Goal: Complete application form: Complete application form

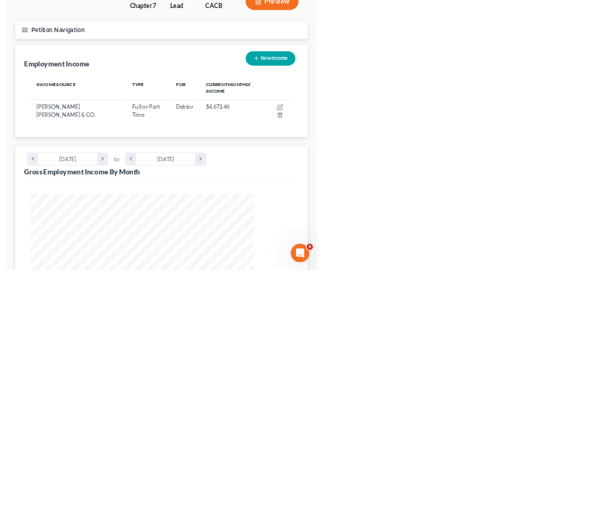
scroll to position [246, 523]
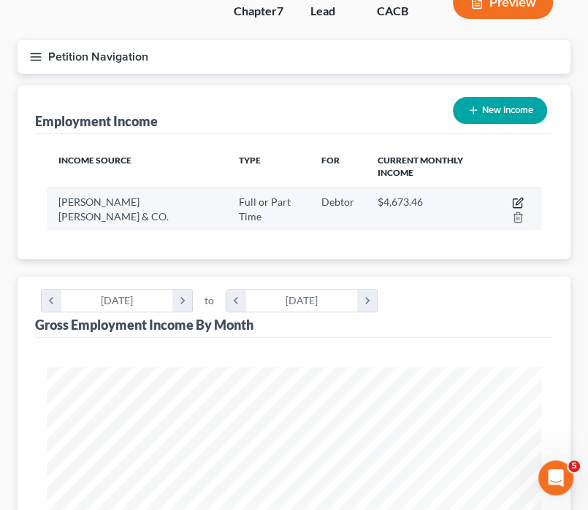
click at [512, 197] on icon "button" at bounding box center [518, 203] width 12 height 12
select select "0"
select select "36"
select select "2"
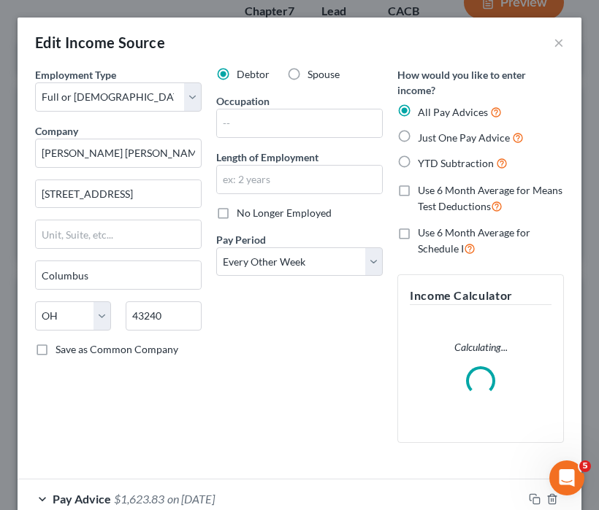
scroll to position [252, 534]
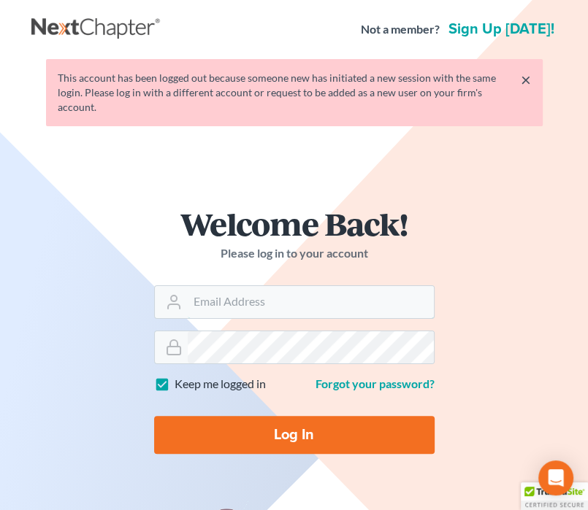
type input "daisy@wedefend.net"
click at [283, 422] on input "Log In" at bounding box center [294, 435] width 280 height 38
type input "Thinking..."
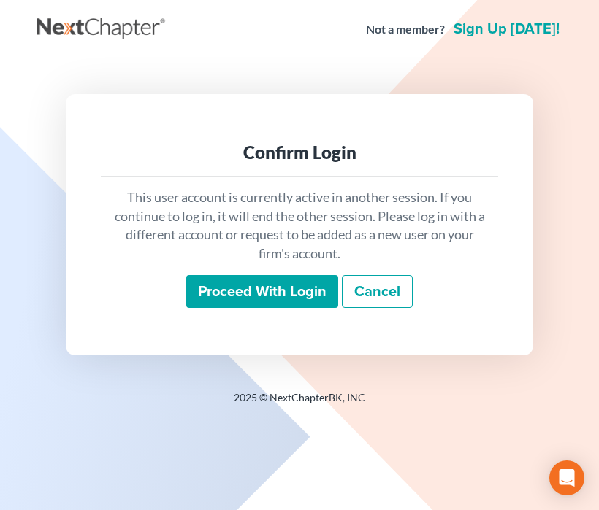
click at [260, 280] on input "Proceed with login" at bounding box center [262, 292] width 152 height 34
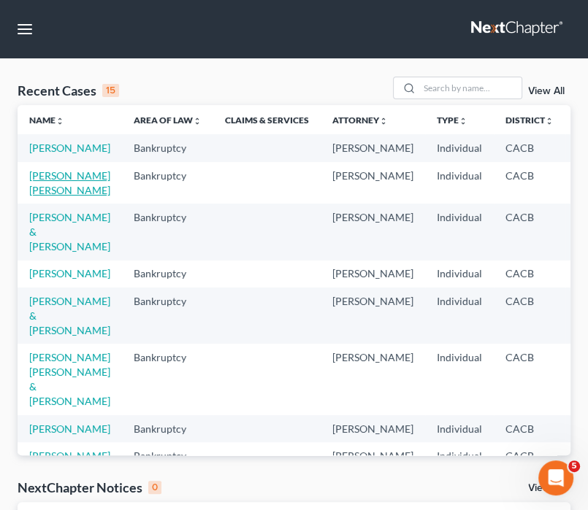
click at [53, 196] on link "[PERSON_NAME] [PERSON_NAME]" at bounding box center [69, 182] width 81 height 27
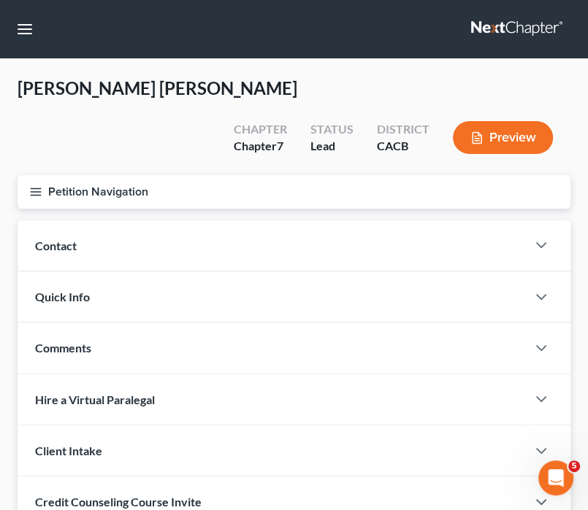
click at [28, 175] on button "Petition Navigation" at bounding box center [294, 192] width 553 height 34
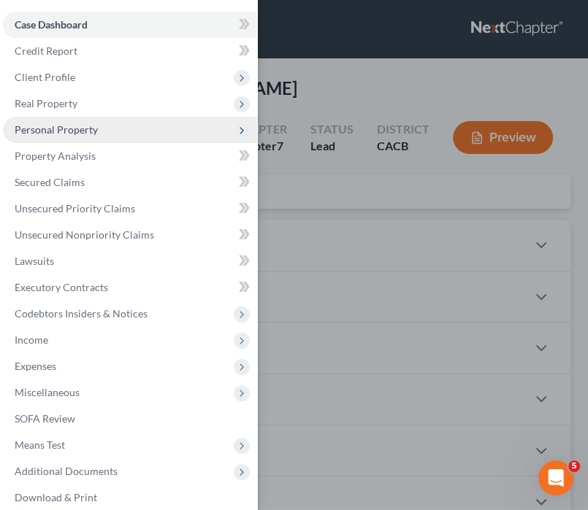
click at [118, 118] on span "Personal Property" at bounding box center [130, 130] width 254 height 26
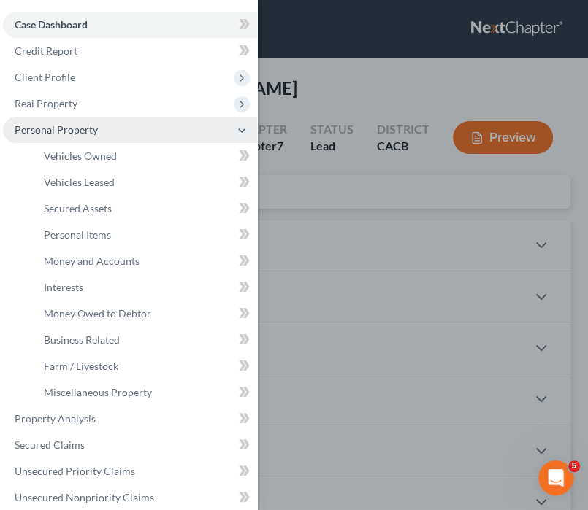
click at [111, 140] on span "Personal Property" at bounding box center [130, 130] width 254 height 26
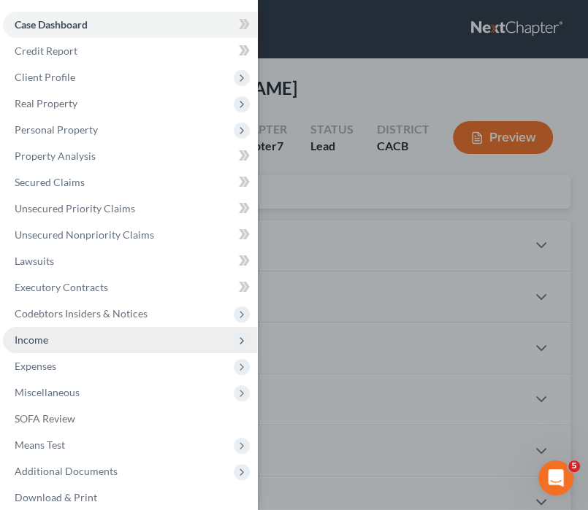
drag, startPoint x: 47, startPoint y: 330, endPoint x: 88, endPoint y: 335, distance: 41.2
click at [47, 329] on span "Income" at bounding box center [130, 340] width 254 height 26
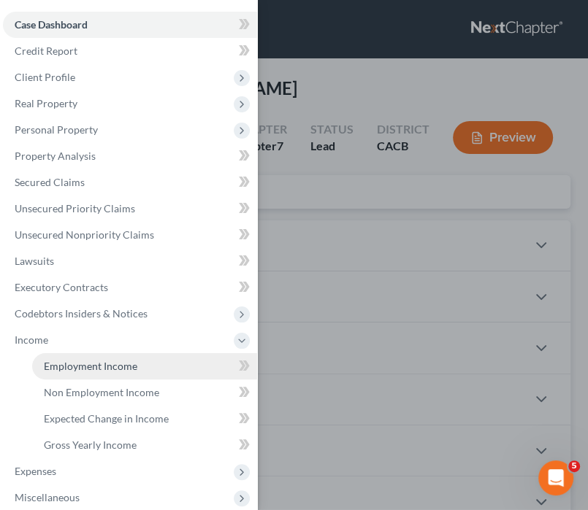
click at [123, 358] on link "Employment Income" at bounding box center [144, 366] width 225 height 26
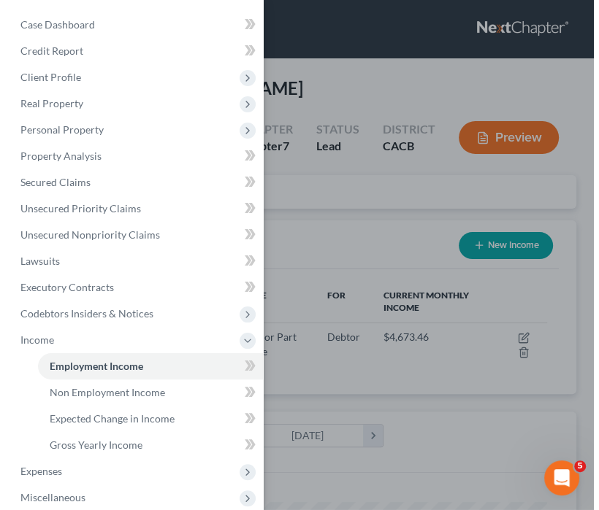
scroll to position [246, 523]
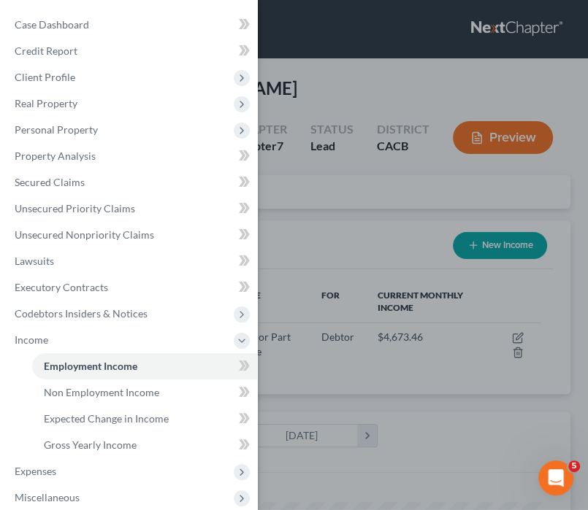
click at [358, 202] on div "Case Dashboard Payments Invoices Payments Payments Credit Report Client Profile" at bounding box center [294, 255] width 588 height 510
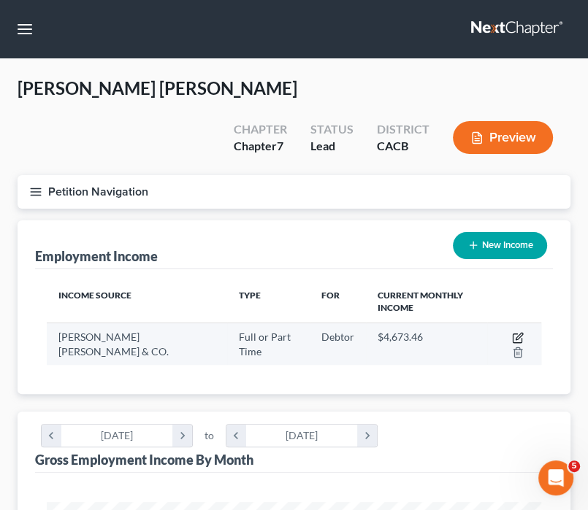
click at [512, 332] on icon "button" at bounding box center [518, 338] width 12 height 12
select select "0"
select select "36"
select select "2"
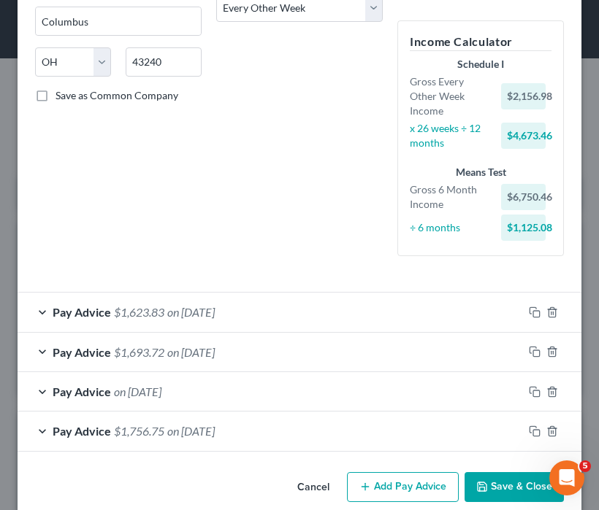
scroll to position [274, 0]
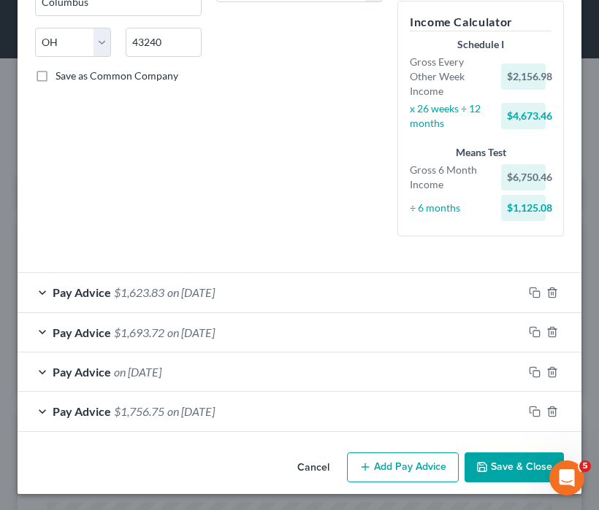
click at [403, 469] on button "Add Pay Advice" at bounding box center [403, 468] width 112 height 31
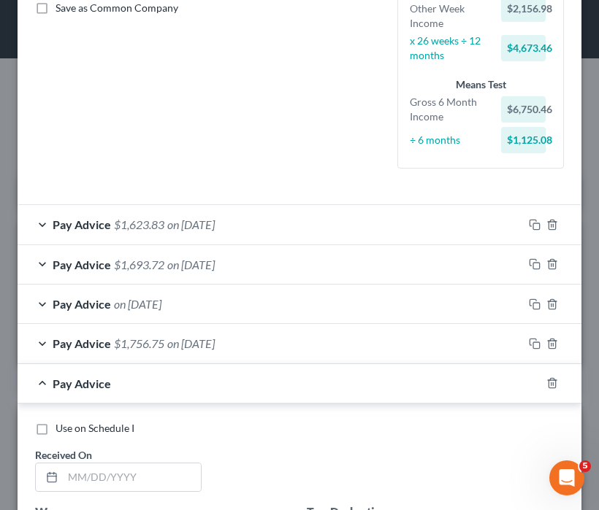
scroll to position [342, 0]
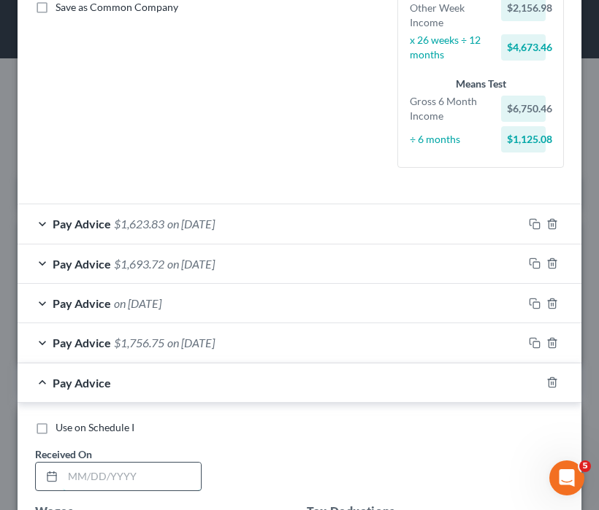
click at [84, 478] on input "text" at bounding box center [132, 477] width 138 height 28
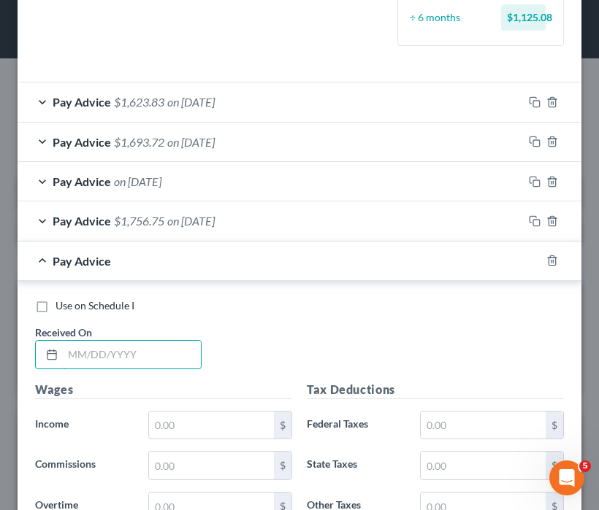
scroll to position [488, 0]
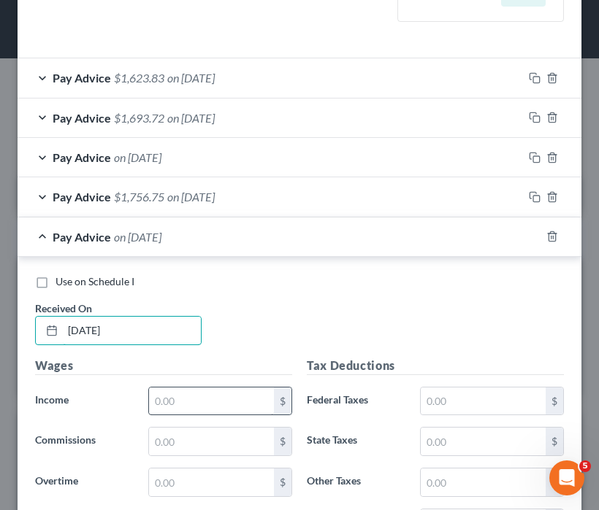
type input "06/27/25"
click at [226, 396] on input "text" at bounding box center [211, 402] width 125 height 28
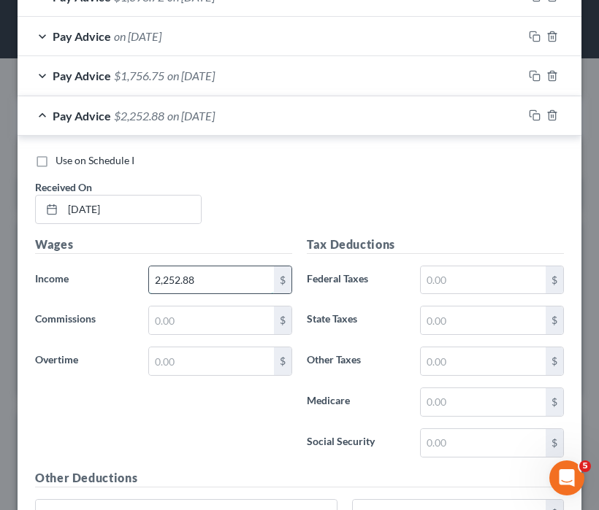
scroll to position [634, 0]
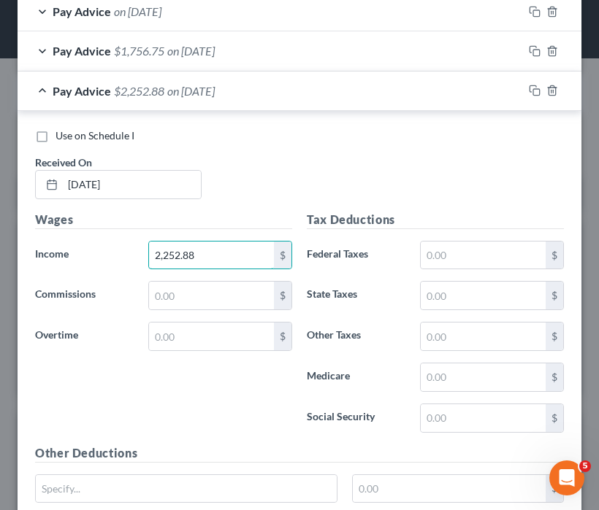
type input "2,252.88"
click at [479, 390] on div "Tax Deductions Federal Taxes $ State Taxes $ Other Taxes $ Medicare $ Social Se…" at bounding box center [435, 328] width 272 height 234
click at [471, 365] on input "text" at bounding box center [483, 378] width 125 height 28
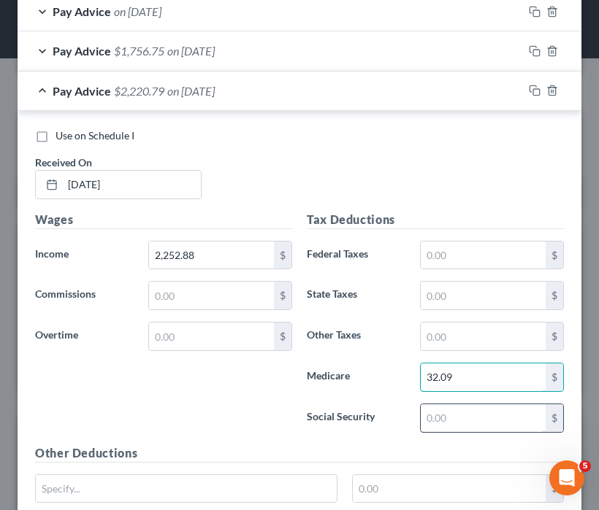
type input "32.09"
click at [440, 420] on input "text" at bounding box center [483, 418] width 125 height 28
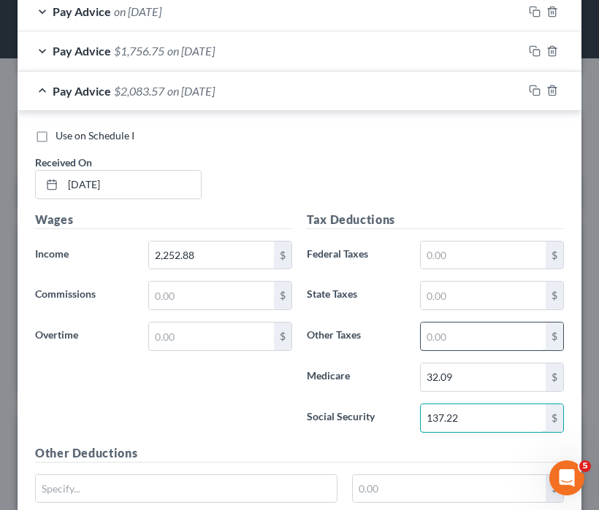
type input "137.22"
click at [476, 337] on input "text" at bounding box center [483, 337] width 125 height 28
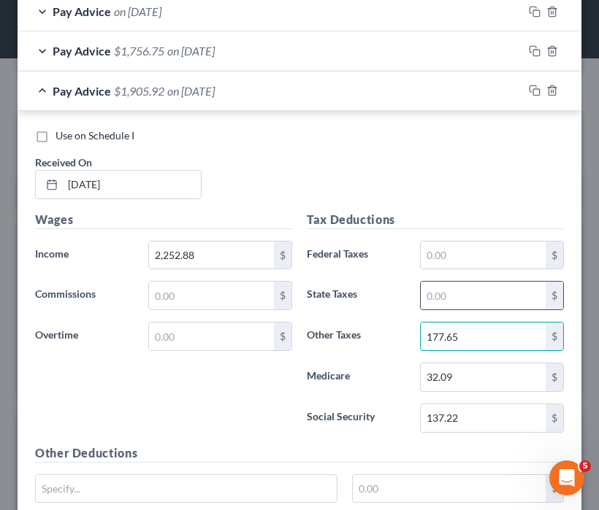
type input "177.65"
click at [451, 292] on input "text" at bounding box center [483, 296] width 125 height 28
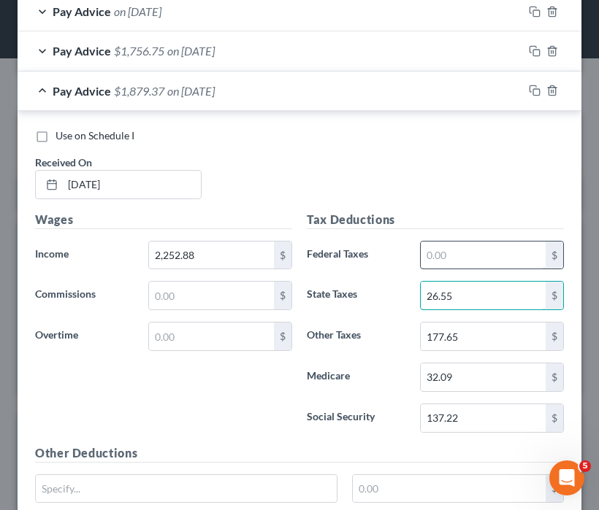
type input "26.55"
click at [488, 253] on input "text" at bounding box center [483, 256] width 125 height 28
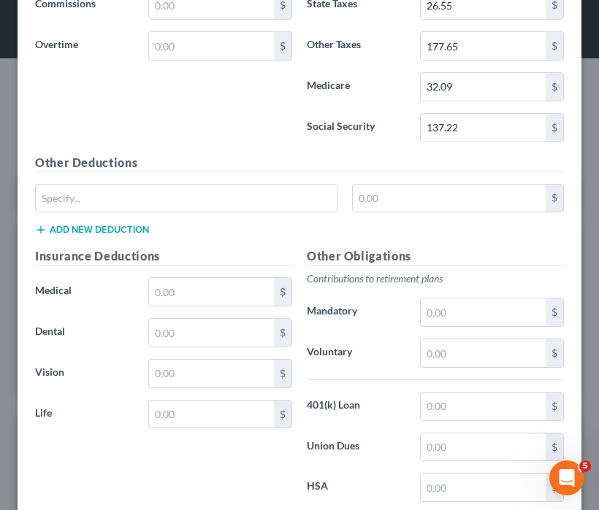
scroll to position [926, 0]
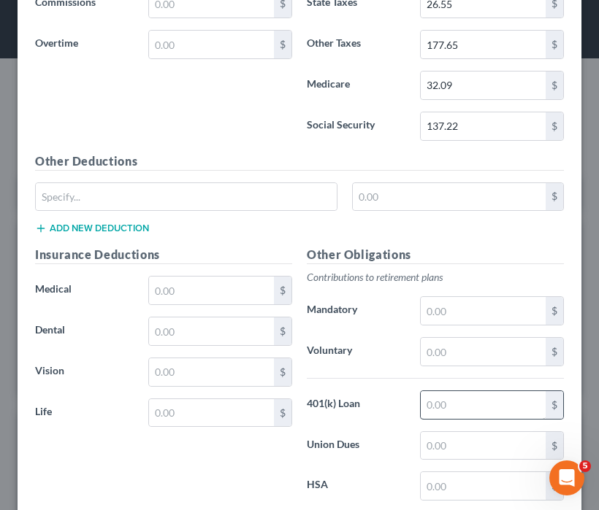
type input "66.58"
click at [461, 399] on input "text" at bounding box center [483, 405] width 125 height 28
type input "79.35"
click at [193, 291] on input "text" at bounding box center [211, 291] width 125 height 28
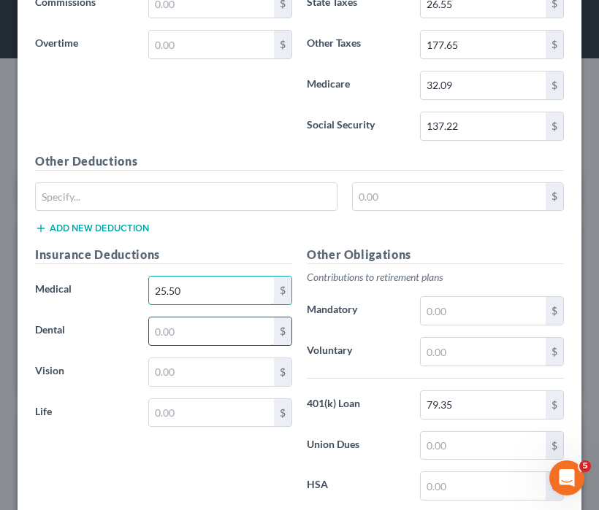
type input "25.50"
click at [210, 334] on input "text" at bounding box center [211, 332] width 125 height 28
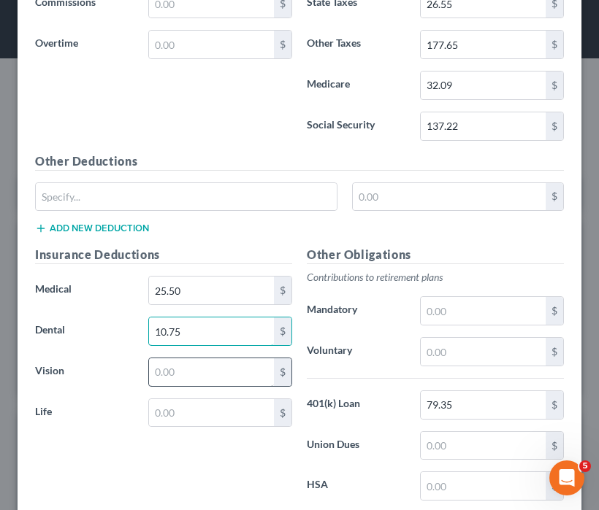
type input "10.75"
click at [210, 369] on input "text" at bounding box center [211, 372] width 125 height 28
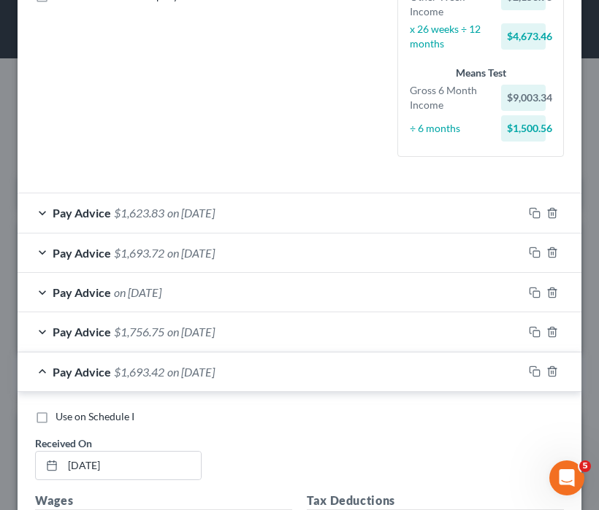
scroll to position [342, 0]
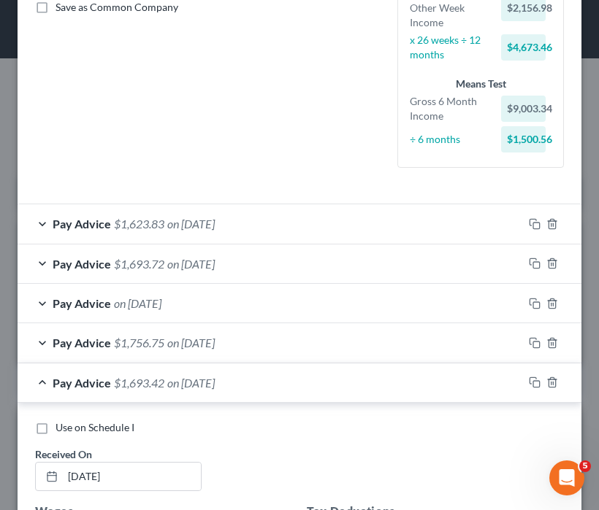
type input "3.77"
click at [77, 383] on span "Pay Advice" at bounding box center [82, 383] width 58 height 14
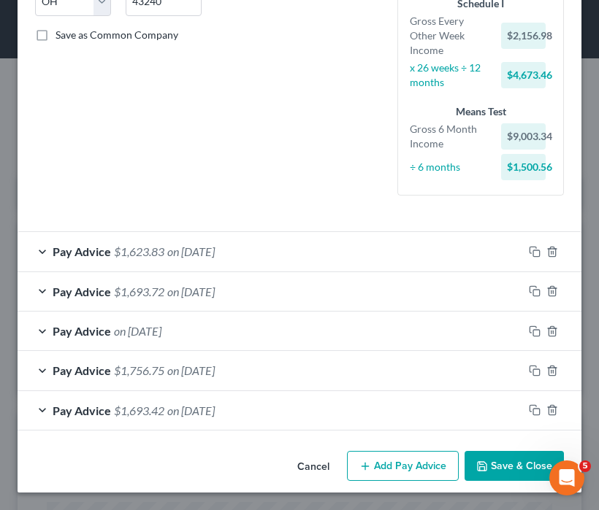
scroll to position [313, 0]
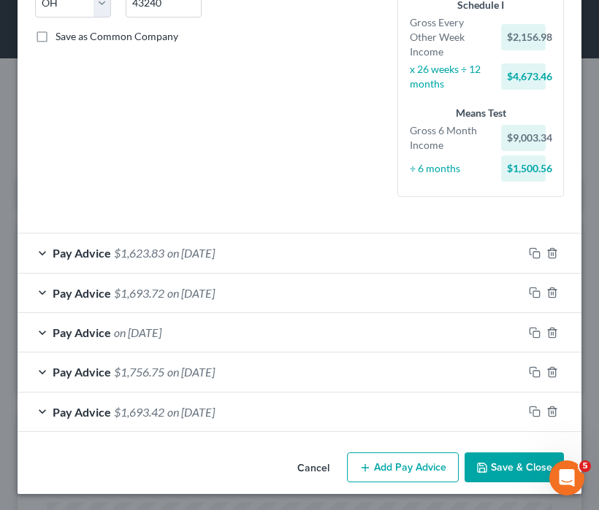
click at [399, 457] on button "Add Pay Advice" at bounding box center [403, 468] width 112 height 31
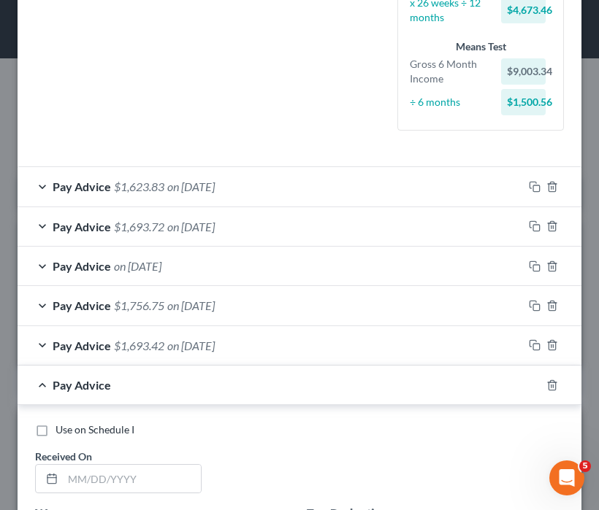
scroll to position [382, 0]
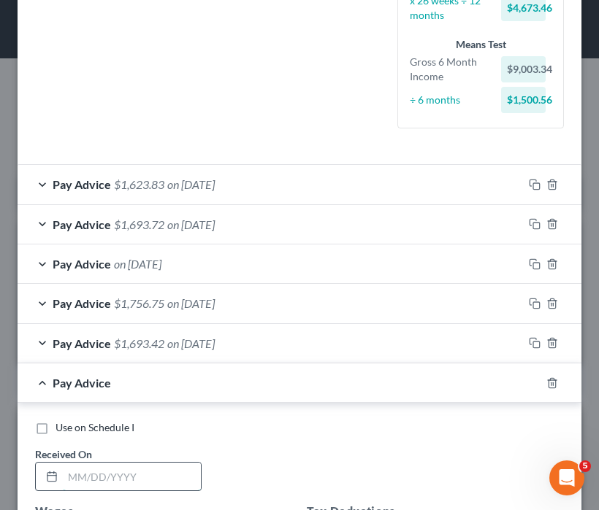
click at [99, 477] on input "text" at bounding box center [132, 477] width 138 height 28
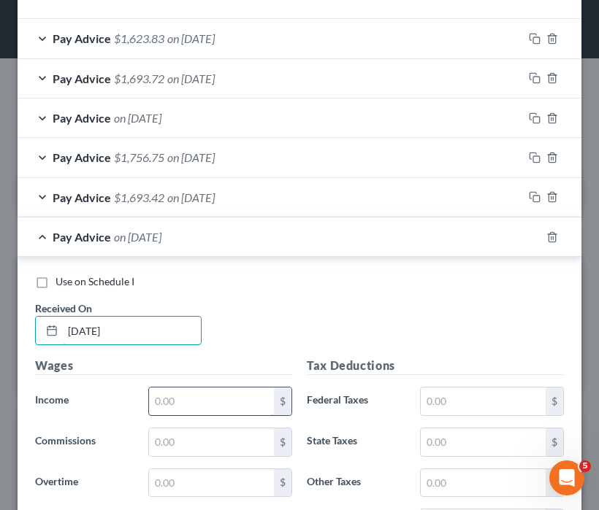
type input "06/13/2025"
click at [239, 396] on input "text" at bounding box center [211, 402] width 125 height 28
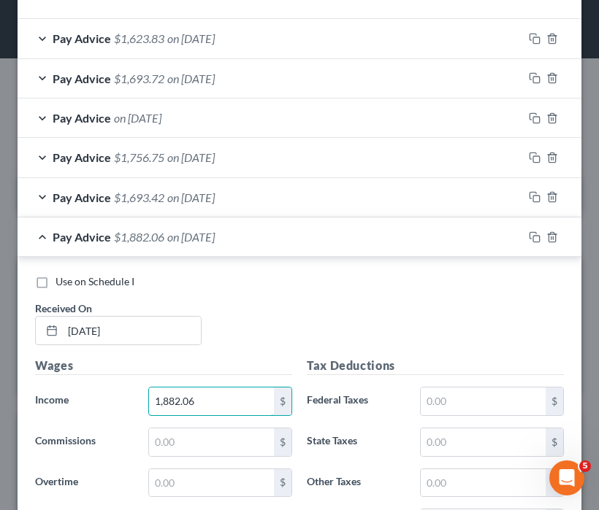
scroll to position [674, 0]
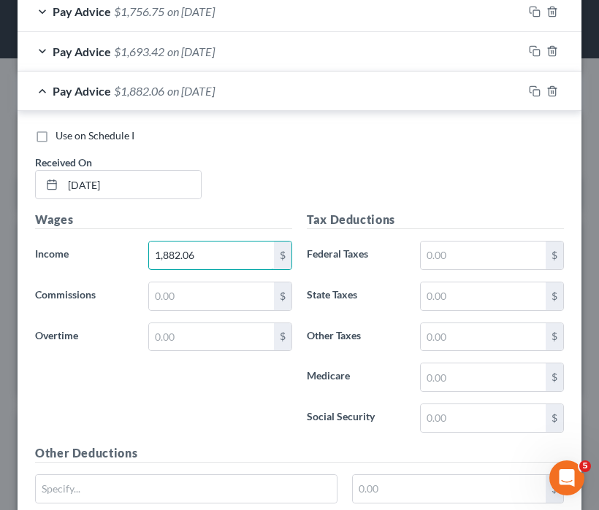
type input "1,882.06"
click at [472, 391] on div "Tax Deductions Federal Taxes $ State Taxes $ Other Taxes $ Medicare $ Social Se…" at bounding box center [435, 328] width 272 height 234
click at [482, 379] on input "text" at bounding box center [483, 378] width 125 height 28
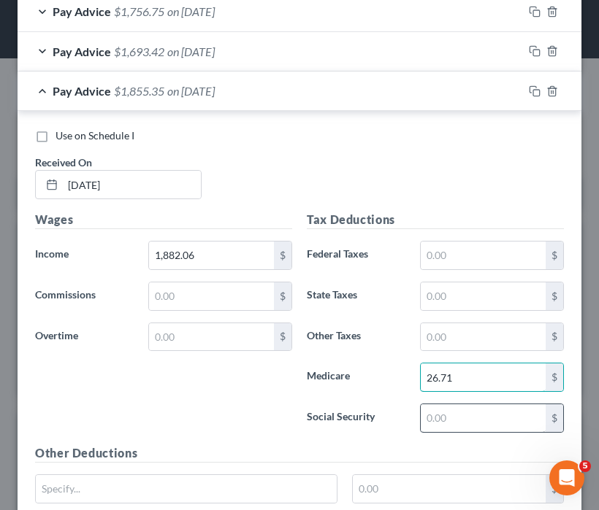
type input "26.71"
click at [479, 423] on input "text" at bounding box center [483, 418] width 125 height 28
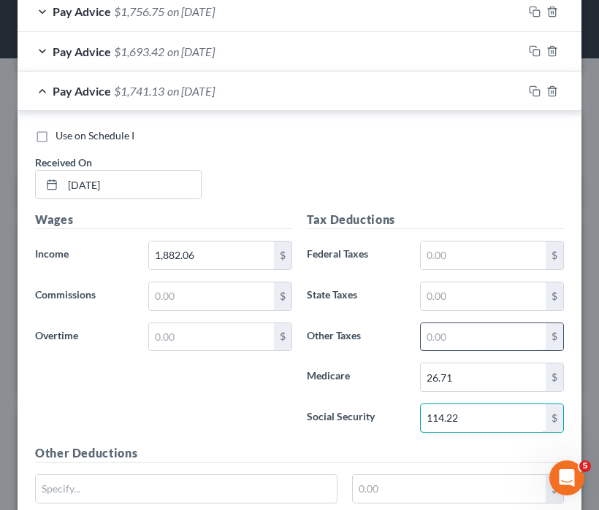
type input "114.22"
click at [473, 337] on input "text" at bounding box center [483, 337] width 125 height 28
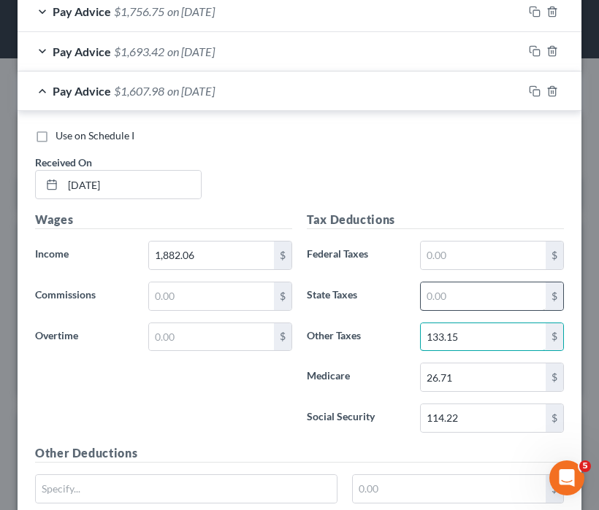
type input "133.15"
click at [459, 293] on input "text" at bounding box center [483, 297] width 125 height 28
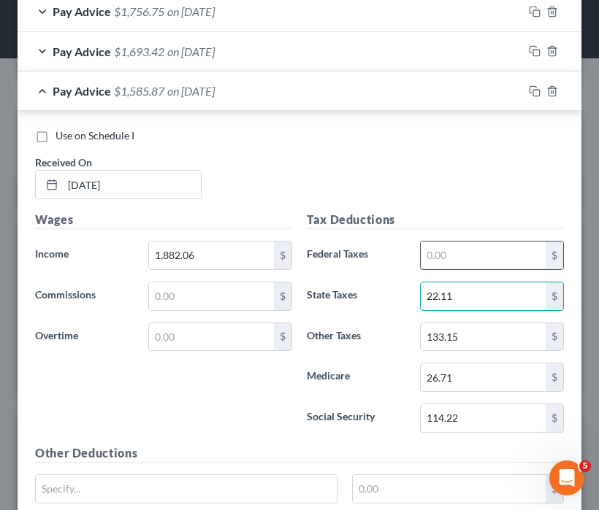
type input "22.11"
click at [455, 258] on input "text" at bounding box center [483, 256] width 125 height 28
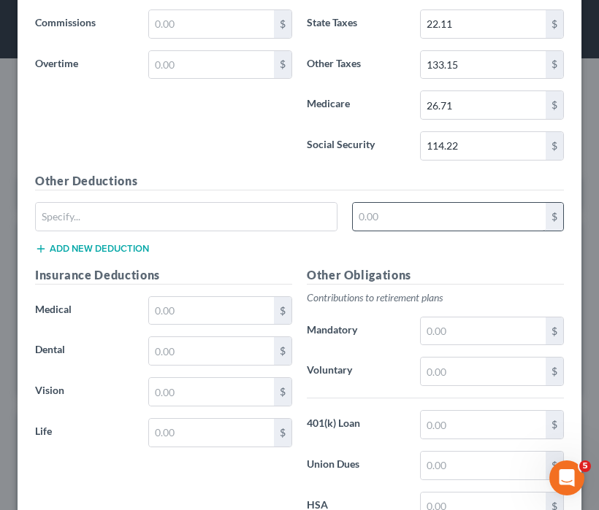
scroll to position [966, 0]
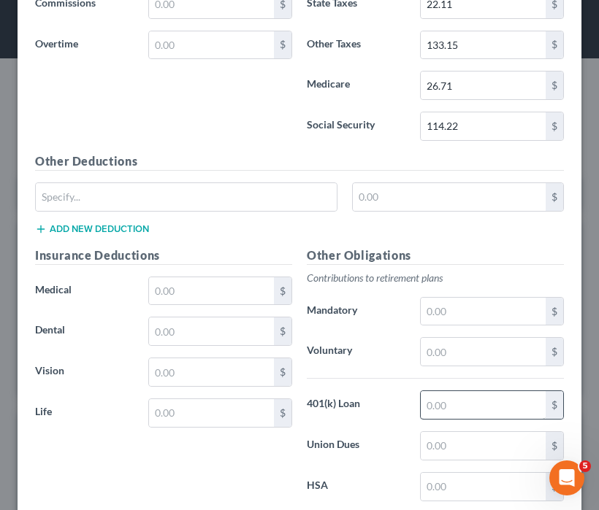
type input "42.11"
click at [453, 397] on input "text" at bounding box center [483, 405] width 125 height 28
type input "79.35"
click at [191, 284] on input "text" at bounding box center [211, 291] width 125 height 28
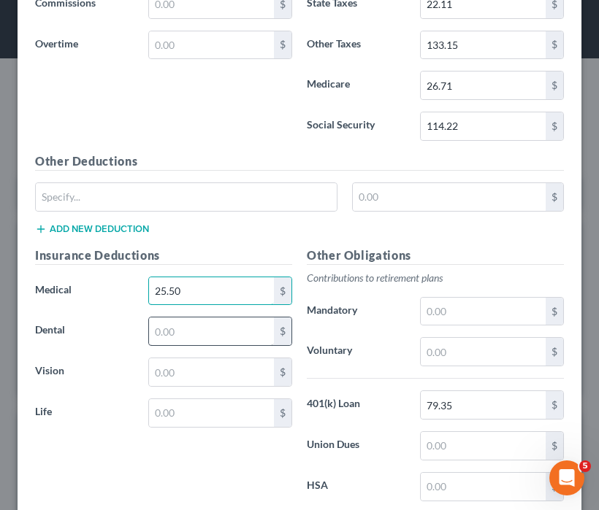
type input "25.50"
click at [212, 329] on input "text" at bounding box center [211, 332] width 125 height 28
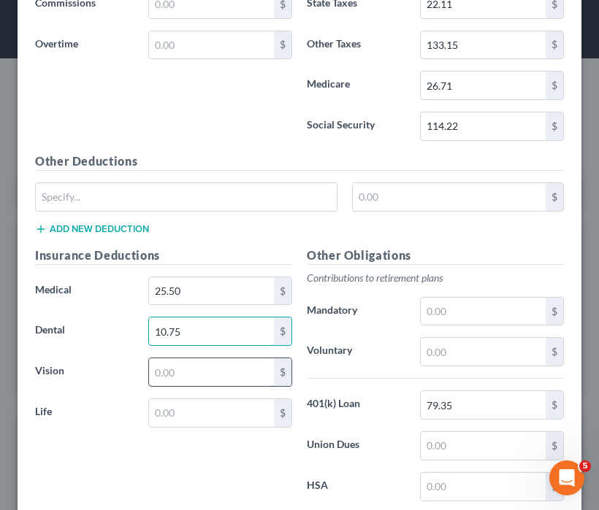
type input "10.75"
click at [231, 376] on input "text" at bounding box center [211, 372] width 125 height 28
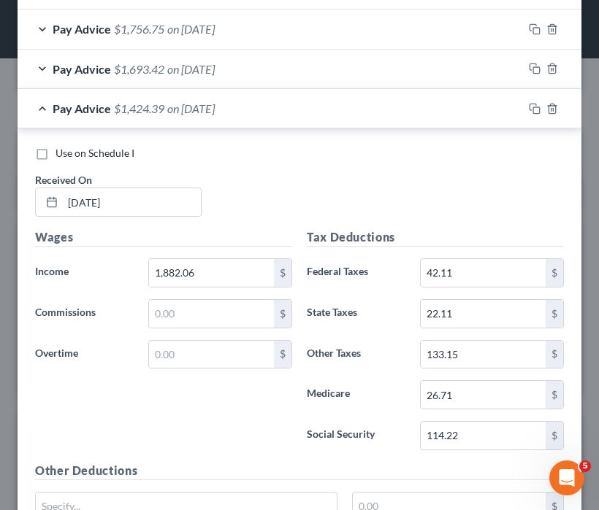
scroll to position [528, 0]
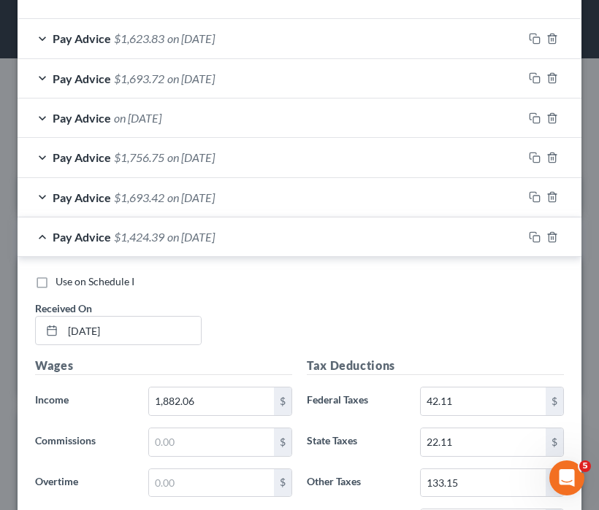
type input "3.77"
click at [62, 237] on span "Pay Advice" at bounding box center [82, 237] width 58 height 14
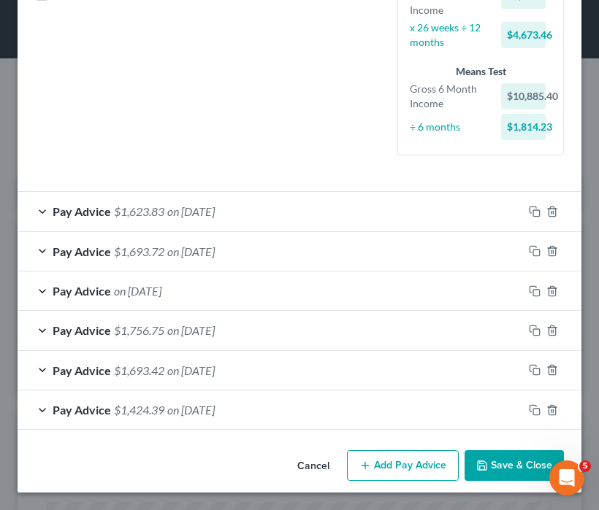
scroll to position [353, 0]
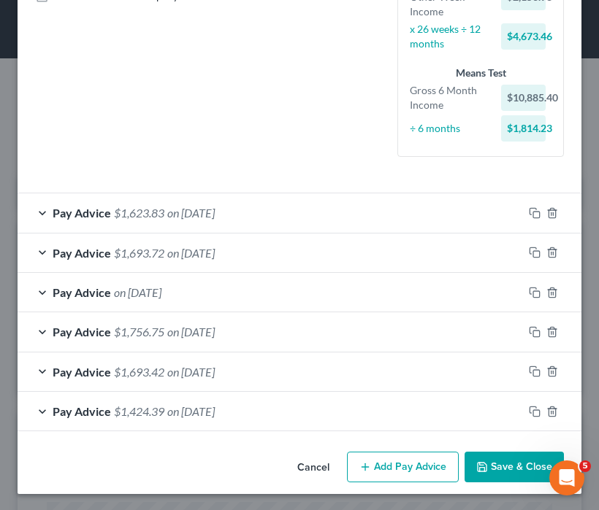
click at [381, 456] on button "Add Pay Advice" at bounding box center [403, 467] width 112 height 31
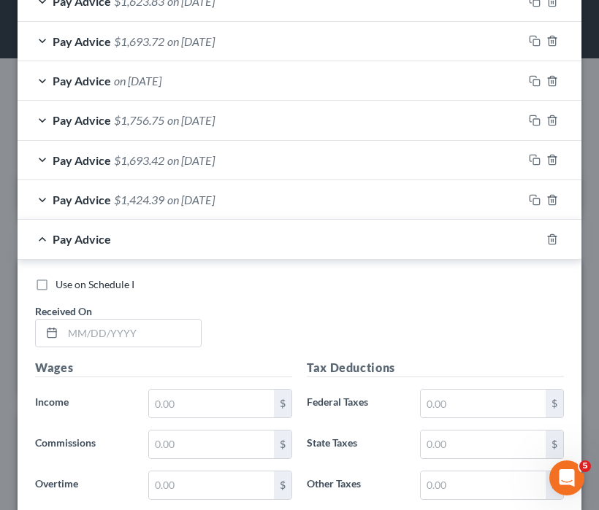
scroll to position [567, 0]
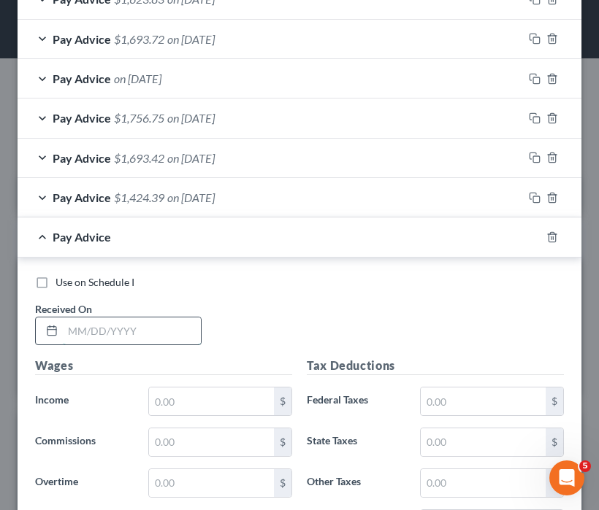
click at [118, 323] on input "text" at bounding box center [132, 332] width 138 height 28
type input "05/30/2025"
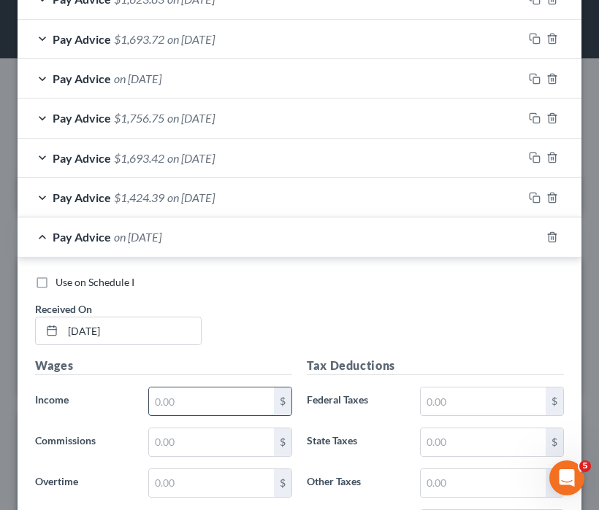
click at [201, 402] on input "text" at bounding box center [211, 402] width 125 height 28
type input "1,940.81"
click at [475, 399] on input "text" at bounding box center [483, 402] width 125 height 28
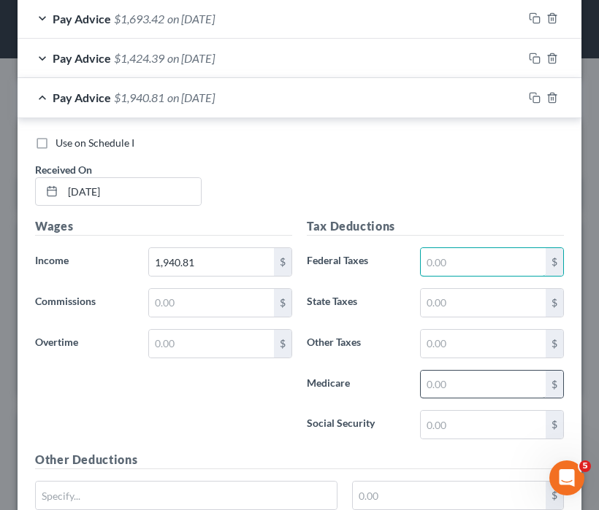
scroll to position [713, 0]
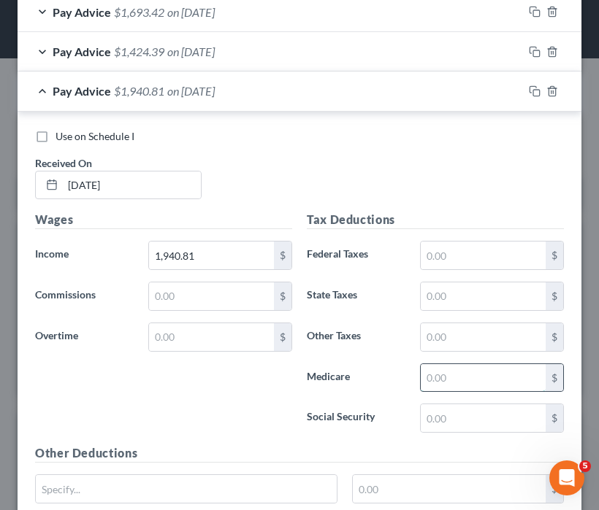
click at [457, 386] on input "text" at bounding box center [483, 378] width 125 height 28
type input "28.14"
click at [479, 411] on input "text" at bounding box center [483, 418] width 125 height 28
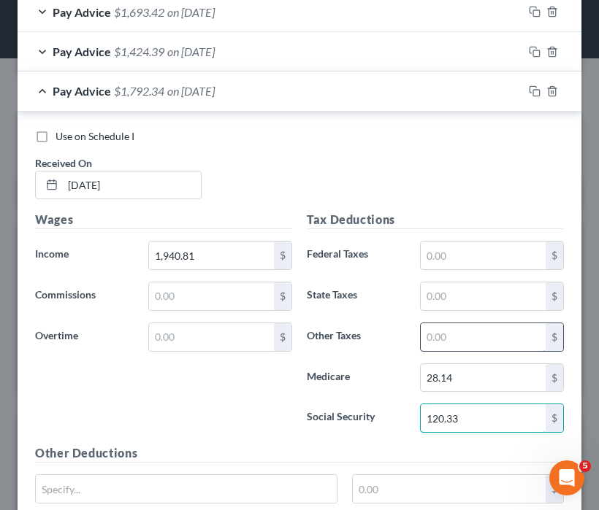
type input "120.33"
click at [460, 332] on input "text" at bounding box center [483, 337] width 125 height 28
type input "144.97"
click at [456, 312] on div "Tax Deductions Federal Taxes $ State Taxes $ Other Taxes 144.97 $ Medicare 28.1…" at bounding box center [435, 328] width 272 height 234
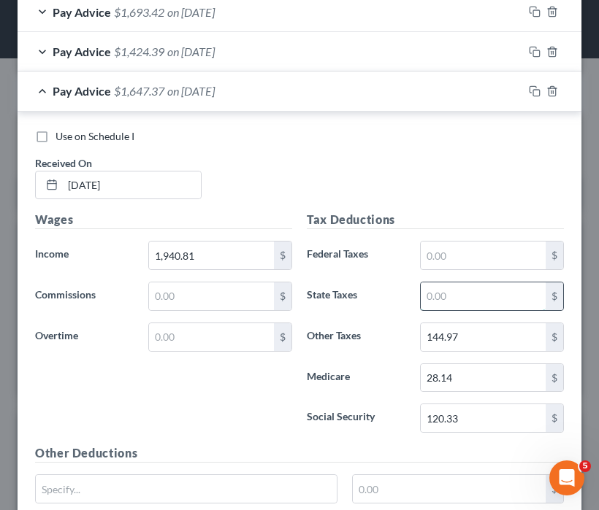
click at [467, 294] on input "text" at bounding box center [483, 297] width 125 height 28
type input "23.29"
click at [453, 259] on input "text" at bounding box center [483, 256] width 125 height 28
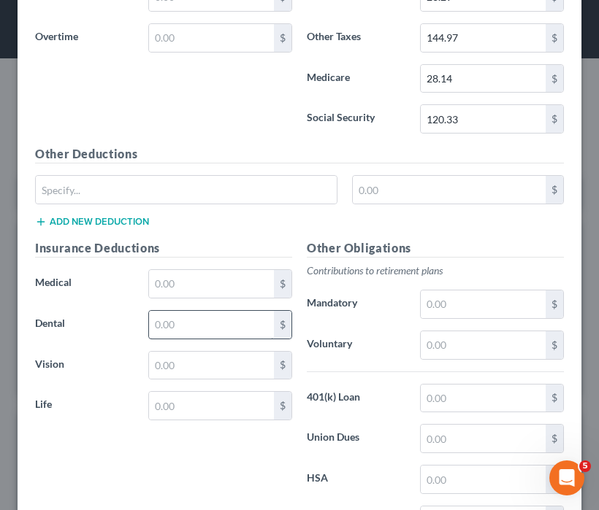
scroll to position [989, 0]
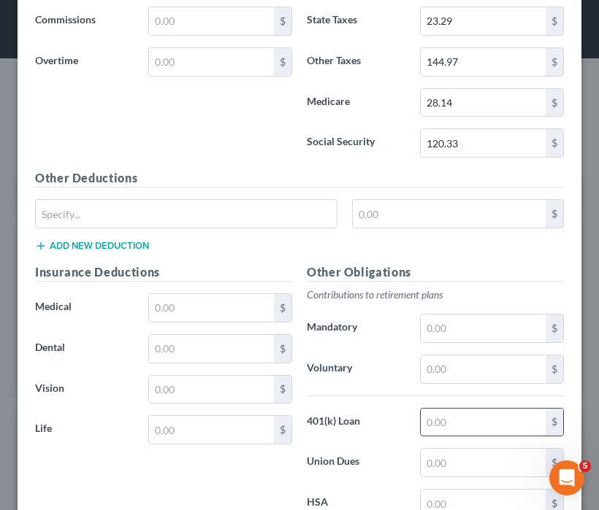
type input "48.61"
click at [466, 414] on input "text" at bounding box center [483, 423] width 125 height 28
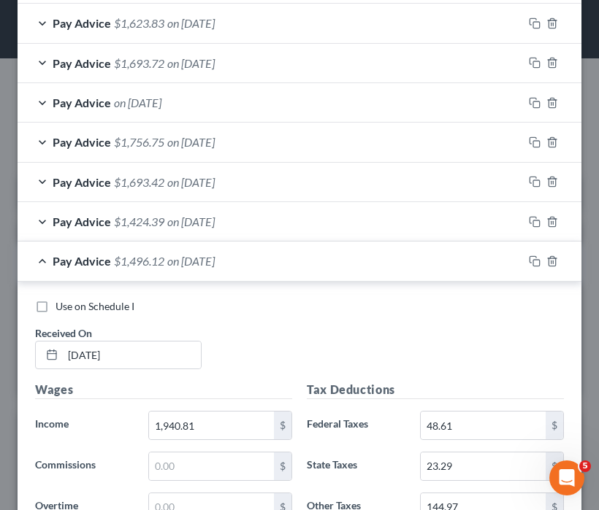
scroll to position [404, 0]
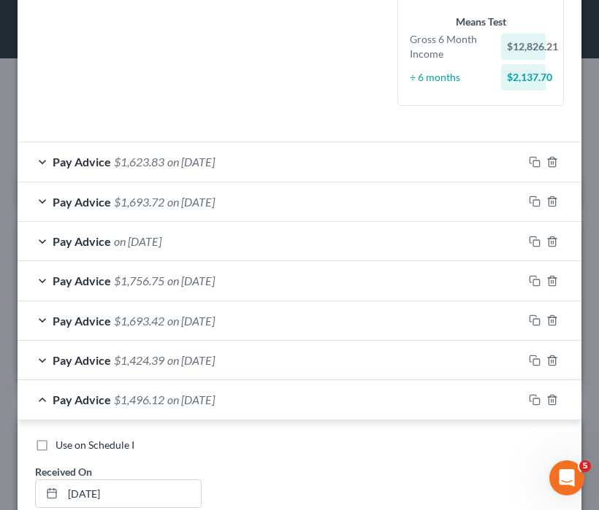
type input "79.35"
click at [45, 391] on div "Pay Advice $1,496.12 on 05/30/2025" at bounding box center [270, 399] width 505 height 39
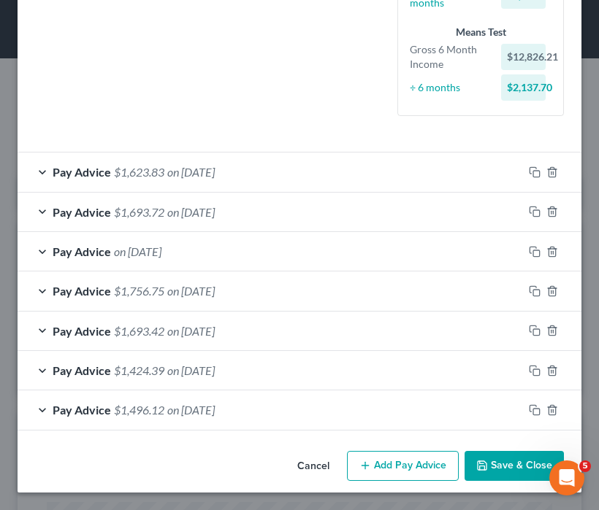
scroll to position [392, 0]
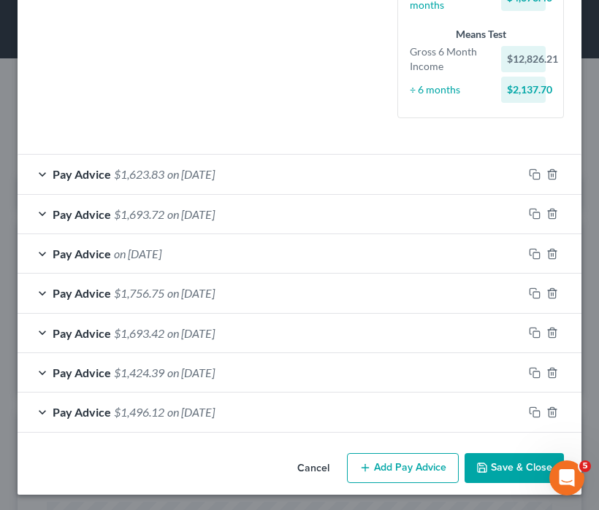
click at [402, 461] on button "Add Pay Advice" at bounding box center [403, 468] width 112 height 31
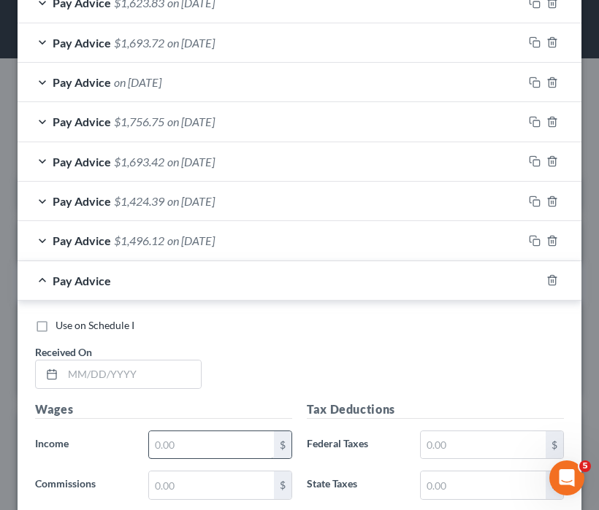
scroll to position [607, 0]
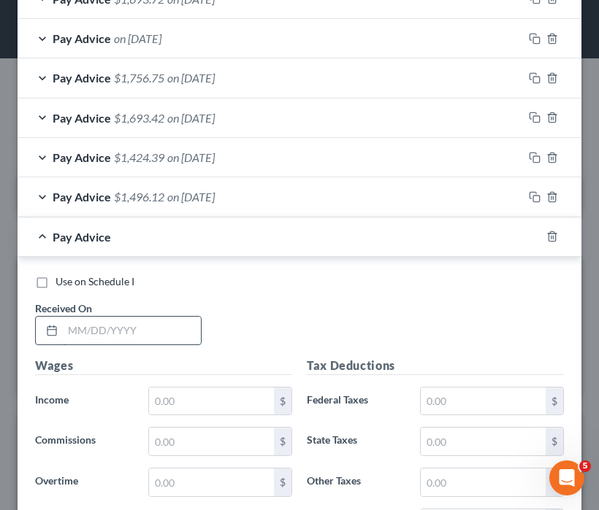
click at [119, 327] on input "text" at bounding box center [132, 331] width 138 height 28
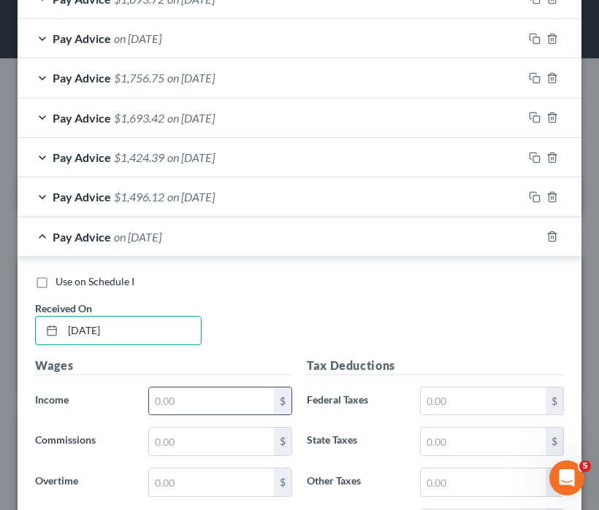
type input "05/16/2025"
click at [165, 412] on div "$" at bounding box center [220, 401] width 144 height 29
click at [184, 410] on input "text" at bounding box center [211, 402] width 125 height 28
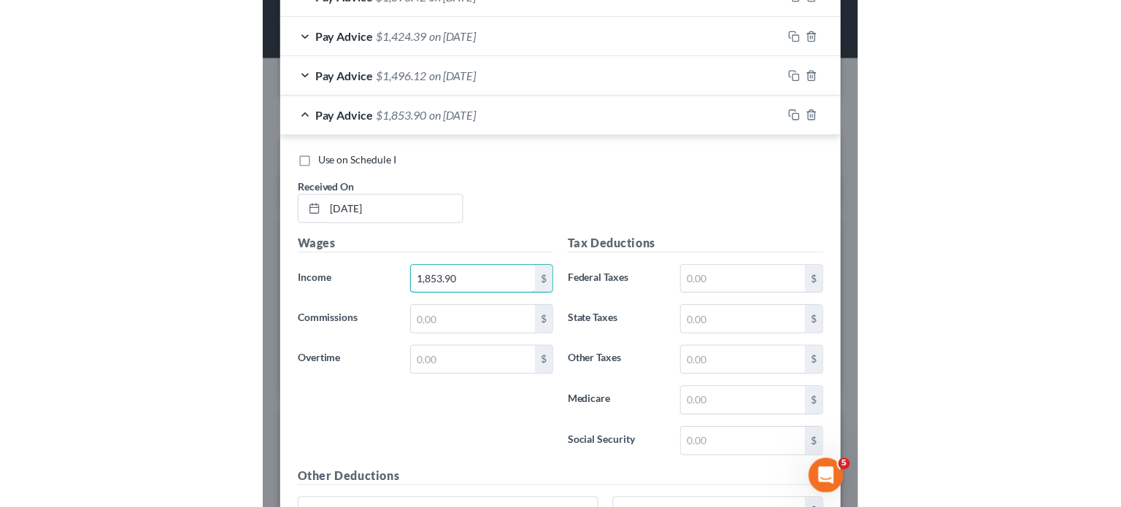
scroll to position [753, 0]
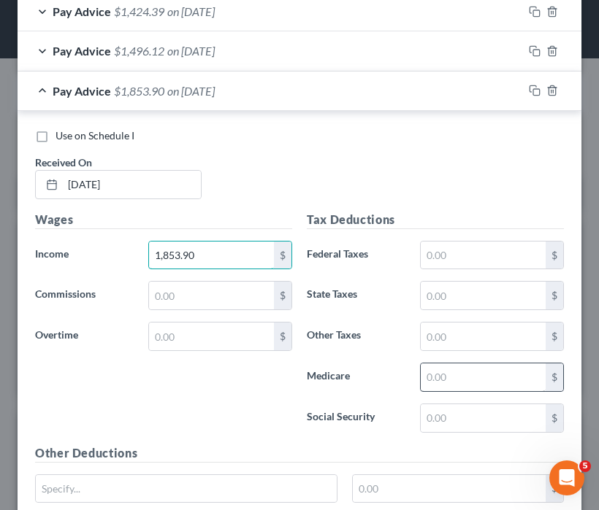
type input "1,853.90"
click at [468, 373] on input "text" at bounding box center [483, 378] width 125 height 28
type input "26.30"
click at [322, 178] on div "Use on Schedule I Received On * 05/16/2025" at bounding box center [299, 169] width 543 height 82
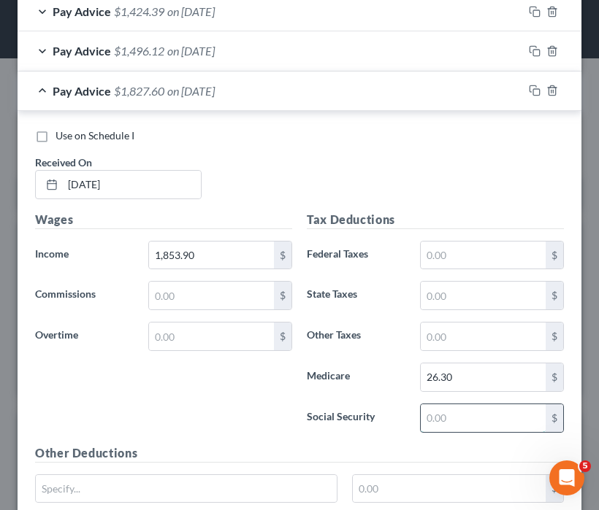
click at [463, 420] on input "text" at bounding box center [483, 418] width 125 height 28
type input "112.47"
click at [449, 323] on input "text" at bounding box center [483, 337] width 125 height 28
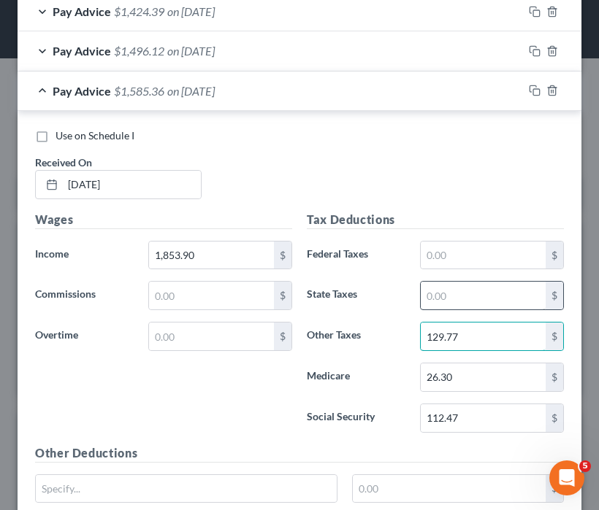
type input "129.77"
click at [458, 299] on input "text" at bounding box center [483, 296] width 125 height 28
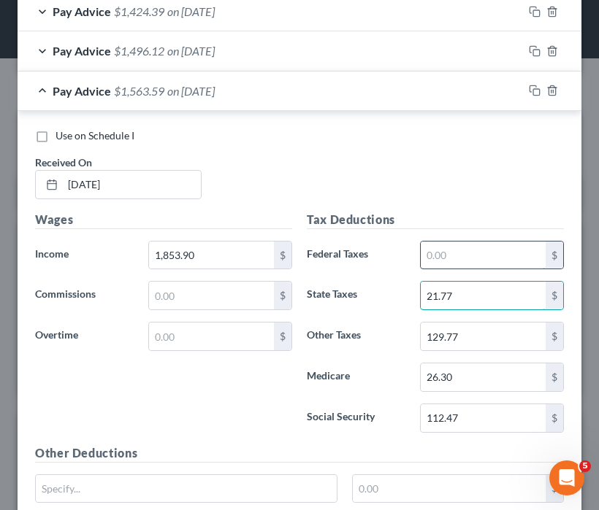
type input "21.77"
click at [464, 250] on input "text" at bounding box center [483, 256] width 125 height 28
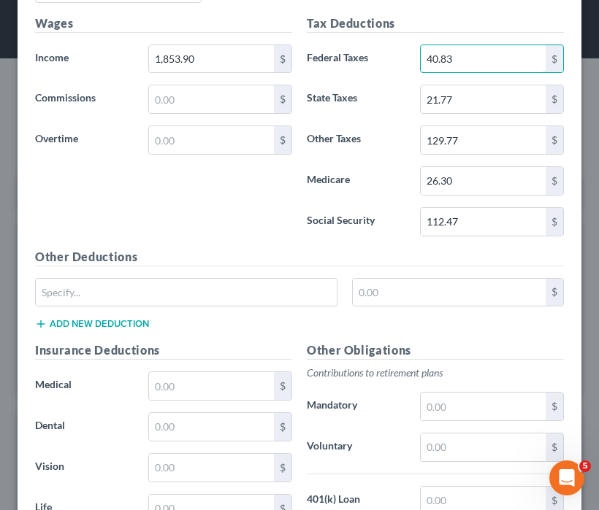
scroll to position [1045, 0]
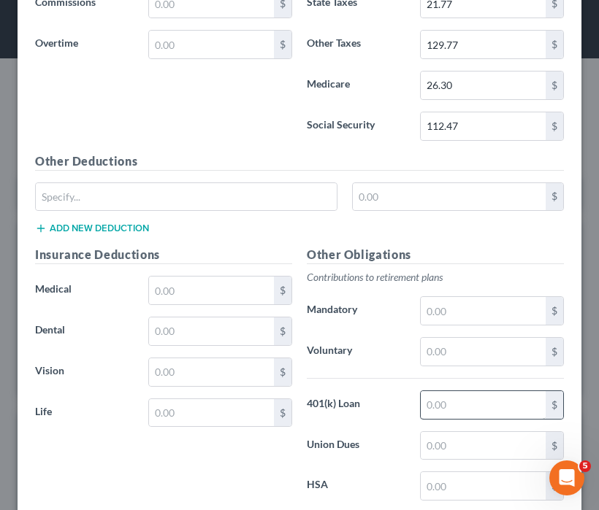
type input "40.83"
click at [482, 404] on input "text" at bounding box center [483, 405] width 125 height 28
type input "79.35"
click at [212, 297] on input "text" at bounding box center [211, 291] width 125 height 28
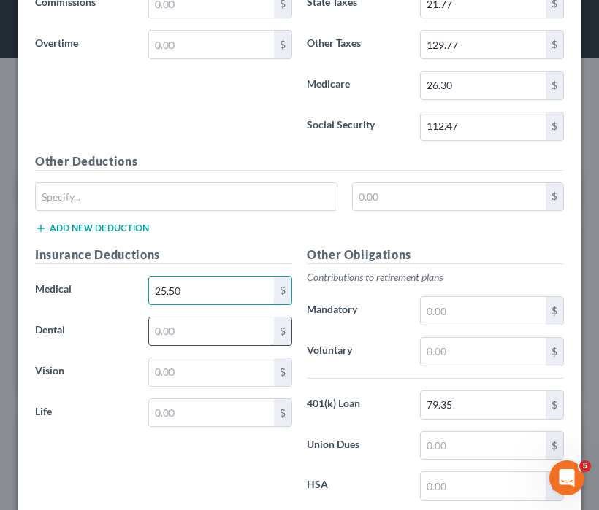
type input "25.50"
click at [217, 326] on input "text" at bounding box center [211, 332] width 125 height 28
type input "10.75"
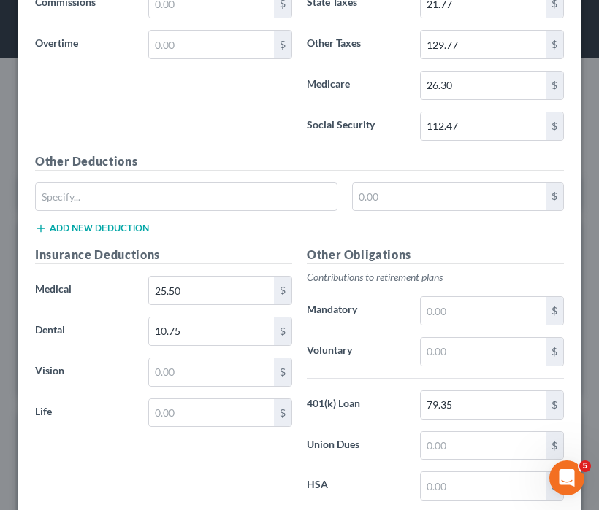
click at [210, 344] on div "Insurance Deductions Medical 25.50 $ Dental 10.75 $ Vision $ Life $" at bounding box center [164, 399] width 272 height 307
click at [204, 362] on input "text" at bounding box center [211, 372] width 125 height 28
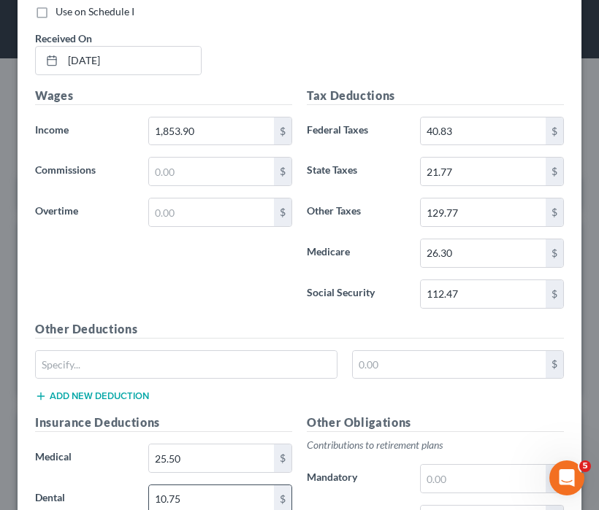
scroll to position [753, 0]
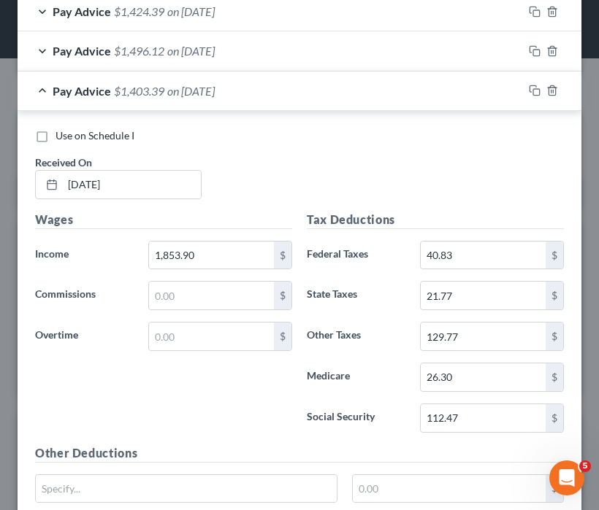
type input "3.77"
click at [64, 97] on div "Pay Advice $1,403.39 on 05/16/2025" at bounding box center [270, 91] width 505 height 39
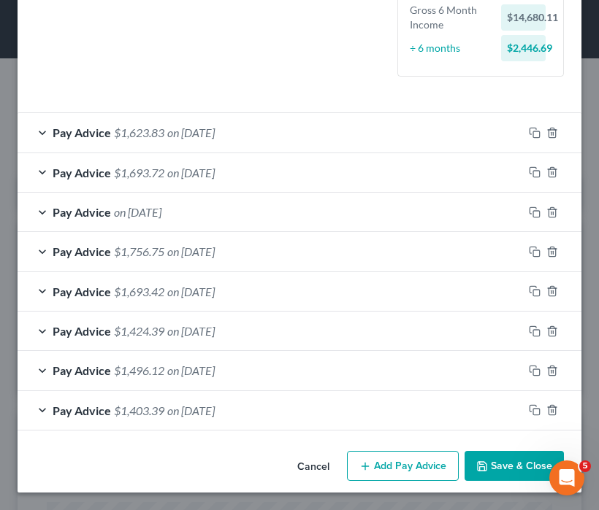
scroll to position [432, 0]
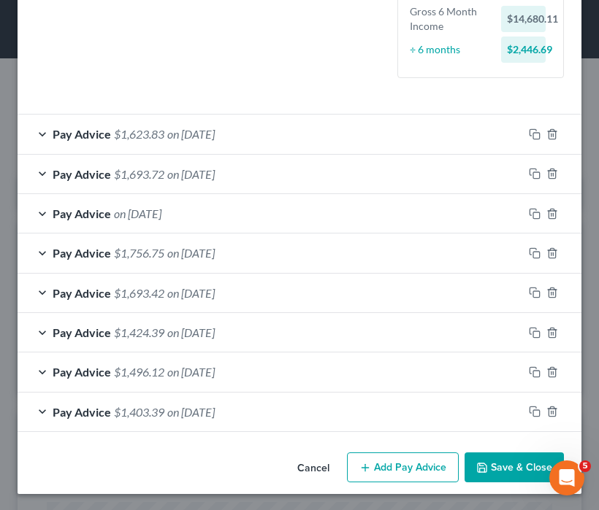
click at [381, 464] on button "Add Pay Advice" at bounding box center [403, 468] width 112 height 31
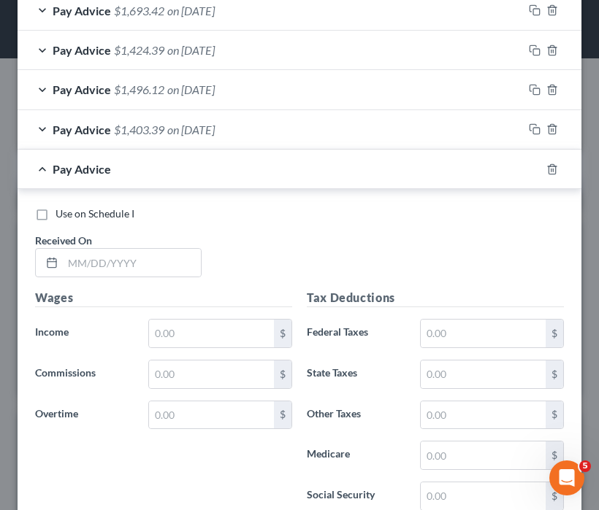
scroll to position [724, 0]
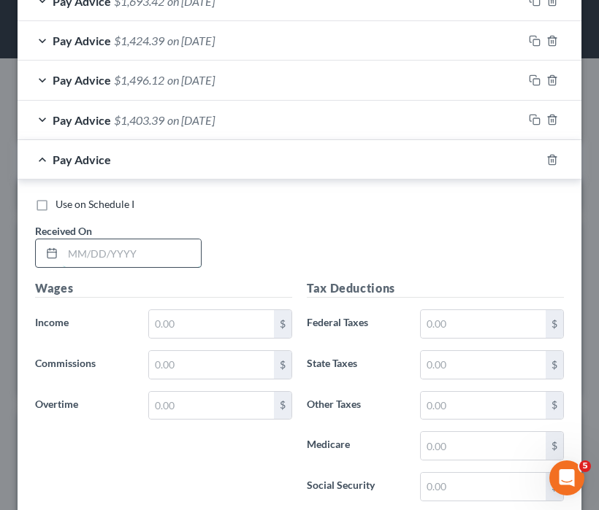
click at [111, 245] on input "text" at bounding box center [132, 253] width 138 height 28
type input "05/02/25"
click at [210, 318] on input "text" at bounding box center [211, 324] width 125 height 28
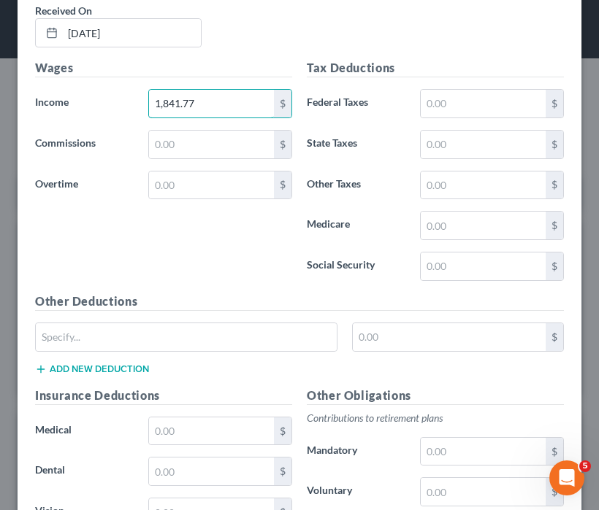
scroll to position [921, 0]
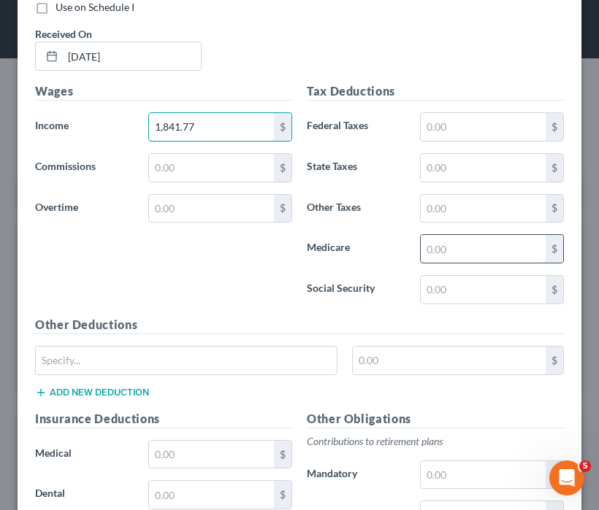
type input "1,841.77"
click at [518, 239] on input "text" at bounding box center [483, 249] width 125 height 28
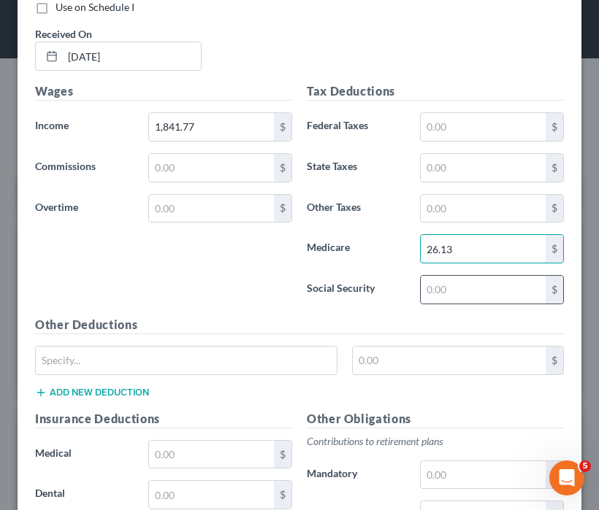
type input "26.13"
click at [467, 300] on div "Tax Deductions Federal Taxes $ State Taxes $ Other Taxes $ Medicare 26.13 $ Soc…" at bounding box center [435, 199] width 272 height 234
click at [467, 296] on input "text" at bounding box center [483, 290] width 125 height 28
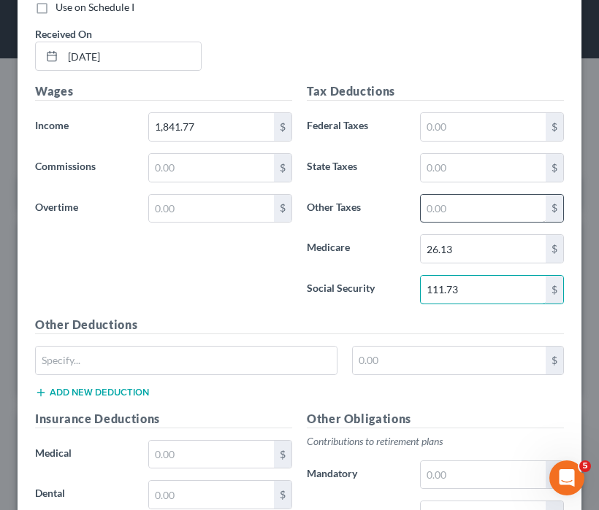
type input "111.73"
click at [465, 207] on input "text" at bounding box center [483, 209] width 125 height 28
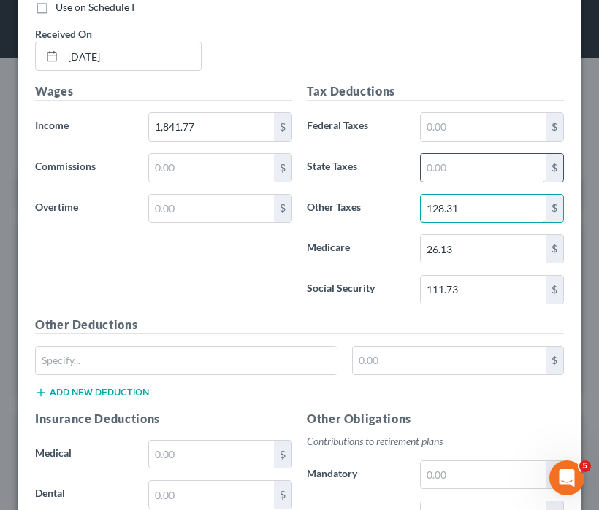
type input "128.31"
click at [485, 170] on input "text" at bounding box center [483, 168] width 125 height 28
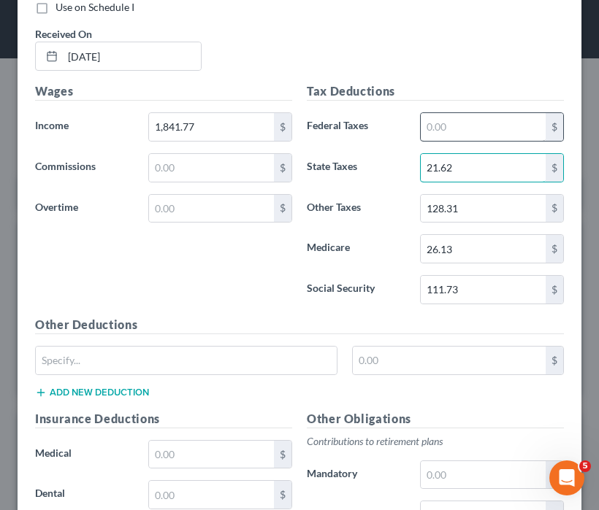
type input "21.62"
click at [478, 132] on input "text" at bounding box center [483, 127] width 125 height 28
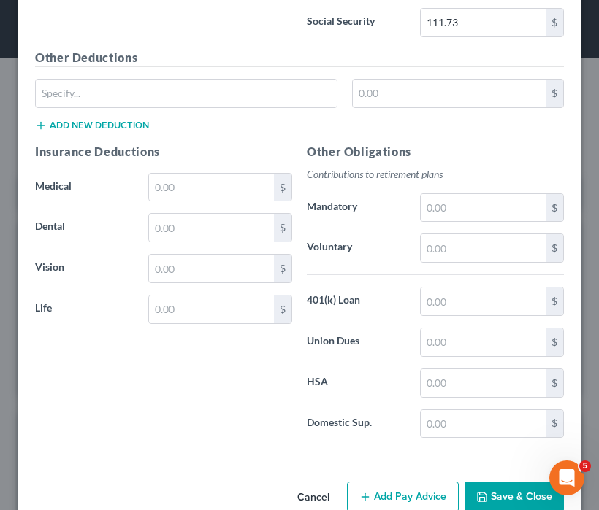
scroll to position [1213, 0]
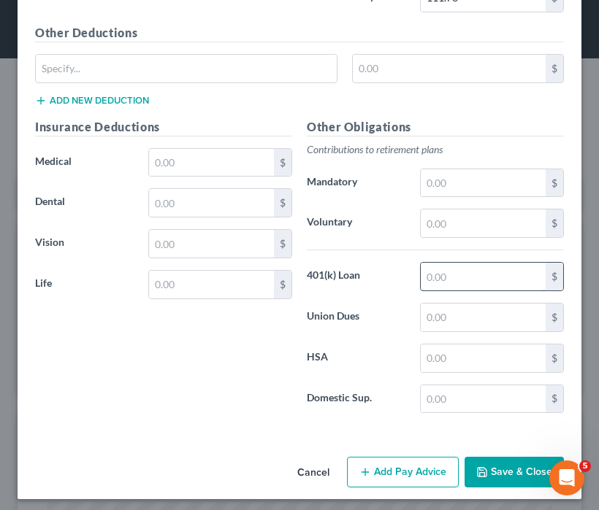
type input "40.29"
click at [467, 274] on input "text" at bounding box center [483, 277] width 125 height 28
type input "79.35"
click at [190, 155] on input "text" at bounding box center [211, 163] width 125 height 28
type input "25.50"
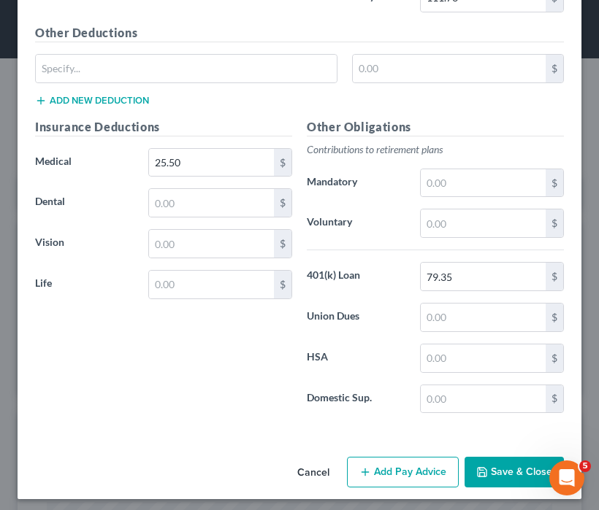
click at [183, 178] on div "Insurance Deductions Medical 25.50 $ Dental $ Vision $ Life $" at bounding box center [164, 271] width 272 height 307
click at [188, 201] on input "text" at bounding box center [211, 203] width 125 height 28
type input "10.75"
click at [206, 219] on div "Insurance Deductions Medical 25.50 $ Dental 10.75 $ Vision $ Life $" at bounding box center [164, 271] width 272 height 307
click at [207, 246] on input "text" at bounding box center [211, 244] width 125 height 28
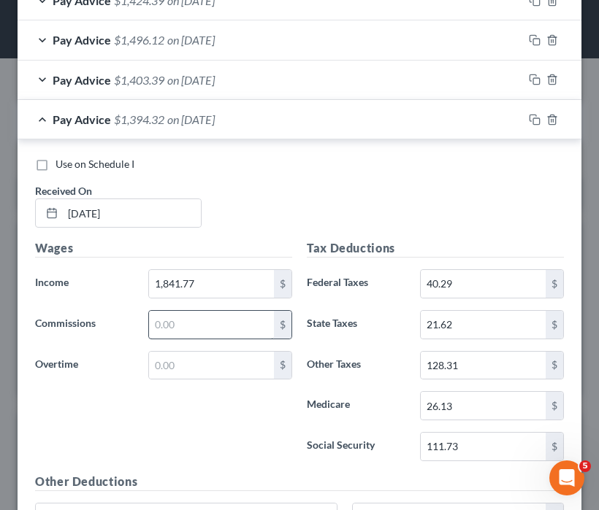
scroll to position [629, 0]
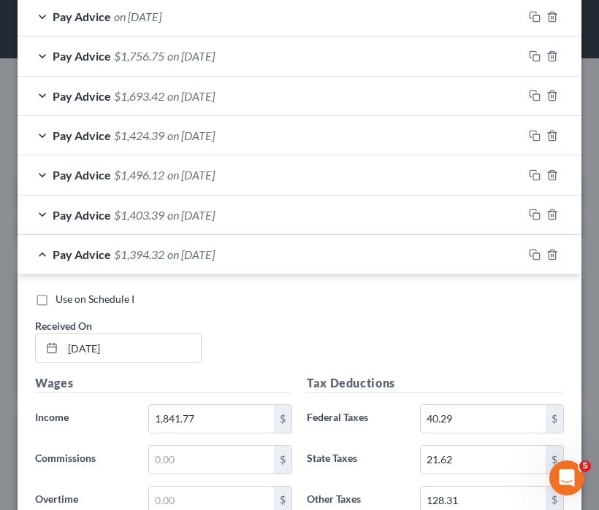
type input "3.77"
click at [64, 254] on span "Pay Advice" at bounding box center [82, 254] width 58 height 14
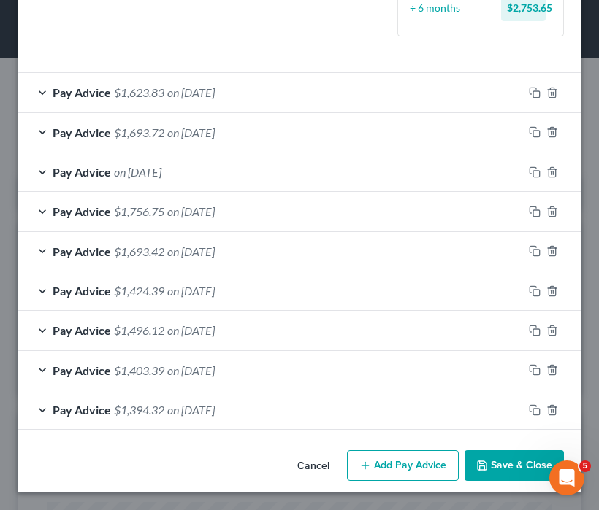
scroll to position [471, 0]
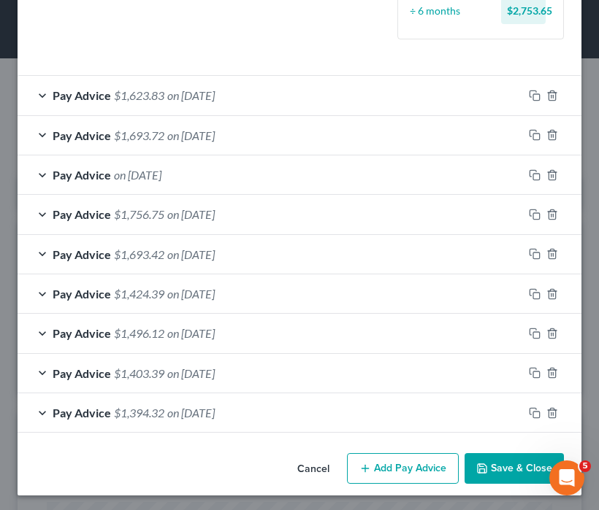
click at [405, 463] on button "Add Pay Advice" at bounding box center [403, 468] width 112 height 31
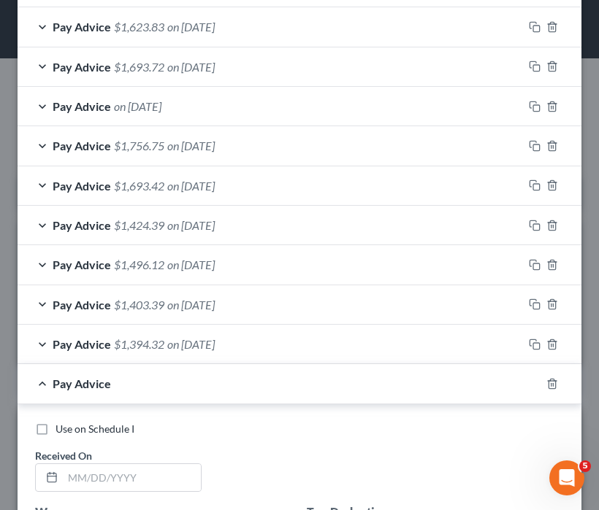
scroll to position [540, 0]
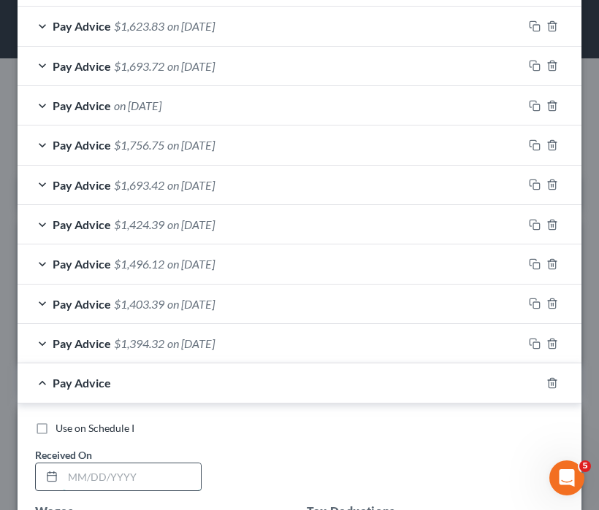
click at [92, 464] on input "text" at bounding box center [132, 478] width 138 height 28
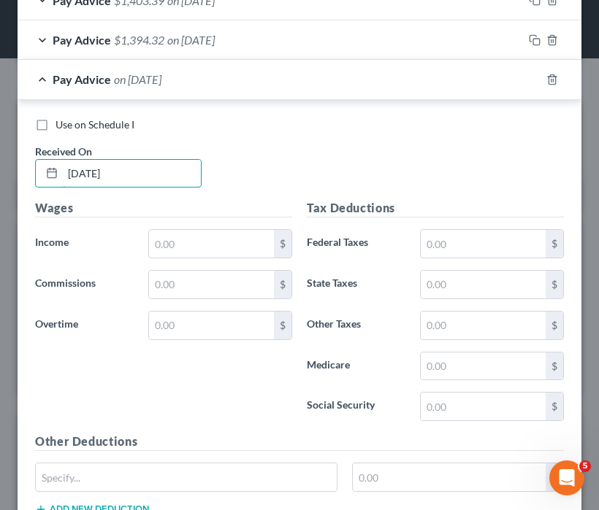
scroll to position [978, 0]
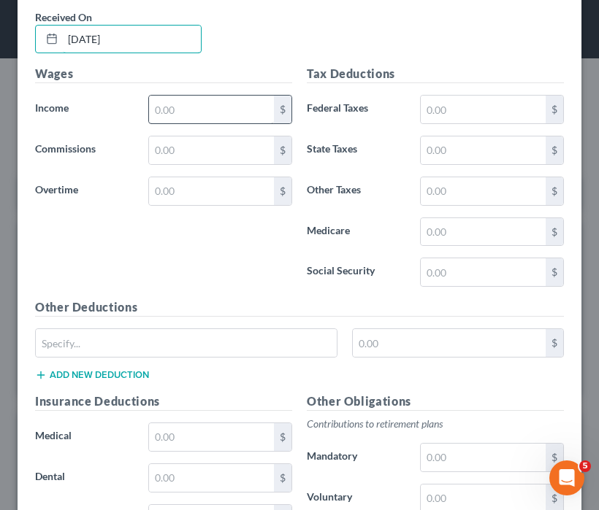
type input "04/16/2025"
click at [201, 96] on input "text" at bounding box center [211, 110] width 125 height 28
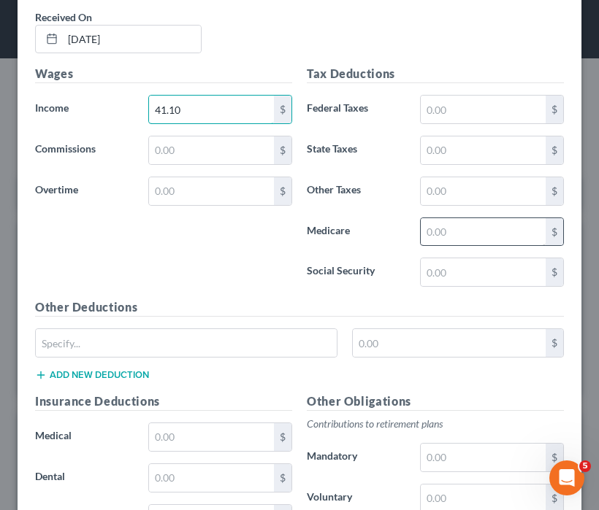
type input "41.10"
click at [459, 225] on input "text" at bounding box center [483, 232] width 125 height 28
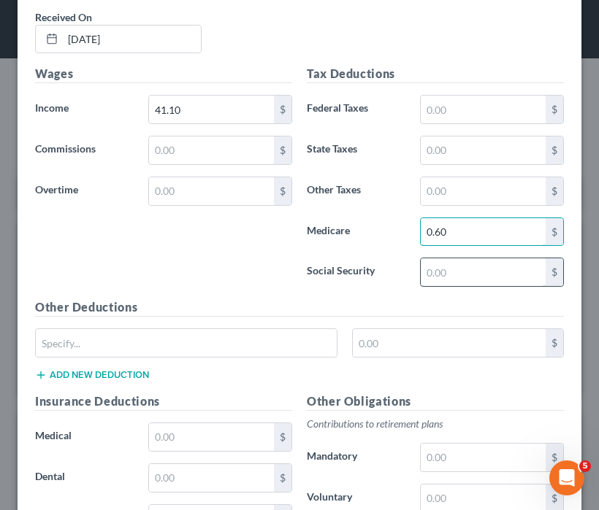
type input "0.60"
click at [448, 275] on input "text" at bounding box center [483, 272] width 125 height 28
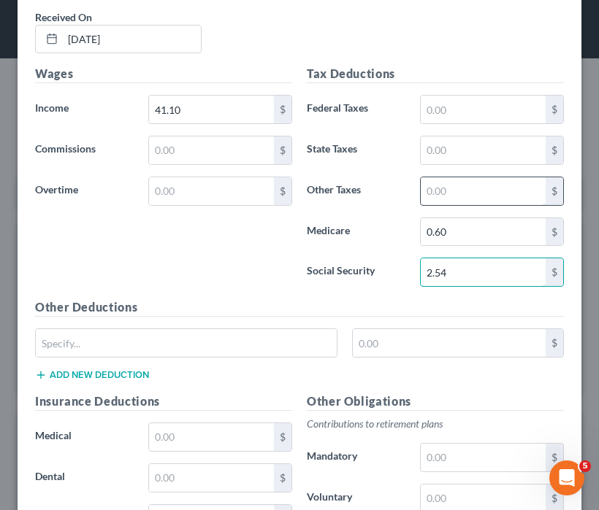
type input "2.54"
click at [455, 183] on input "text" at bounding box center [483, 191] width 125 height 28
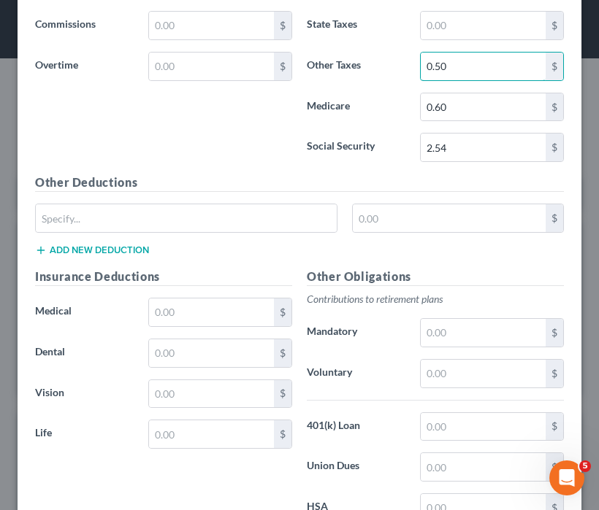
scroll to position [1124, 0]
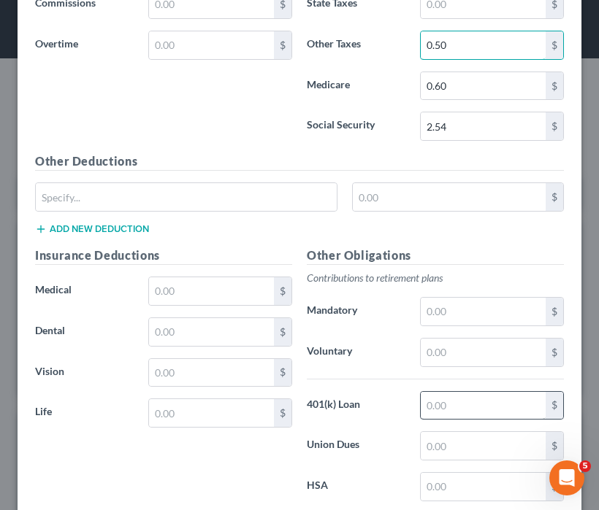
type input "0.50"
click at [467, 398] on input "text" at bounding box center [483, 406] width 125 height 28
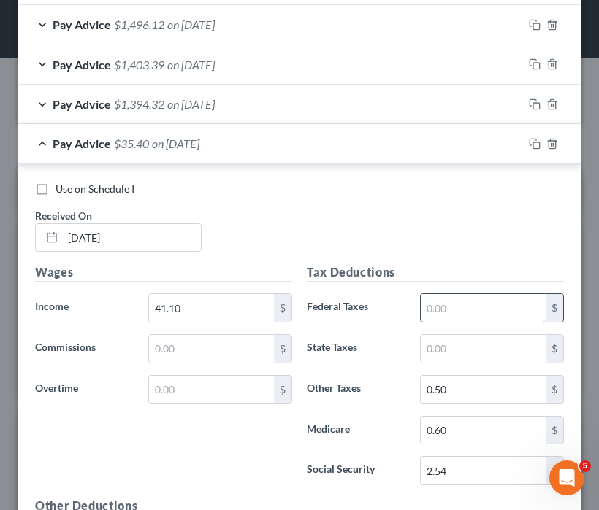
scroll to position [686, 0]
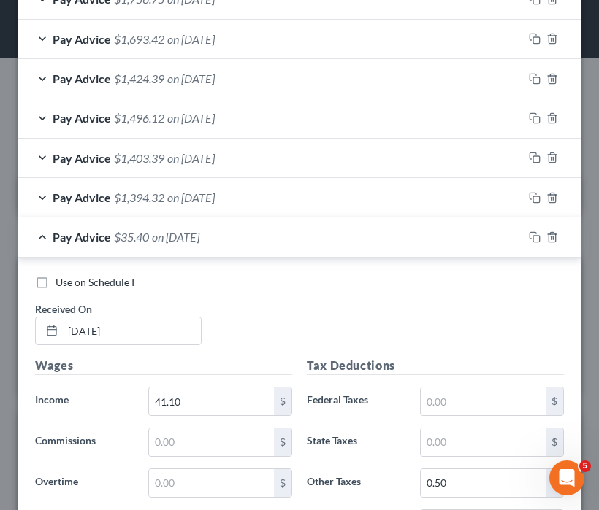
type input "2.06"
click at [50, 235] on div "Pay Advice $35.40 on 04/16/2025" at bounding box center [270, 237] width 505 height 39
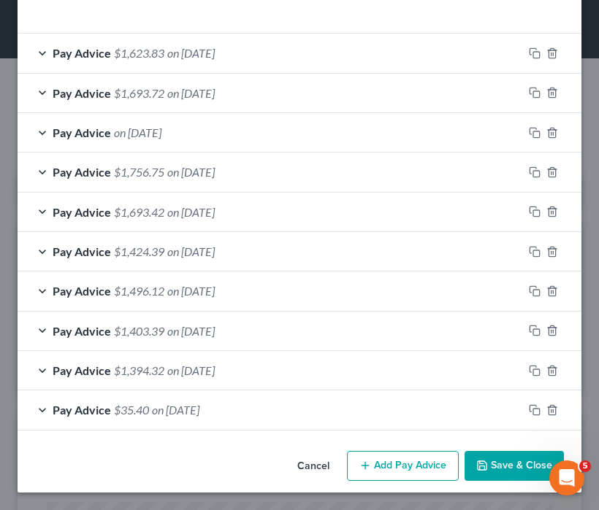
scroll to position [511, 0]
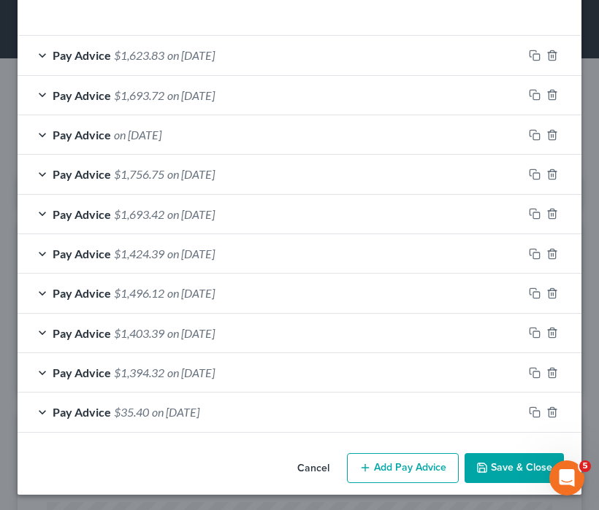
click at [366, 464] on button "Add Pay Advice" at bounding box center [403, 468] width 112 height 31
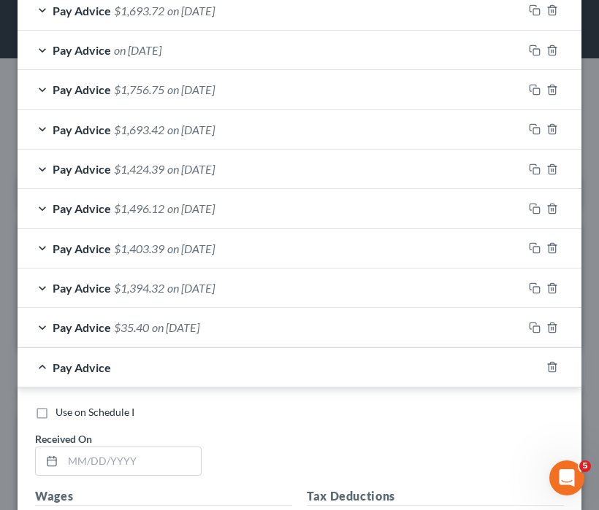
scroll to position [726, 0]
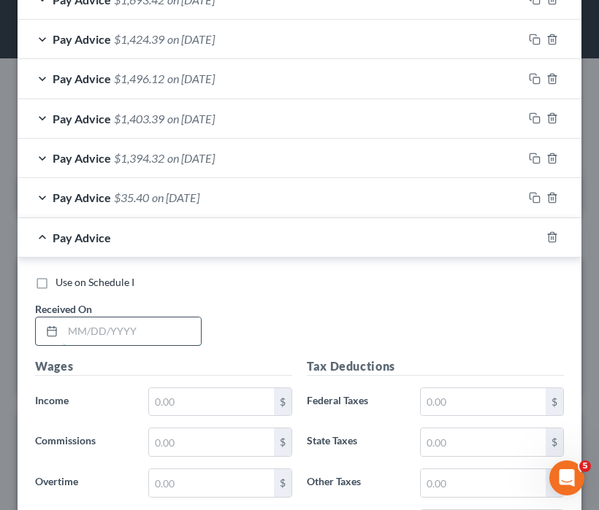
click at [115, 324] on input "text" at bounding box center [132, 332] width 138 height 28
type input "04/18/2025"
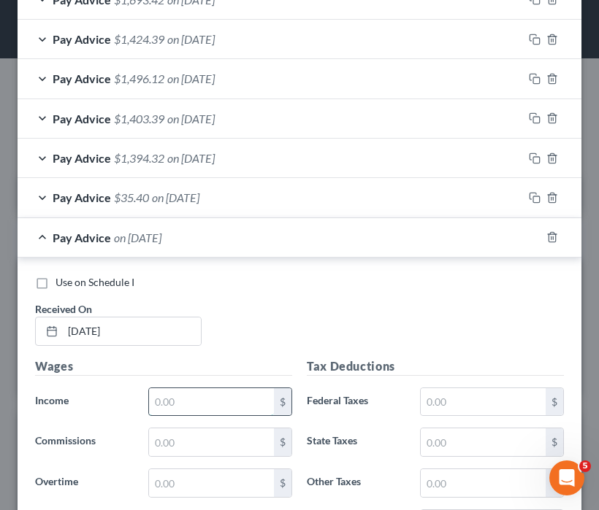
click at [204, 403] on input "text" at bounding box center [211, 402] width 125 height 28
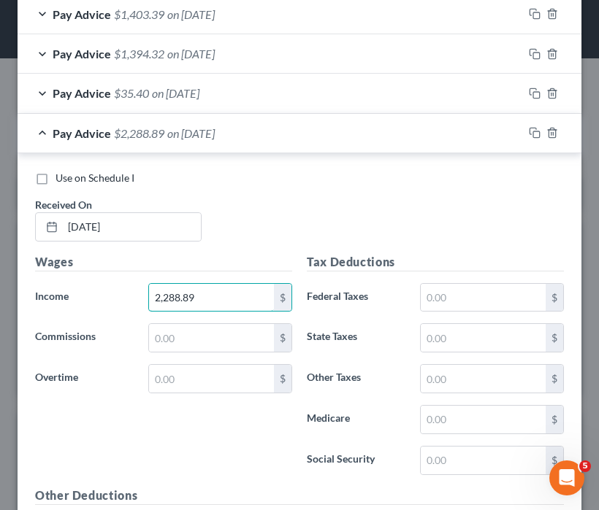
scroll to position [872, 0]
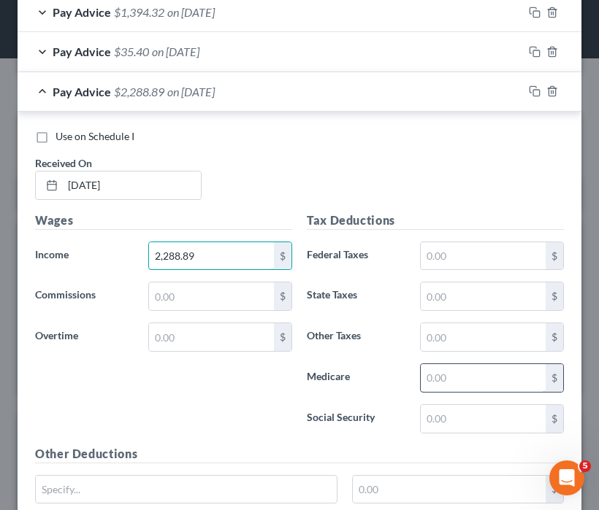
type input "2,288.89"
click at [449, 372] on input "text" at bounding box center [483, 378] width 125 height 28
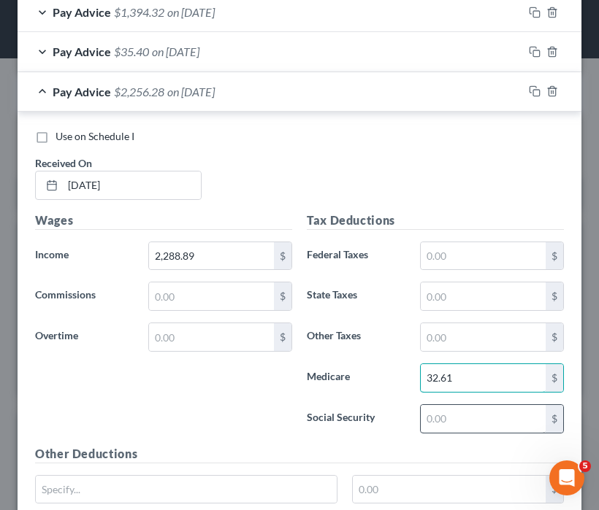
type input "32.61"
click at [458, 410] on input "text" at bounding box center [483, 419] width 125 height 28
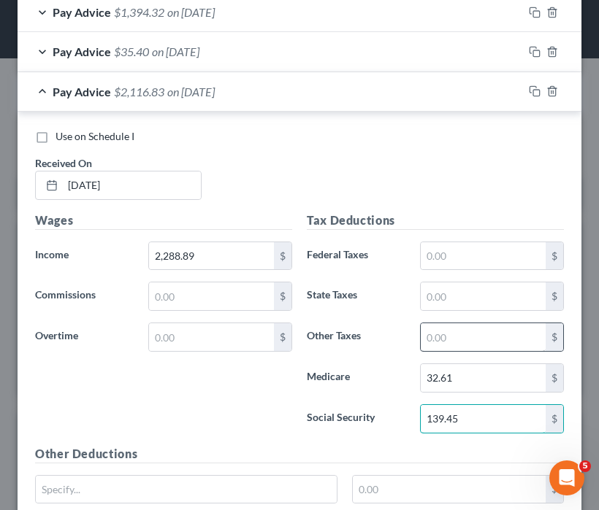
type input "139.45"
click at [440, 341] on input "text" at bounding box center [483, 337] width 125 height 28
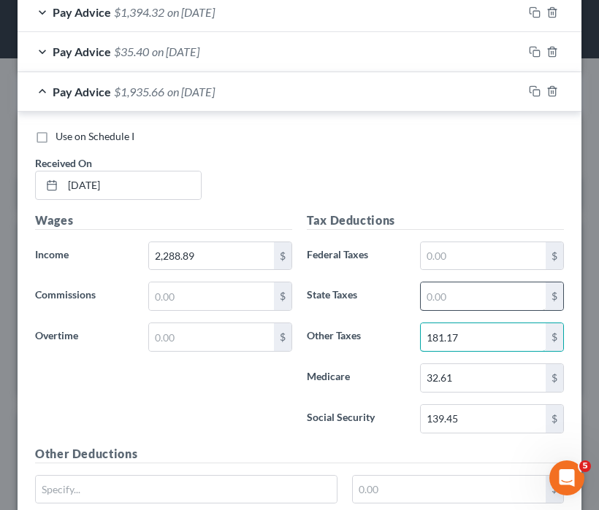
type input "181.17"
click at [441, 288] on input "text" at bounding box center [483, 297] width 125 height 28
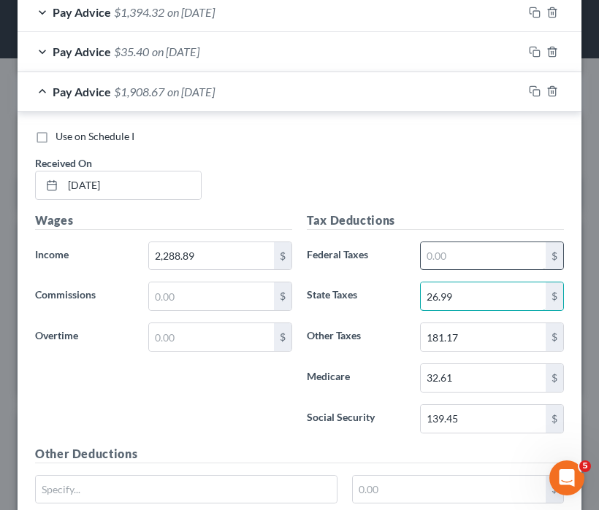
type input "26.99"
click at [453, 248] on input "text" at bounding box center [483, 256] width 125 height 28
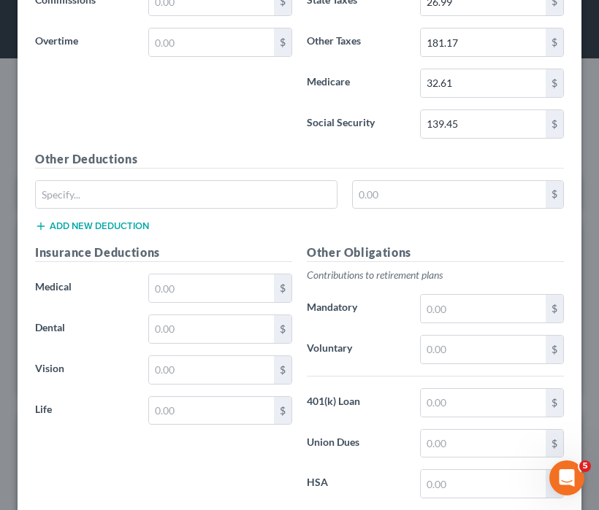
scroll to position [1146, 0]
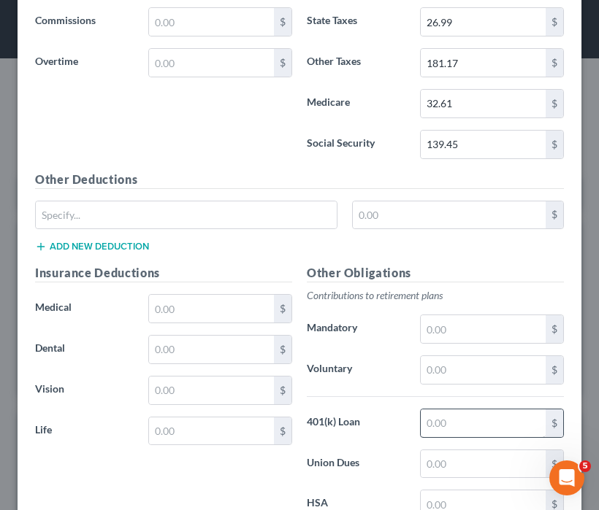
type input "68.52"
click at [458, 420] on input "text" at bounding box center [483, 424] width 125 height 28
type input "85.98"
click at [172, 305] on input "text" at bounding box center [211, 309] width 125 height 28
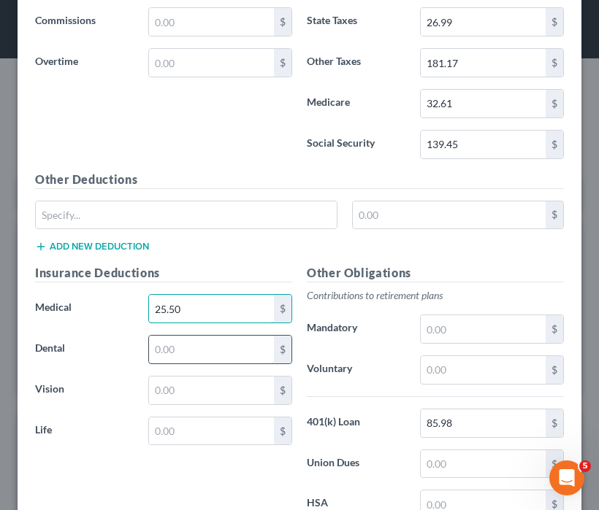
type input "25.50"
click at [197, 351] on input "text" at bounding box center [211, 350] width 125 height 28
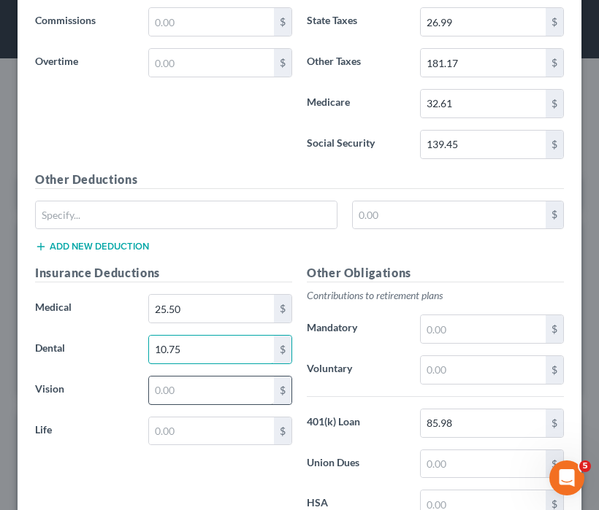
type input "10.75"
click at [197, 377] on input "text" at bounding box center [211, 391] width 125 height 28
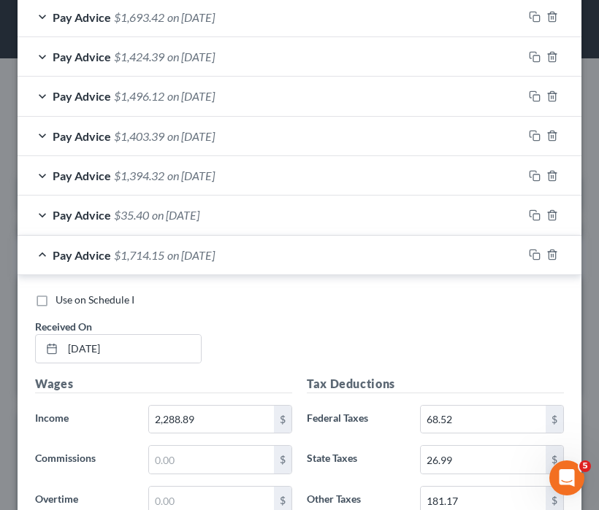
type input "3.77"
click at [83, 261] on div "Pay Advice $1,714.15 on 04/18/2025" at bounding box center [270, 255] width 505 height 39
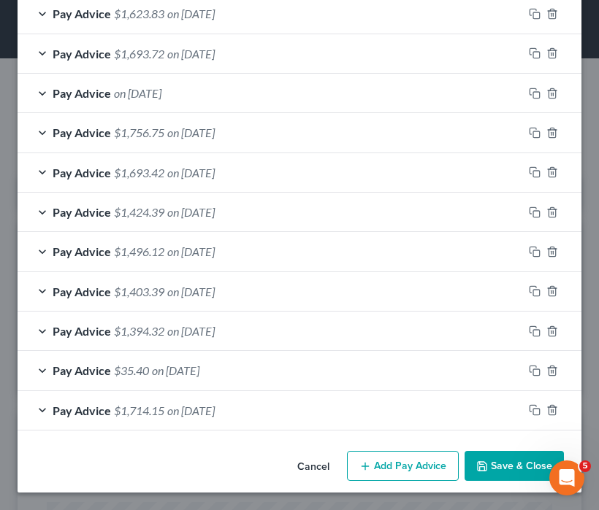
scroll to position [550, 0]
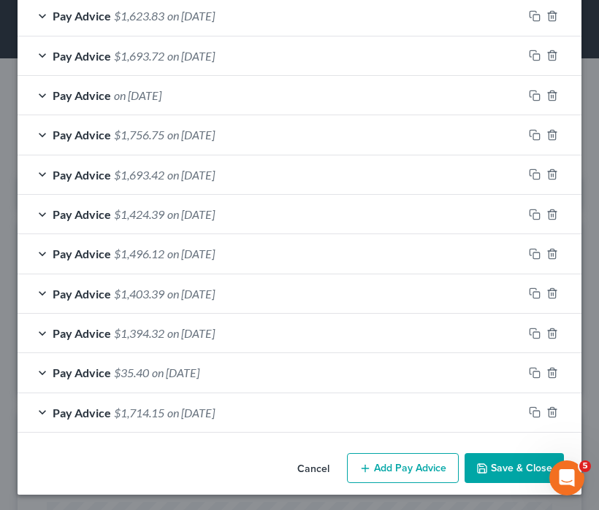
click at [387, 472] on button "Add Pay Advice" at bounding box center [403, 468] width 112 height 31
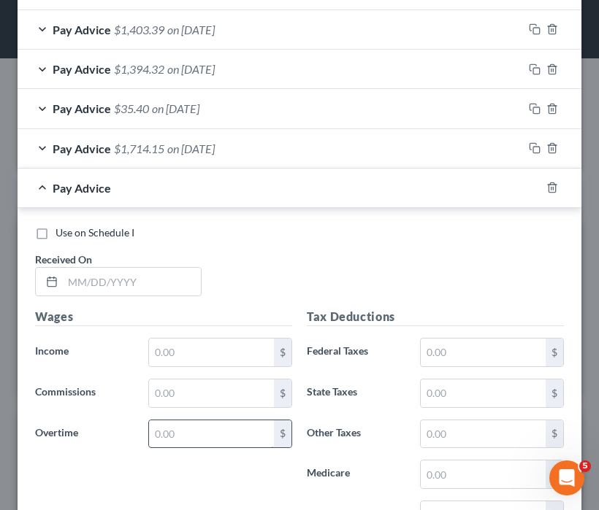
scroll to position [843, 0]
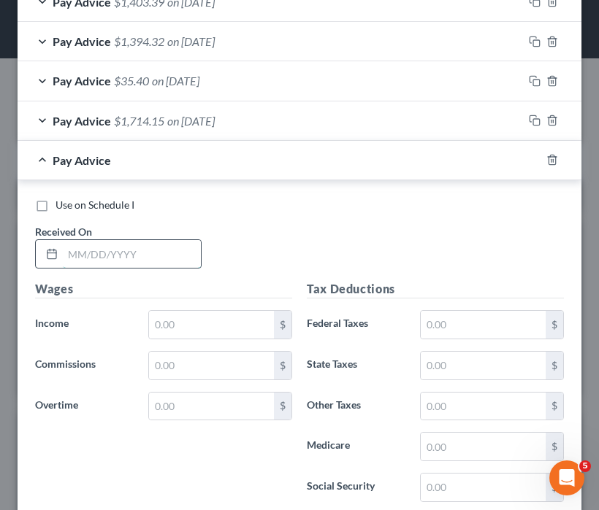
click at [140, 259] on input "text" at bounding box center [132, 254] width 138 height 28
type input "04/02/2025"
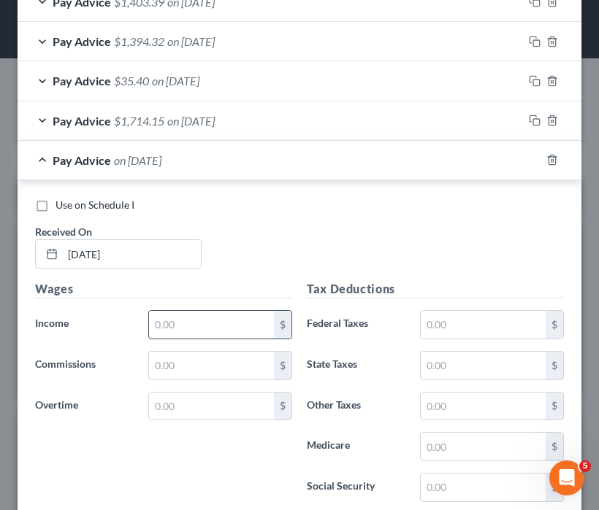
click at [172, 329] on input "text" at bounding box center [211, 325] width 125 height 28
type input "65.64"
click at [467, 446] on input "text" at bounding box center [483, 447] width 125 height 28
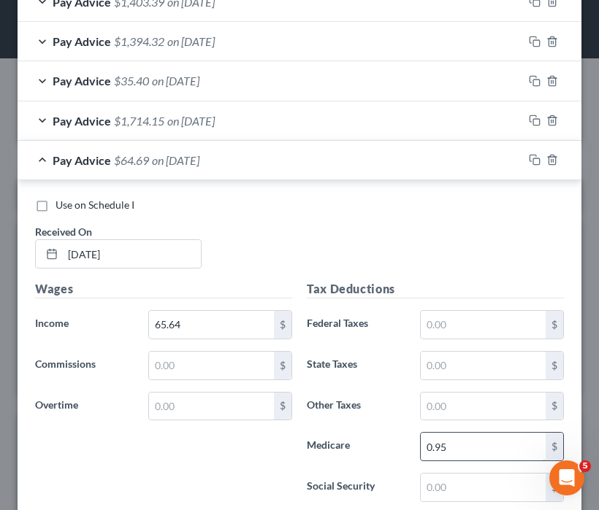
scroll to position [989, 0]
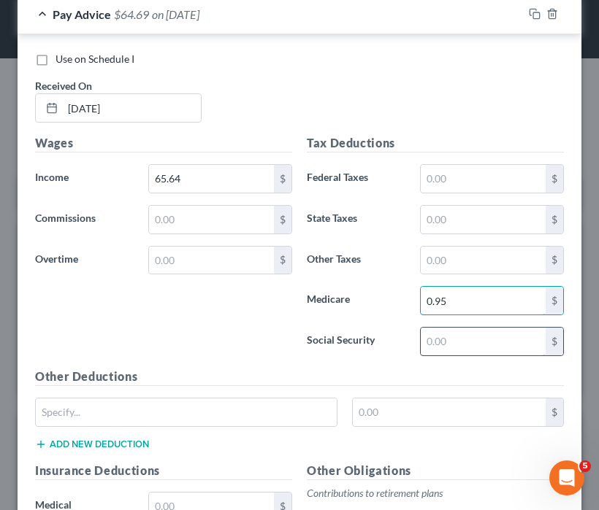
type input "0.95"
click at [469, 342] on input "text" at bounding box center [483, 342] width 125 height 28
type input "7"
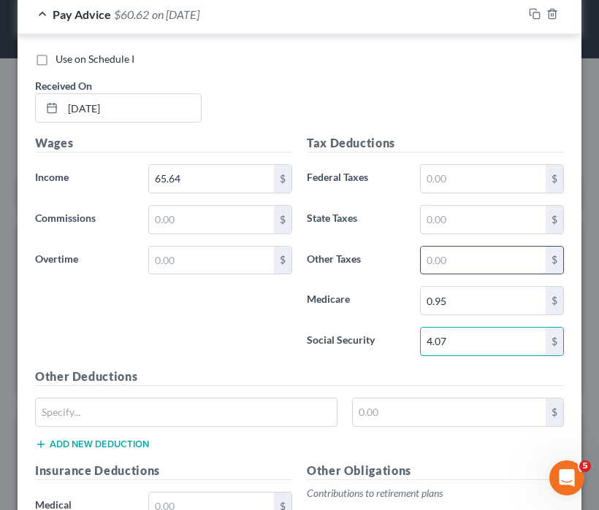
type input "4.07"
click at [441, 250] on input "text" at bounding box center [483, 261] width 125 height 28
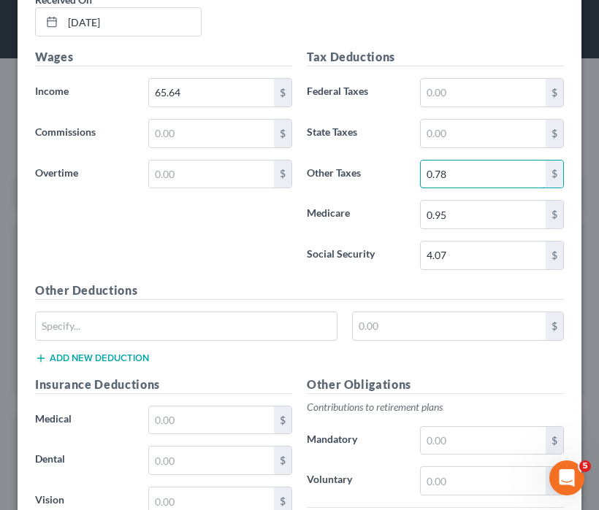
scroll to position [1135, 0]
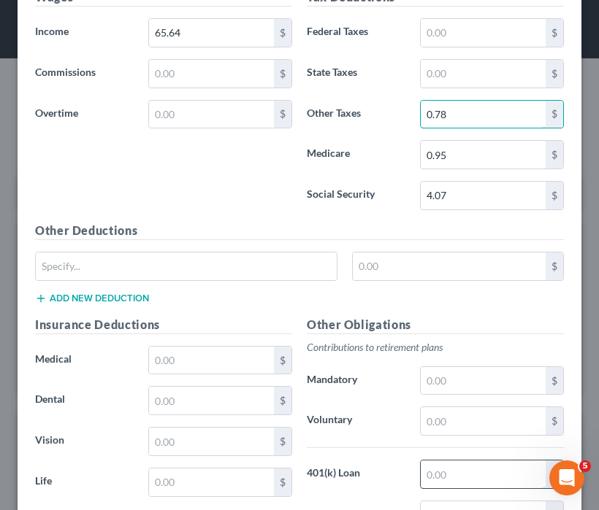
type input "0.78"
click at [444, 466] on input "text" at bounding box center [483, 475] width 125 height 28
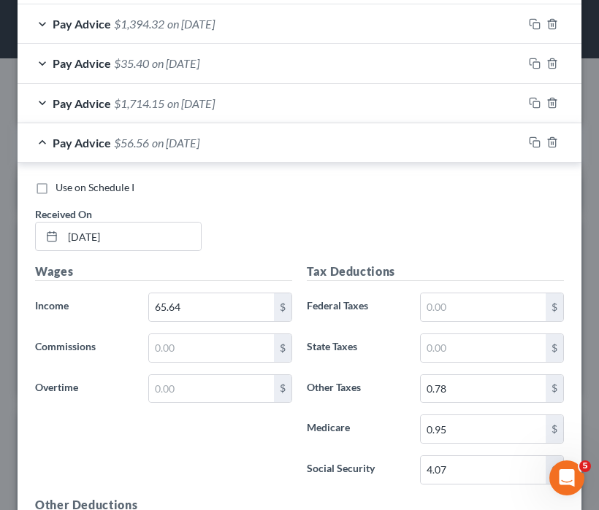
scroll to position [843, 0]
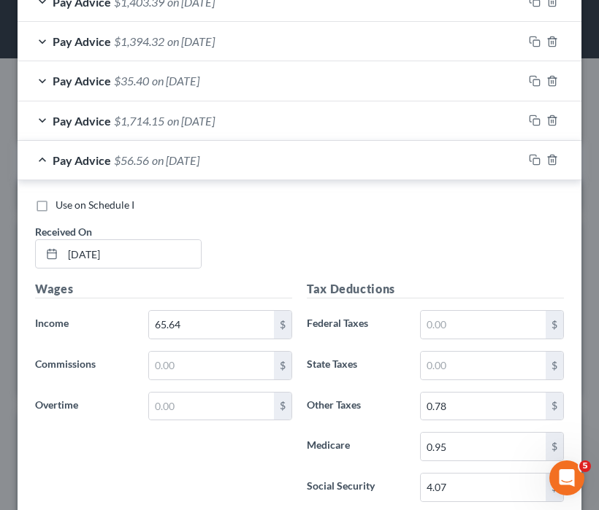
type input "3.28"
click at [88, 163] on span "Pay Advice" at bounding box center [82, 160] width 58 height 14
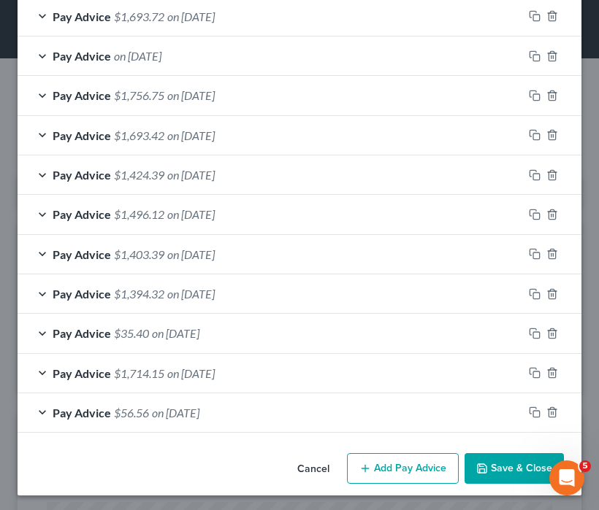
scroll to position [590, 0]
click at [397, 461] on button "Add Pay Advice" at bounding box center [403, 468] width 112 height 31
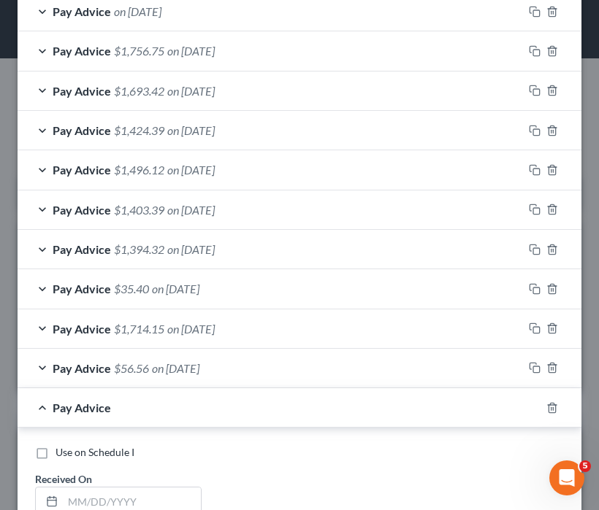
scroll to position [659, 0]
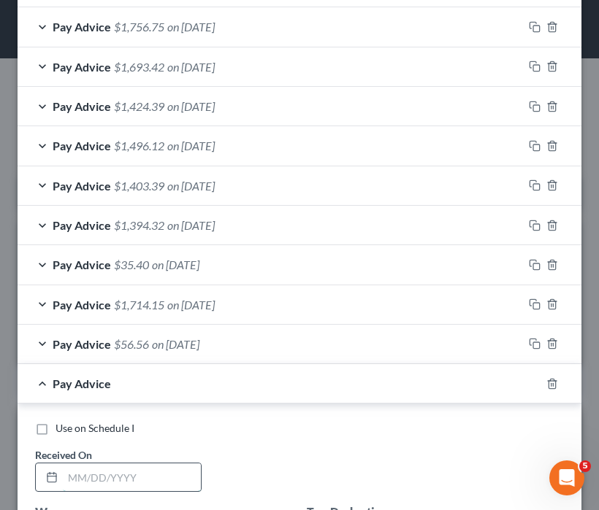
click at [96, 467] on input "text" at bounding box center [132, 478] width 138 height 28
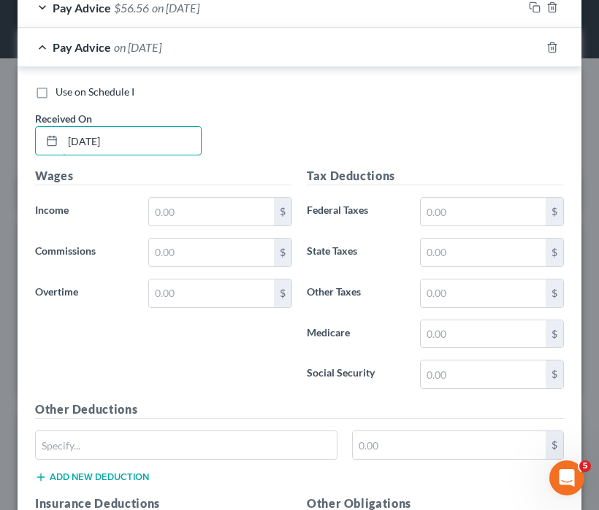
scroll to position [951, 0]
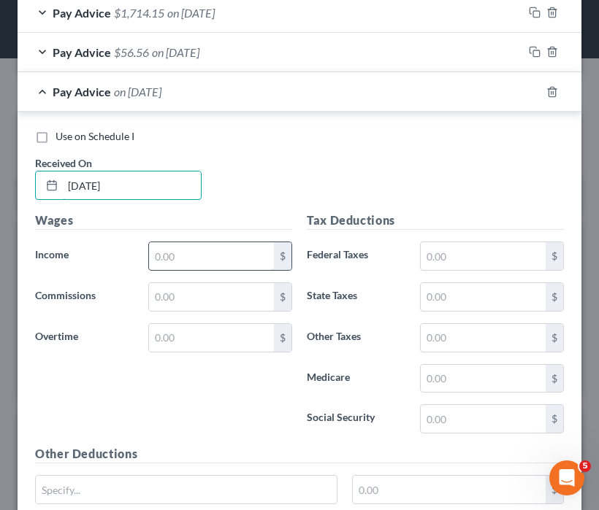
type input "04/04/2025"
click at [214, 252] on input "text" at bounding box center [211, 256] width 125 height 28
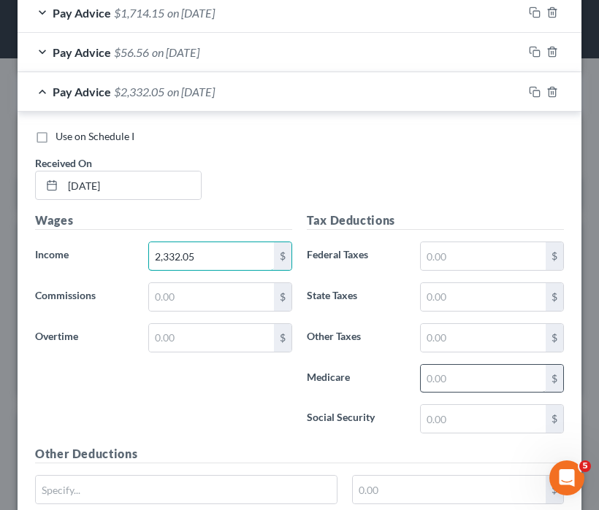
type input "2,332.05"
click at [450, 378] on input "text" at bounding box center [483, 379] width 125 height 28
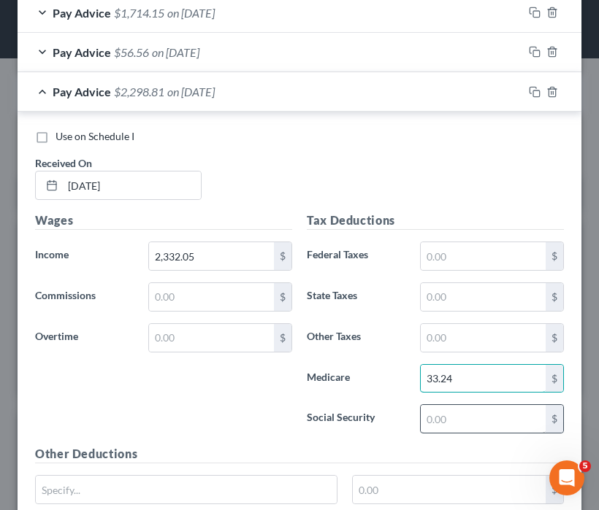
type input "33.24"
click at [435, 418] on input "text" at bounding box center [483, 419] width 125 height 28
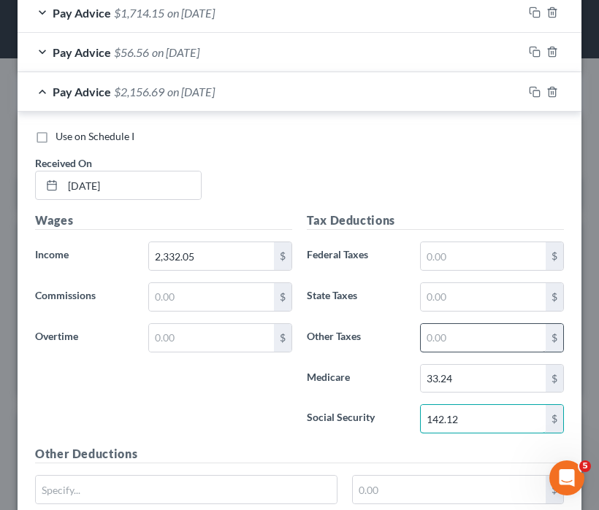
type input "142.12"
click at [467, 332] on input "text" at bounding box center [483, 338] width 125 height 28
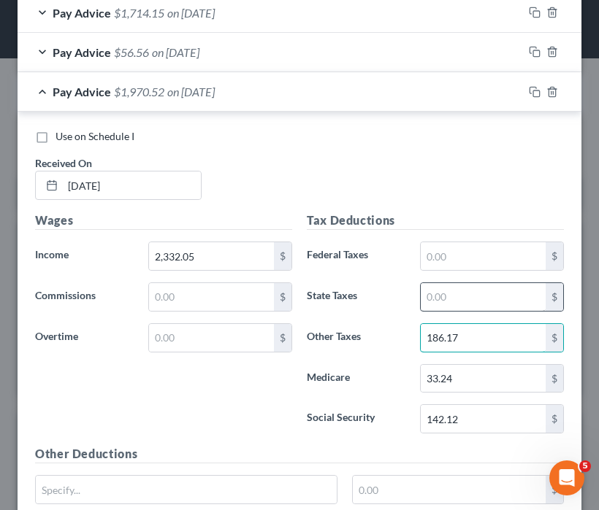
type input "186.17"
click at [453, 303] on input "text" at bounding box center [483, 297] width 125 height 28
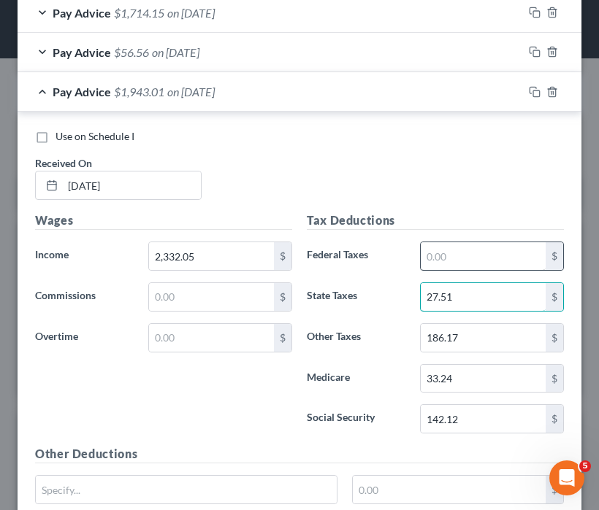
type input "27.51"
click at [452, 256] on input "text" at bounding box center [483, 256] width 125 height 28
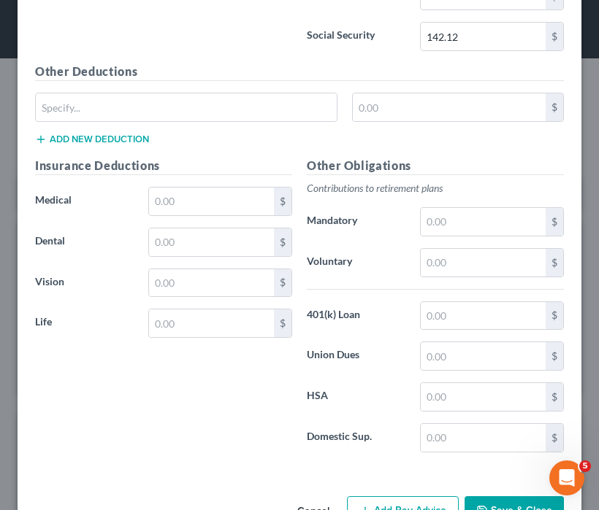
scroll to position [1372, 0]
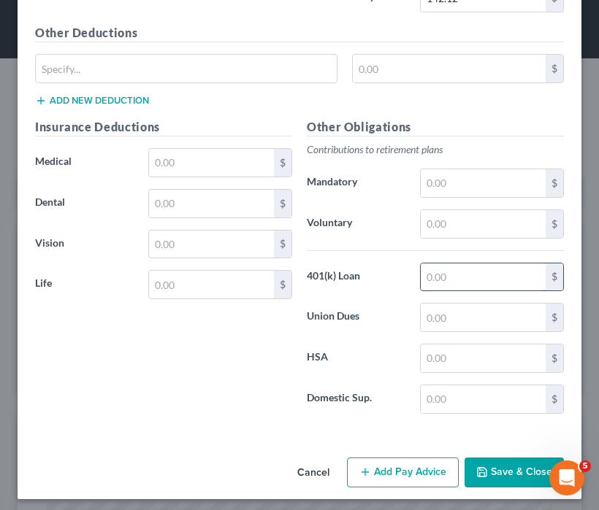
type input "71.27"
click at [467, 272] on input "text" at bounding box center [483, 278] width 125 height 28
type input "87.47"
click at [187, 160] on input "text" at bounding box center [211, 163] width 125 height 28
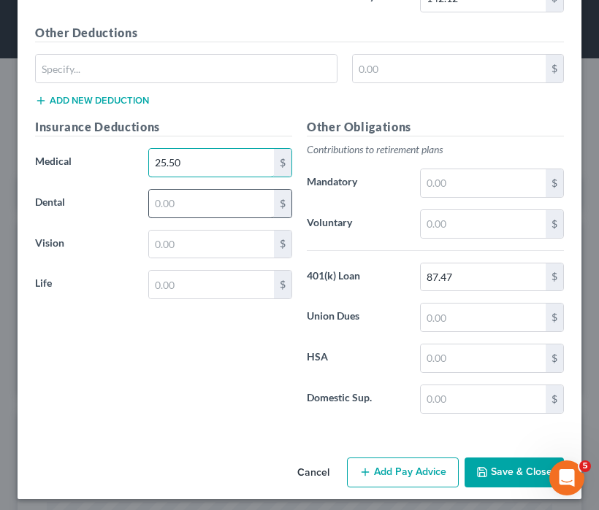
type input "25.50"
click at [212, 193] on input "text" at bounding box center [211, 204] width 125 height 28
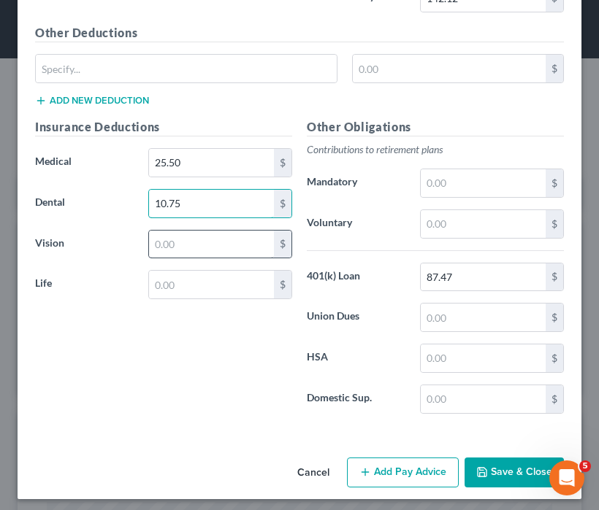
type input "10.75"
click at [187, 244] on input "text" at bounding box center [211, 245] width 125 height 28
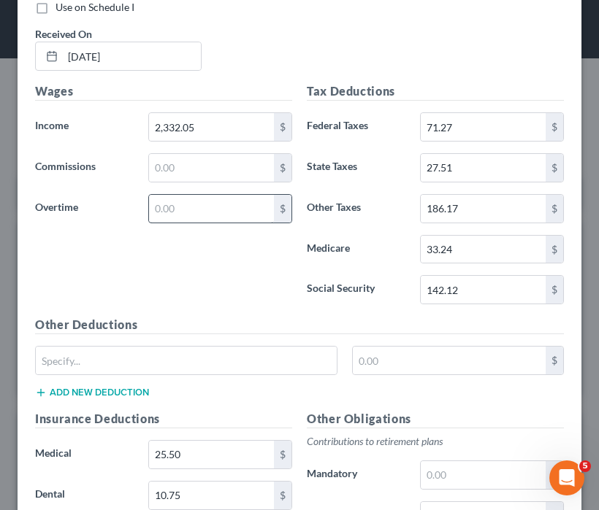
scroll to position [788, 0]
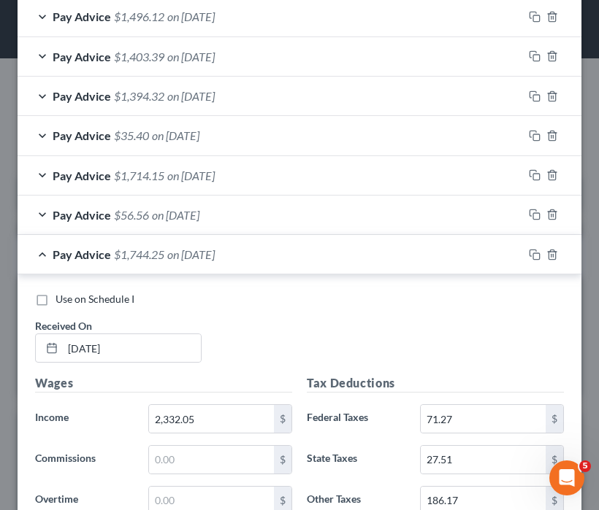
type input "3.77"
click at [45, 243] on div "Pay Advice $1,744.25 on 04/04/2025" at bounding box center [270, 254] width 505 height 39
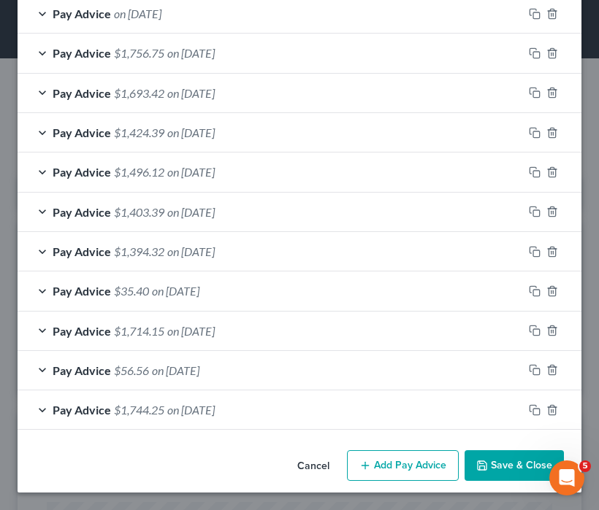
scroll to position [629, 0]
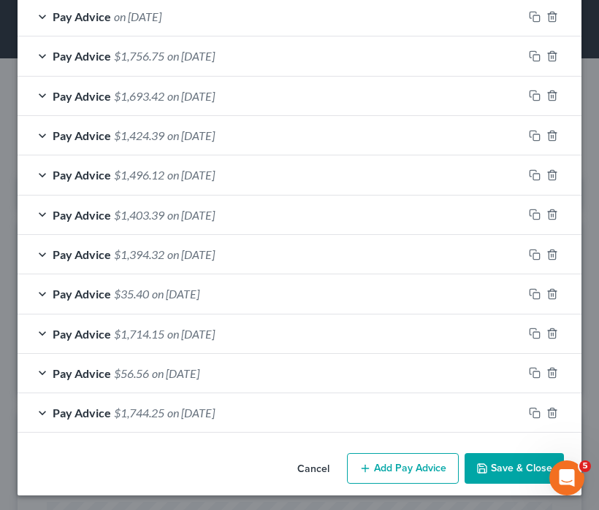
click at [412, 475] on button "Add Pay Advice" at bounding box center [403, 468] width 112 height 31
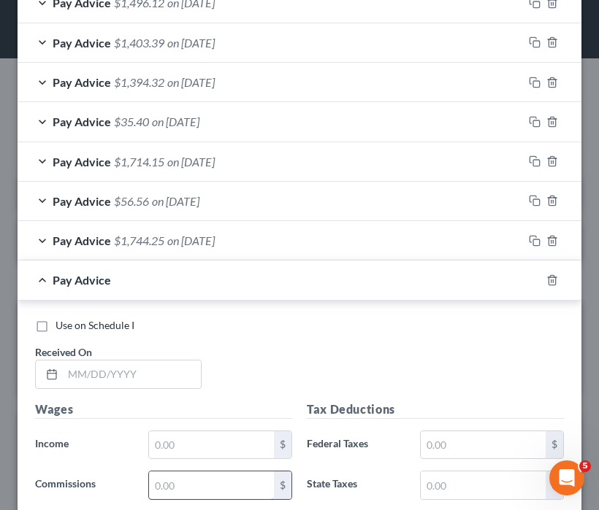
scroll to position [921, 0]
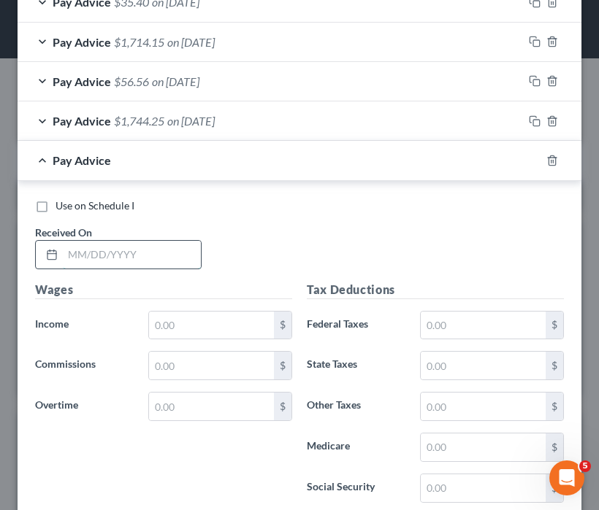
click at [123, 253] on input "text" at bounding box center [132, 255] width 138 height 28
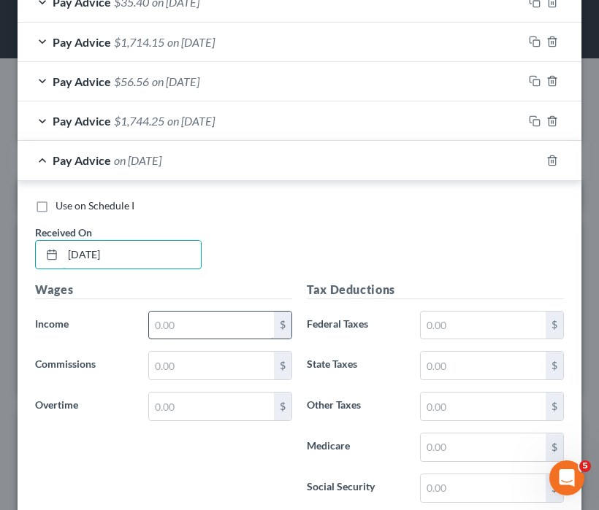
type input "03/21/25"
click at [175, 328] on input "text" at bounding box center [211, 326] width 125 height 28
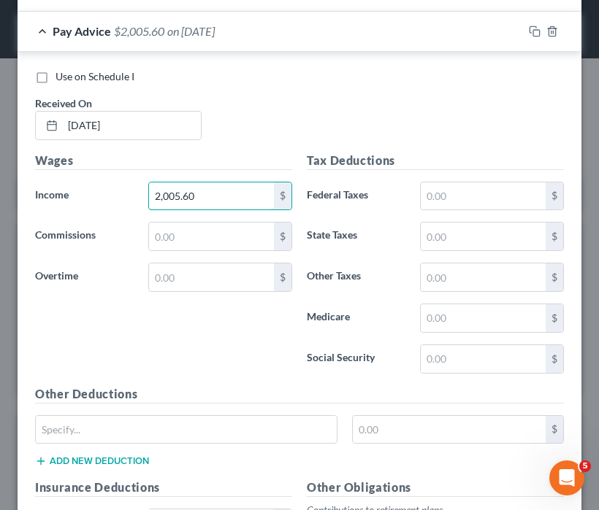
scroll to position [1067, 0]
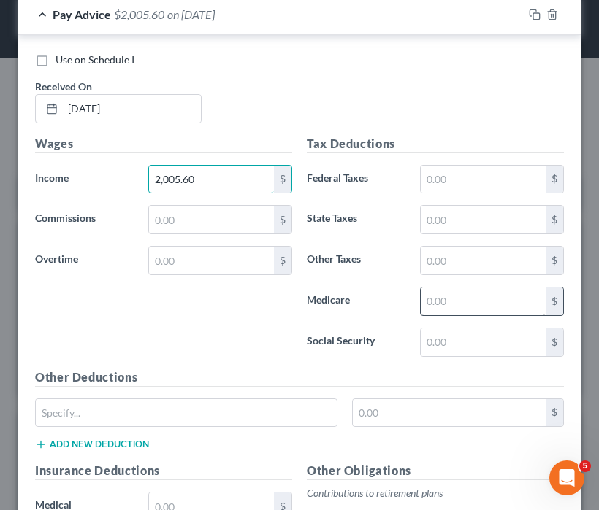
type input "2,005.60"
click at [517, 304] on input "text" at bounding box center [483, 302] width 125 height 28
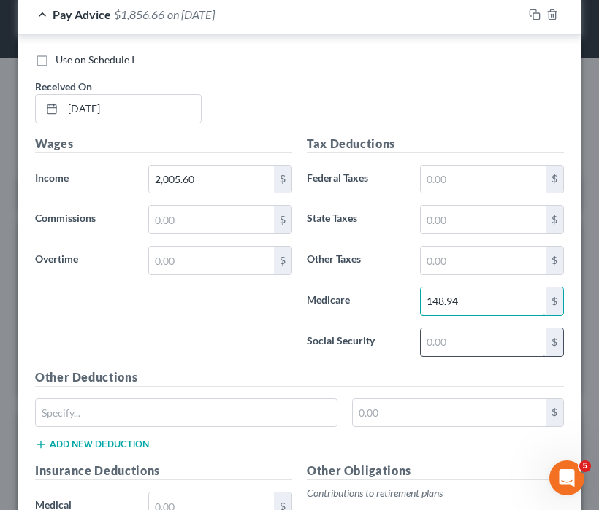
type input "148.94"
click at [460, 338] on input "text" at bounding box center [483, 343] width 125 height 28
click at [462, 300] on input "148.94" at bounding box center [483, 302] width 125 height 28
type input "28.51"
click at [426, 336] on input "text" at bounding box center [483, 343] width 125 height 28
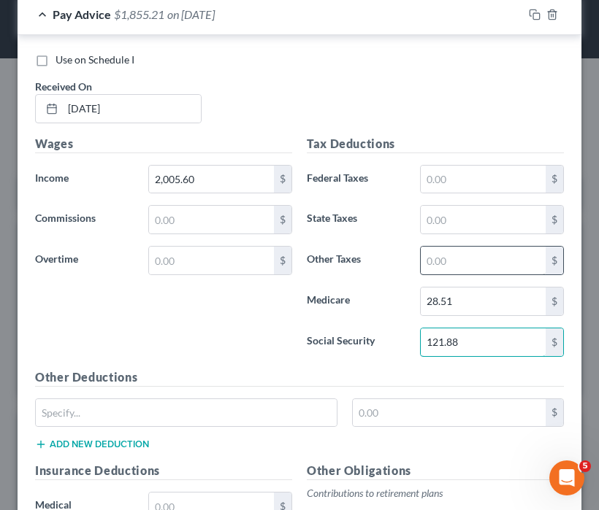
type input "121.88"
click at [445, 264] on input "text" at bounding box center [483, 261] width 125 height 28
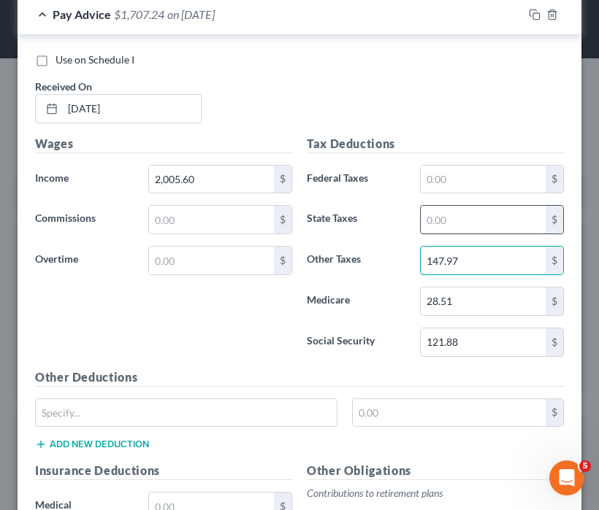
type input "147.97"
click at [480, 224] on input "text" at bounding box center [483, 220] width 125 height 28
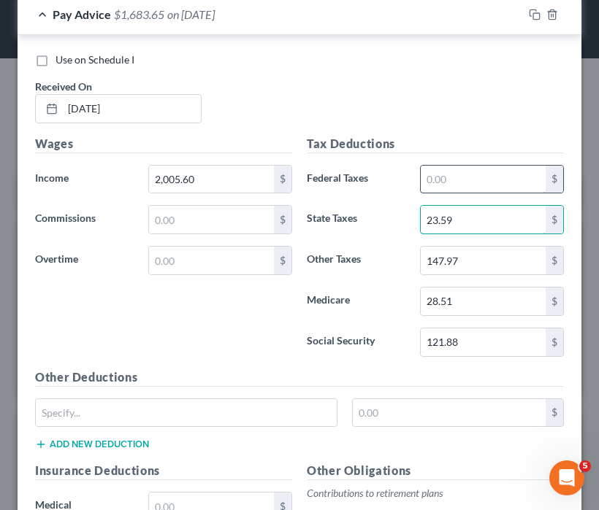
type input "23.59"
click at [468, 167] on input "text" at bounding box center [483, 180] width 125 height 28
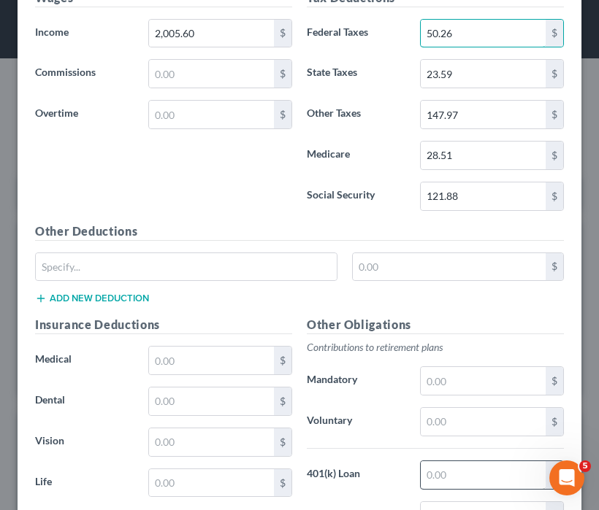
type input "50.26"
click at [442, 475] on input "text" at bounding box center [483, 475] width 125 height 28
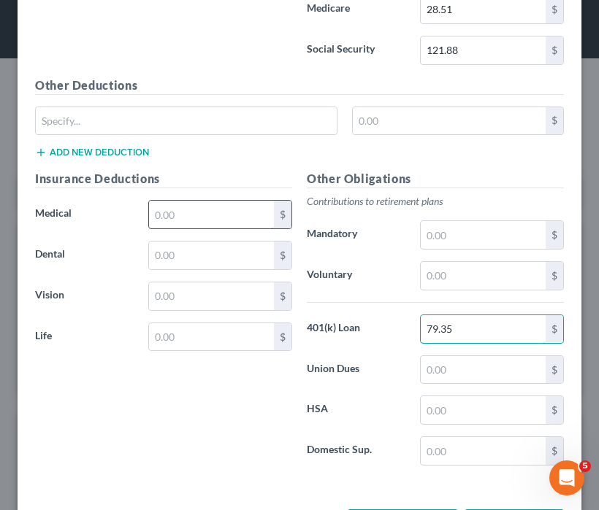
type input "79.35"
click at [201, 205] on input "text" at bounding box center [211, 215] width 125 height 28
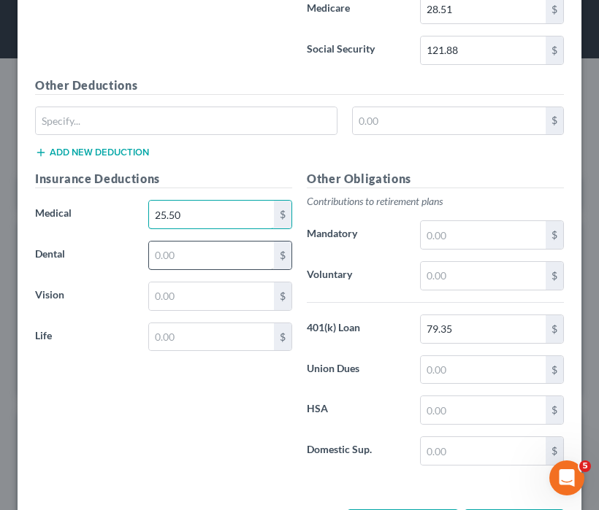
type input "25.50"
click at [238, 261] on input "text" at bounding box center [211, 256] width 125 height 28
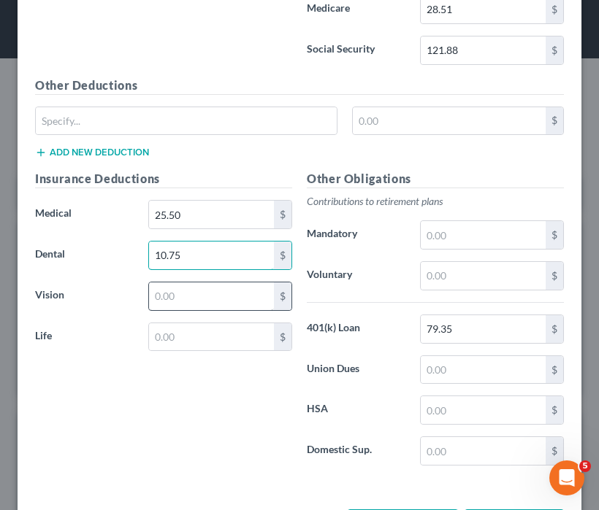
type input "10.75"
click at [229, 290] on input "text" at bounding box center [211, 297] width 125 height 28
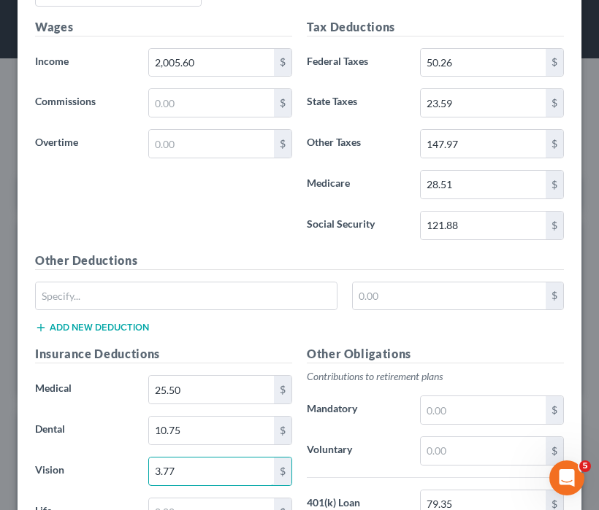
scroll to position [1067, 0]
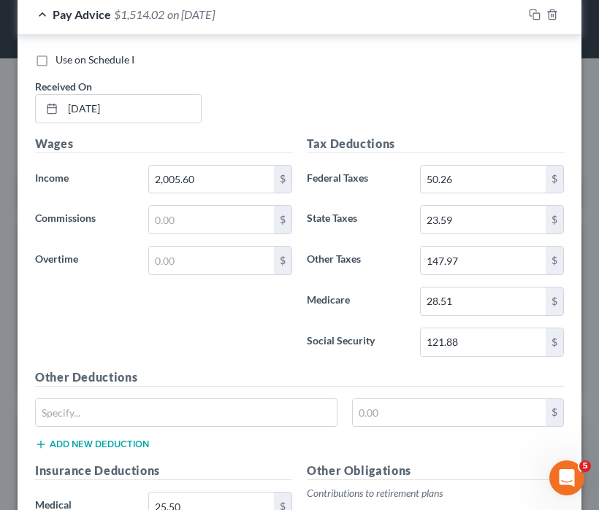
type input "3.77"
click at [85, 16] on span "Pay Advice" at bounding box center [82, 14] width 58 height 14
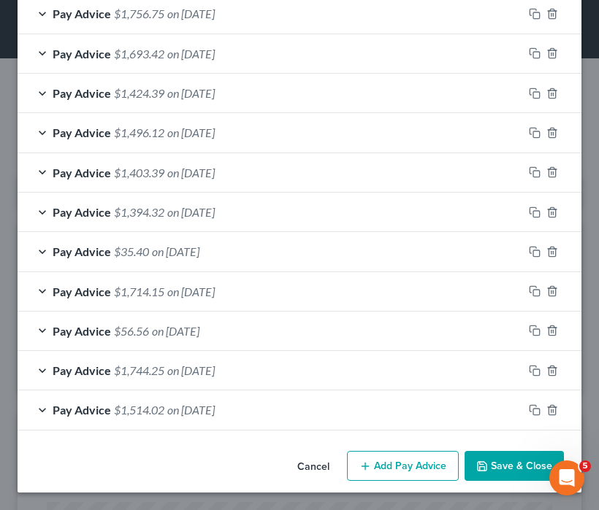
scroll to position [669, 0]
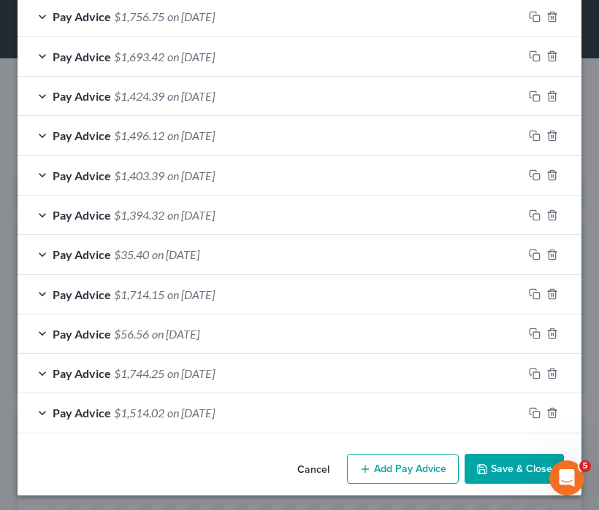
click at [374, 467] on button "Add Pay Advice" at bounding box center [403, 469] width 112 height 31
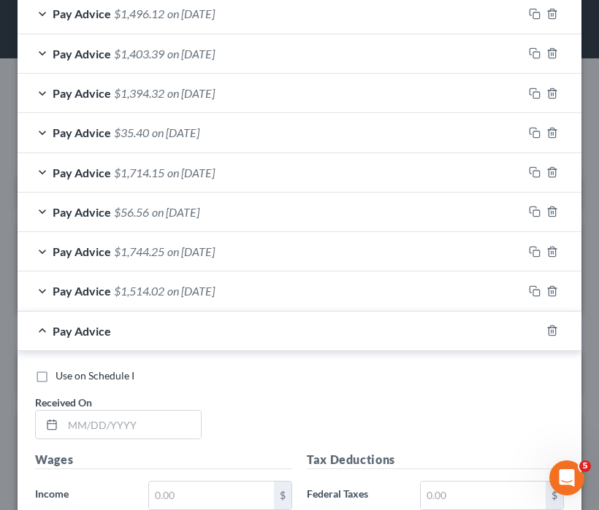
scroll to position [815, 0]
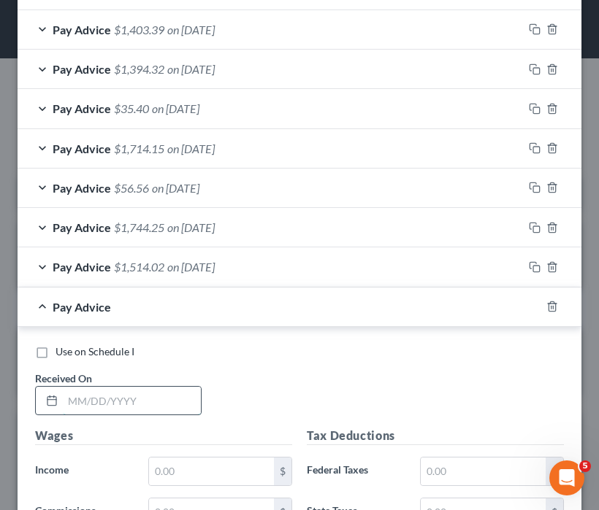
click at [127, 405] on input "text" at bounding box center [132, 401] width 138 height 28
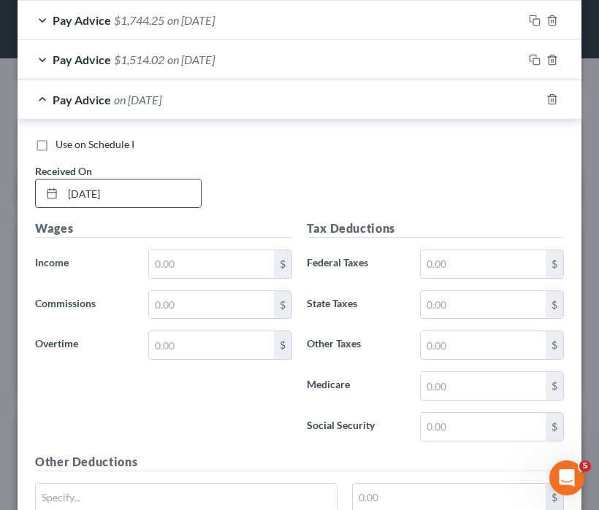
scroll to position [1107, 0]
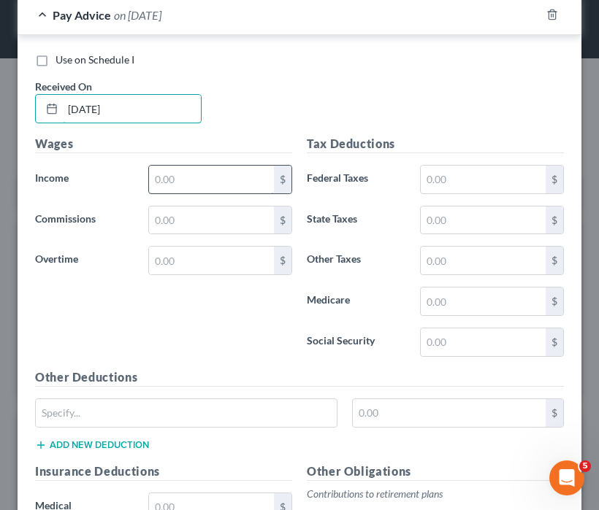
type input "03/07/25"
click at [248, 180] on input "text" at bounding box center [211, 180] width 125 height 28
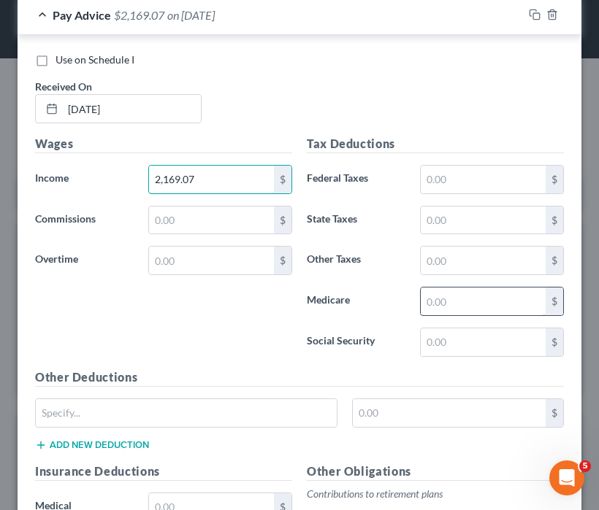
type input "2,169.07"
click at [451, 295] on input "text" at bounding box center [483, 302] width 125 height 28
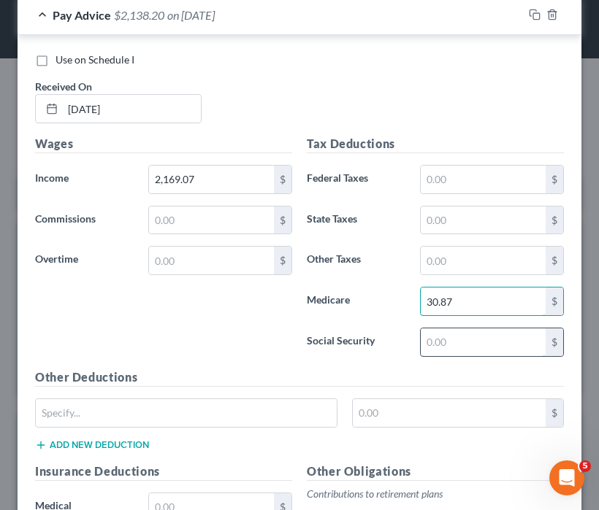
type input "30.87"
click at [473, 342] on input "text" at bounding box center [483, 343] width 125 height 28
type input "132.02"
click at [456, 271] on div "Tax Deductions Federal Taxes $ State Taxes $ Other Taxes $ Medicare 30.87 $ Soc…" at bounding box center [435, 252] width 272 height 234
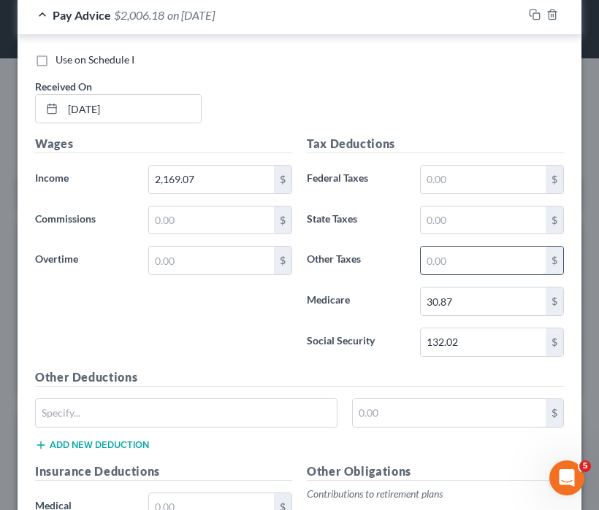
click at [461, 263] on input "text" at bounding box center [483, 261] width 125 height 28
type input "167.59"
click at [467, 218] on input "text" at bounding box center [483, 221] width 125 height 28
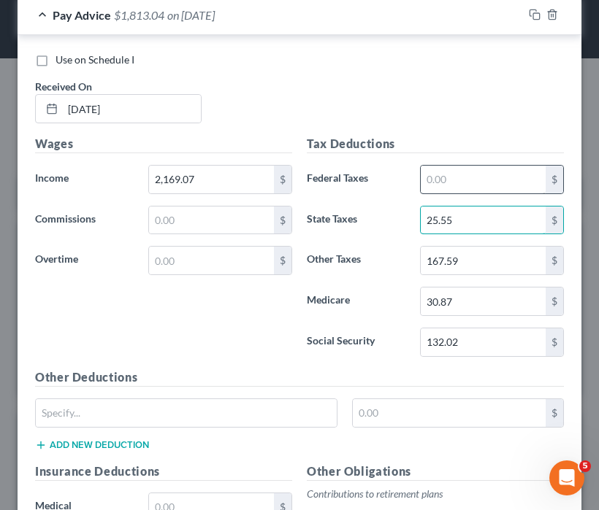
type input "25.55"
click at [465, 179] on input "text" at bounding box center [483, 180] width 125 height 28
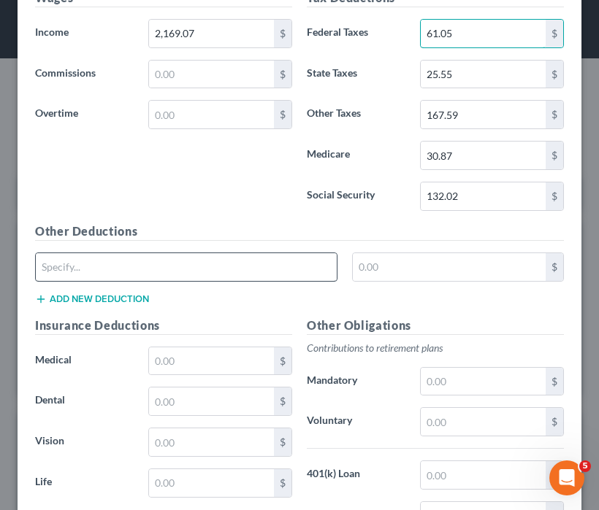
scroll to position [1399, 0]
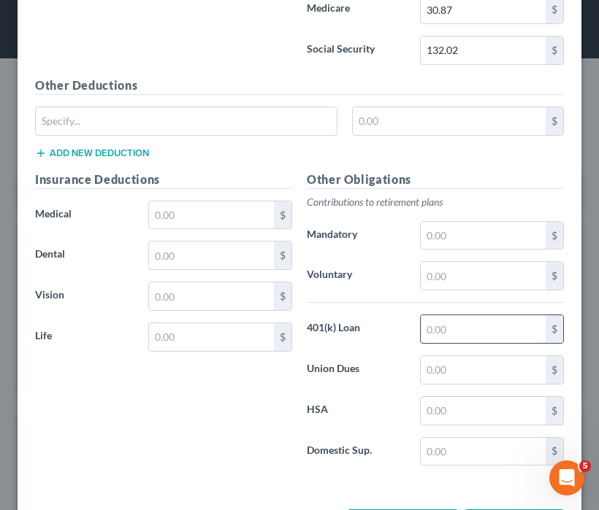
type input "61.05"
click at [490, 318] on input "text" at bounding box center [483, 329] width 125 height 28
type input "79.35"
click at [174, 208] on input "text" at bounding box center [211, 215] width 125 height 28
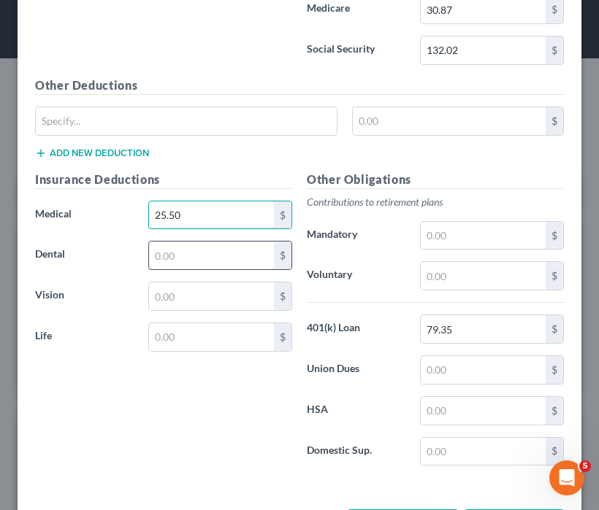
type input "25.50"
click at [215, 250] on input "text" at bounding box center [211, 256] width 125 height 28
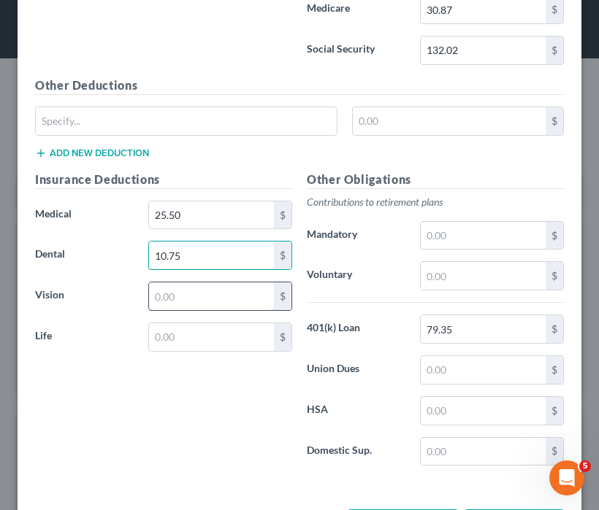
type input "10.75"
click at [205, 283] on input "text" at bounding box center [211, 297] width 125 height 28
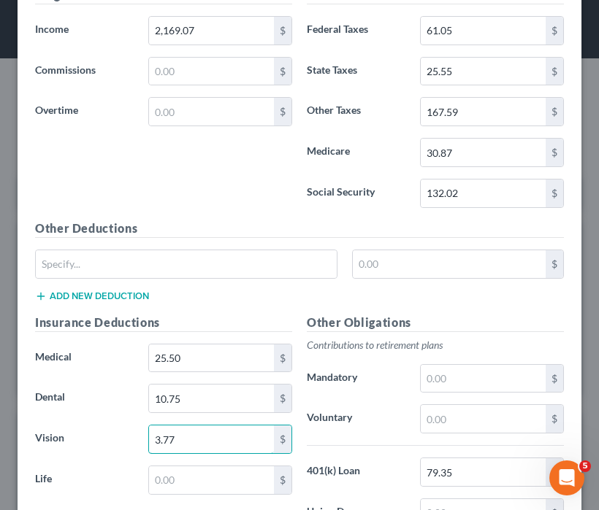
scroll to position [1107, 0]
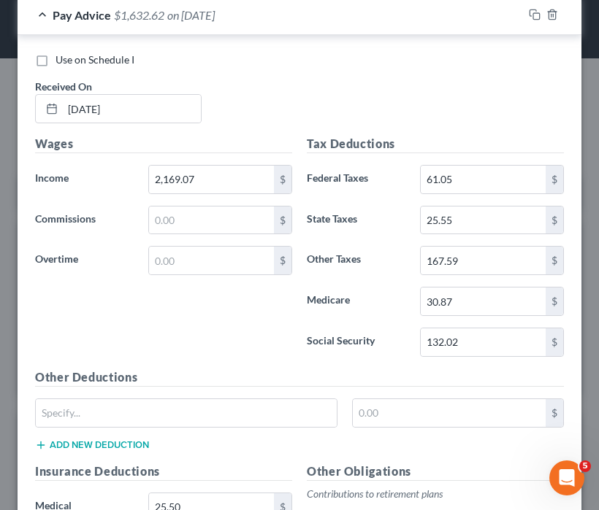
type input "3.77"
click at [33, 17] on div "Pay Advice $1,632.62 on 03/07/2025" at bounding box center [270, 15] width 505 height 39
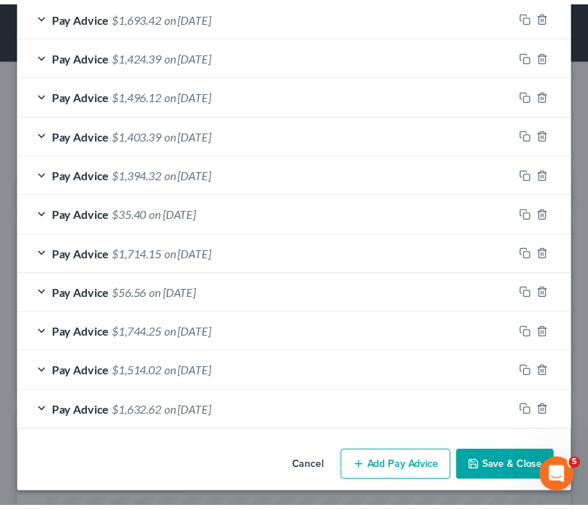
scroll to position [708, 0]
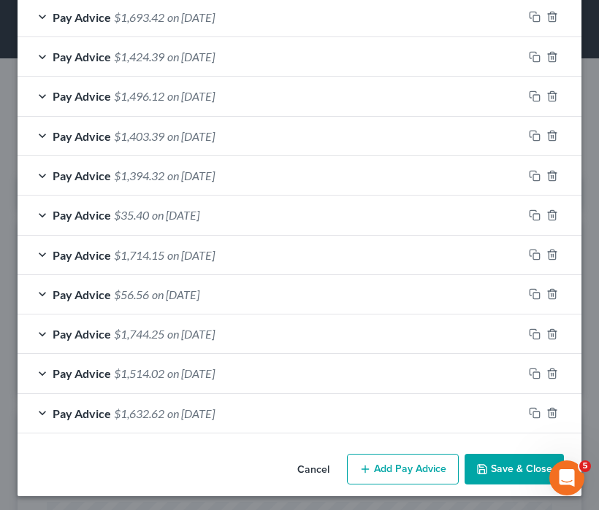
click at [502, 454] on button "Save & Close" at bounding box center [513, 469] width 99 height 31
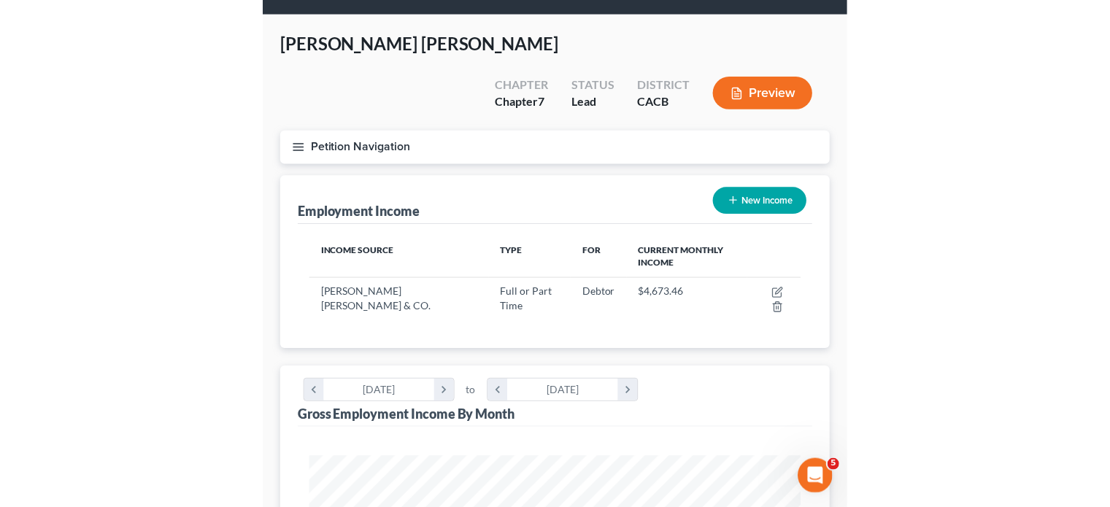
scroll to position [0, 0]
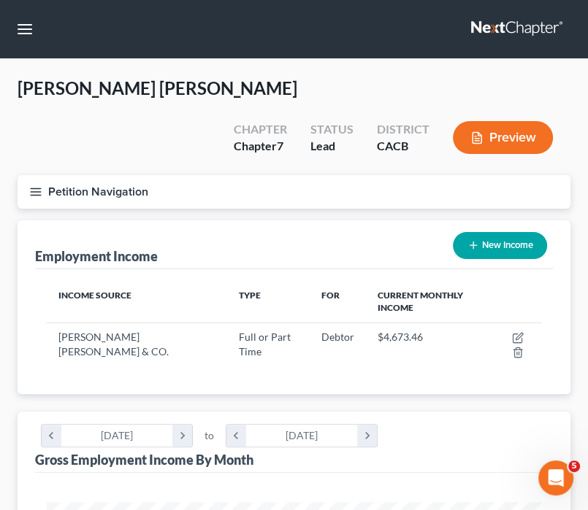
click at [31, 185] on icon "button" at bounding box center [35, 191] width 13 height 13
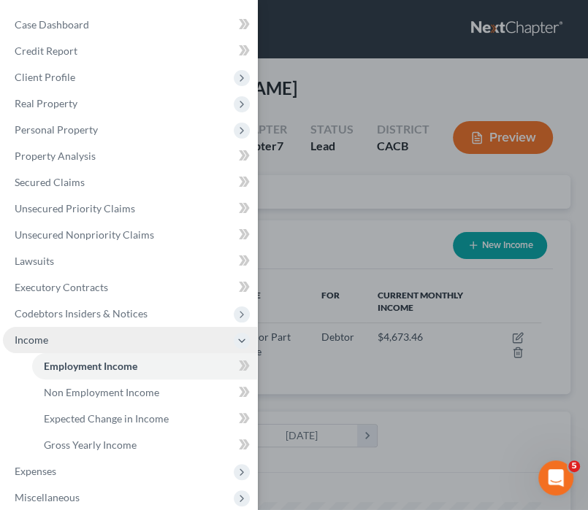
click at [174, 344] on span "Income" at bounding box center [130, 340] width 254 height 26
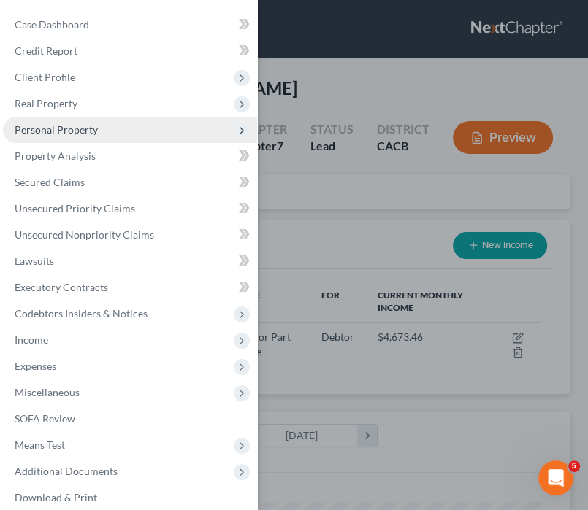
click at [112, 133] on span "Personal Property" at bounding box center [130, 130] width 254 height 26
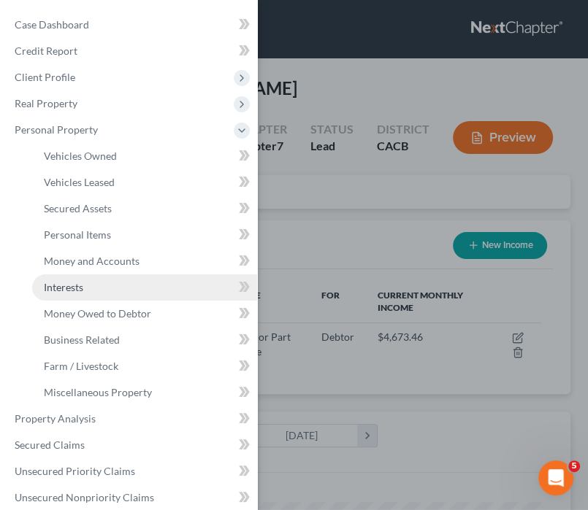
click at [102, 299] on link "Interests" at bounding box center [144, 288] width 225 height 26
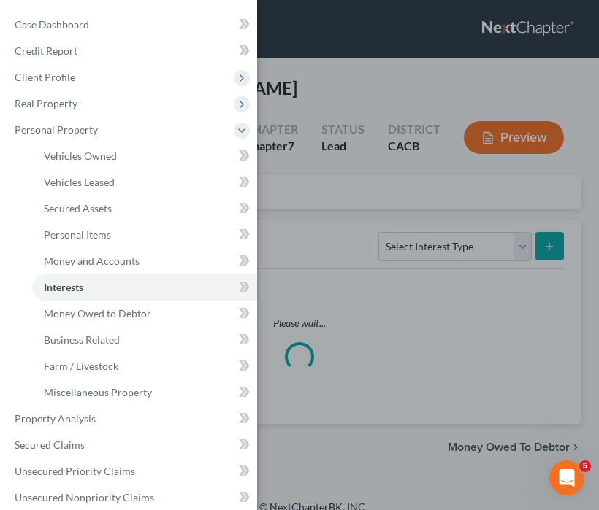
click at [387, 221] on div "Case Dashboard Payments Invoices Payments Payments Credit Report Client Profile" at bounding box center [299, 255] width 599 height 510
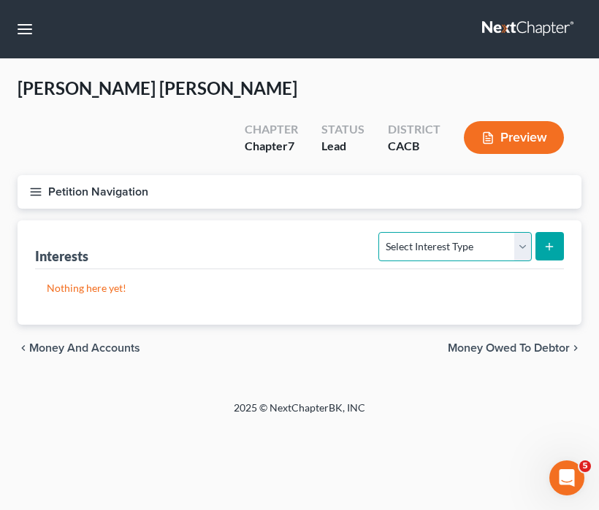
click at [429, 232] on select "Select Interest Type 401K Annuity Bond Education IRA Government Bond Government…" at bounding box center [454, 246] width 153 height 29
click at [488, 232] on select "Select Interest Type 401K Annuity Bond Education IRA Government Bond Government…" at bounding box center [454, 246] width 153 height 29
select select "stock"
click at [380, 232] on select "Select Interest Type 401K Annuity Bond Education IRA Government Bond Government…" at bounding box center [454, 246] width 153 height 29
click at [550, 241] on icon "submit" at bounding box center [549, 247] width 12 height 12
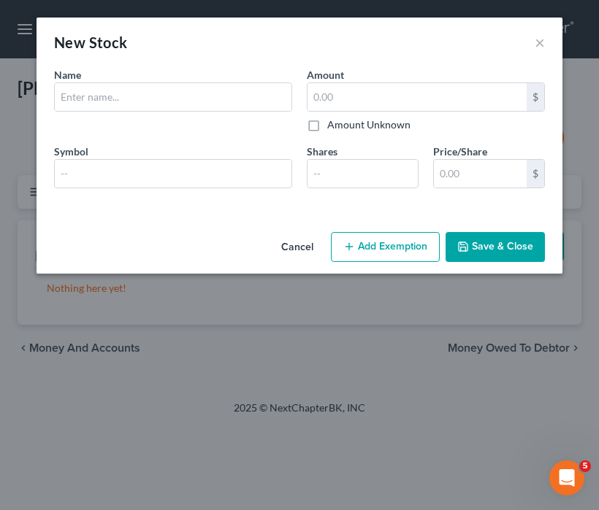
click at [223, 111] on div "Name * Describe *" at bounding box center [173, 99] width 253 height 65
click at [231, 101] on input "text" at bounding box center [173, 97] width 237 height 28
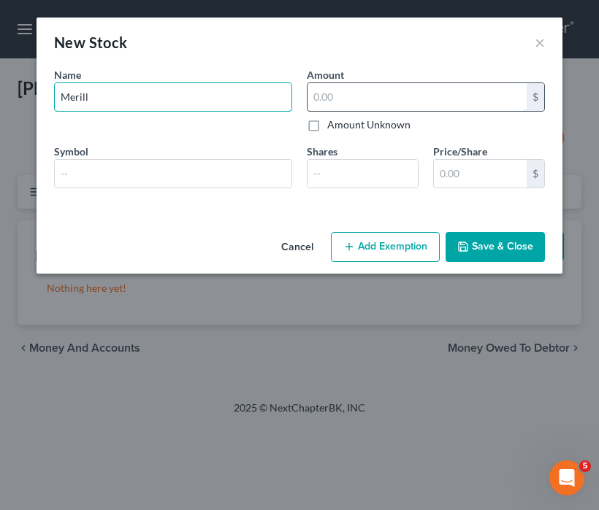
type input "Merill"
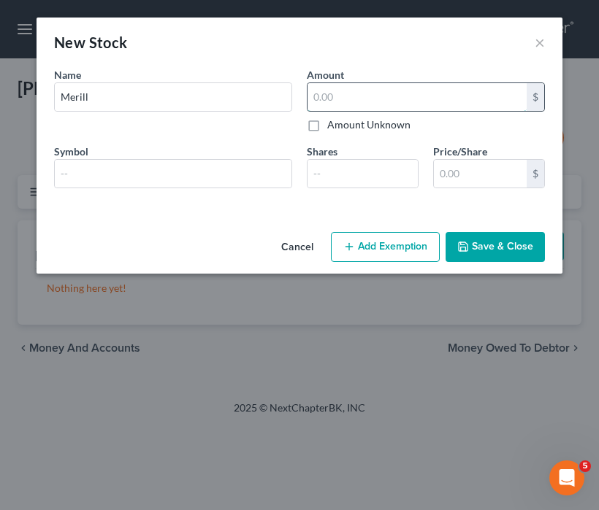
click at [418, 90] on input "text" at bounding box center [416, 97] width 219 height 28
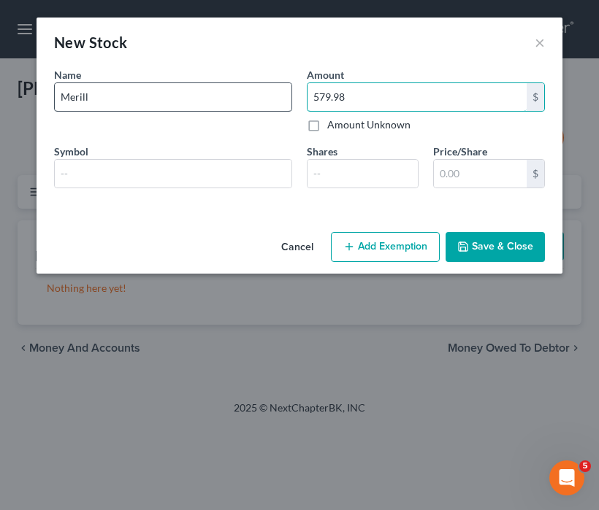
type input "579.98"
click at [157, 94] on input "Merill" at bounding box center [173, 97] width 237 height 28
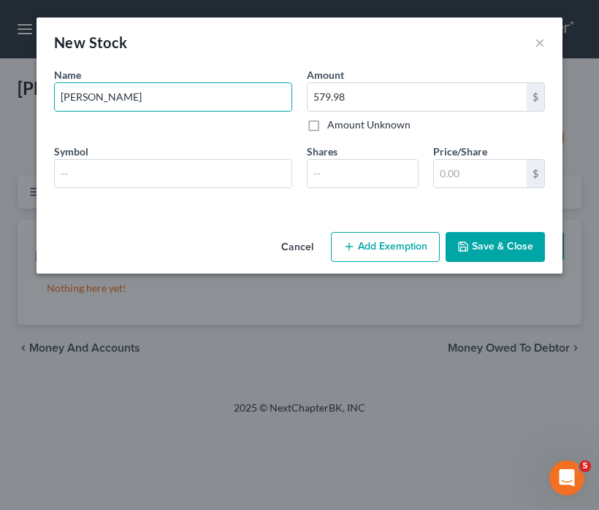
click at [181, 118] on div "Name * Describe * Merrill" at bounding box center [173, 99] width 253 height 65
click at [163, 99] on input "Merrill" at bounding box center [173, 97] width 237 height 28
type input "Merrill #8XM-50134"
click at [526, 242] on button "Save & Close" at bounding box center [494, 247] width 99 height 31
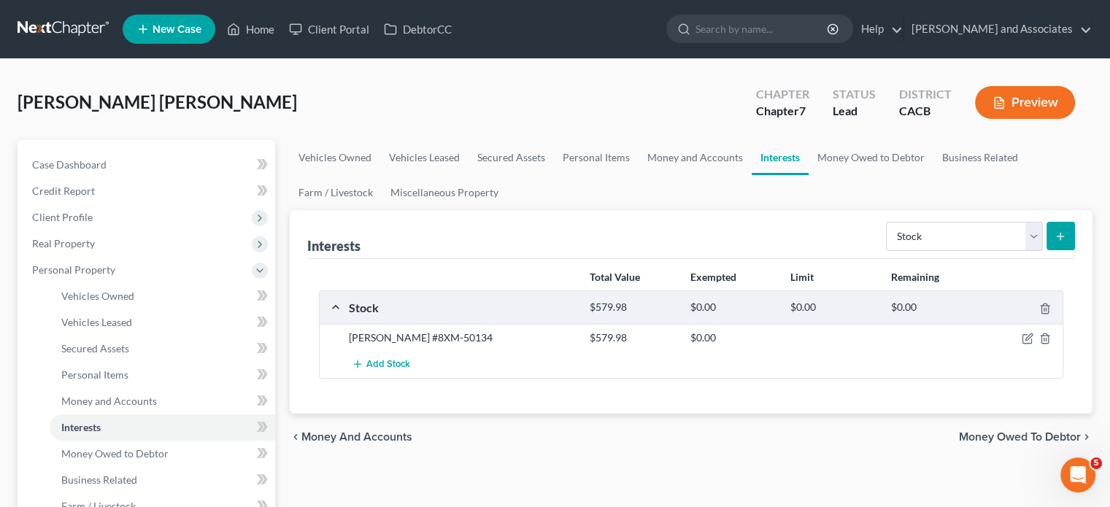
click at [70, 33] on link at bounding box center [64, 29] width 93 height 26
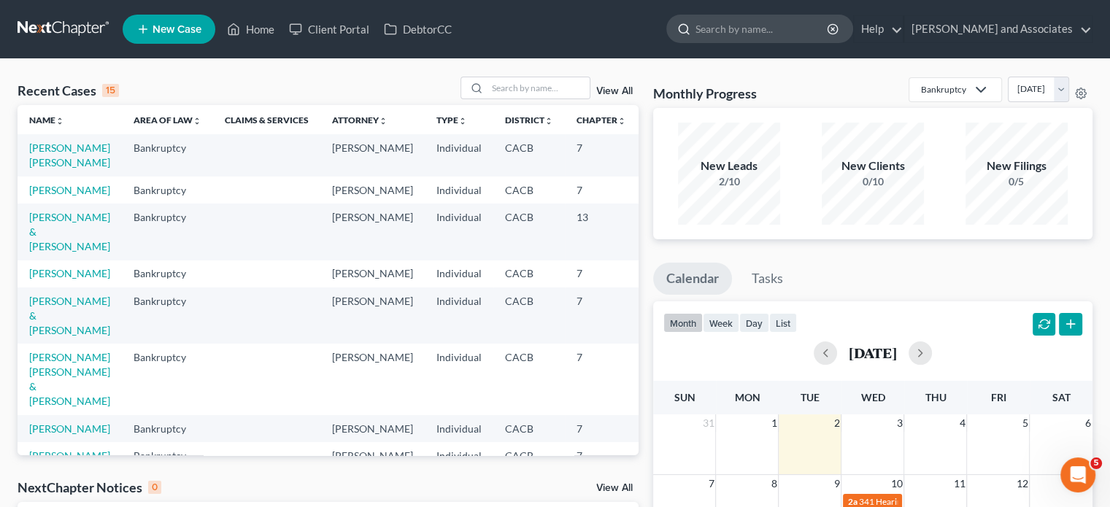
click at [743, 17] on input "search" at bounding box center [763, 28] width 134 height 27
type input "[PERSON_NAME]"
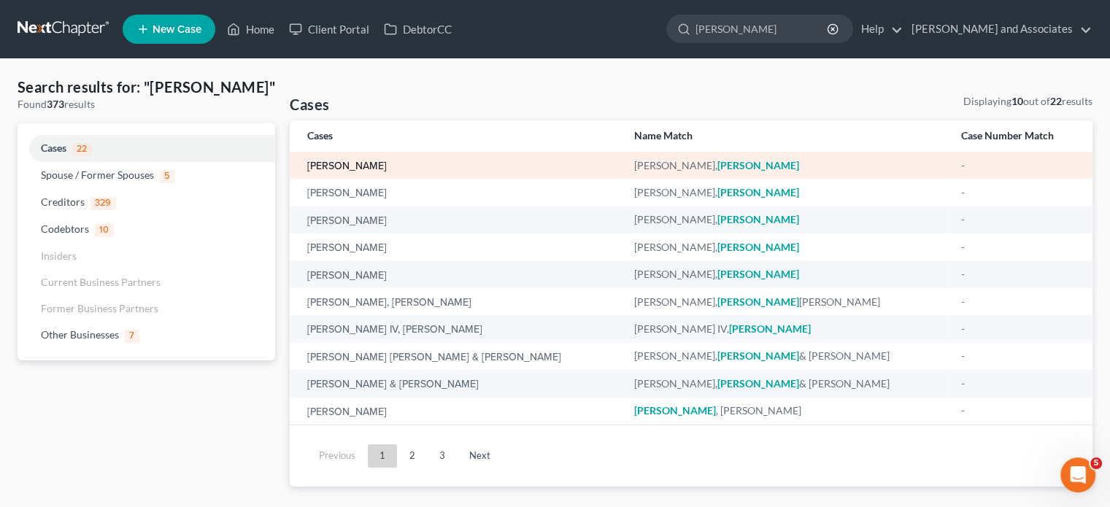
click at [342, 168] on link "[PERSON_NAME]" at bounding box center [347, 166] width 80 height 10
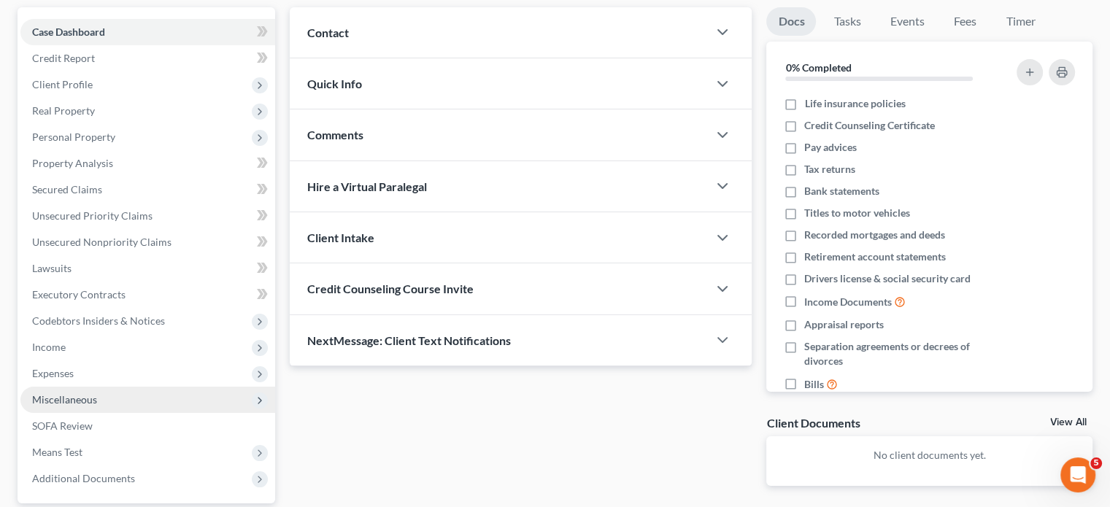
scroll to position [229, 0]
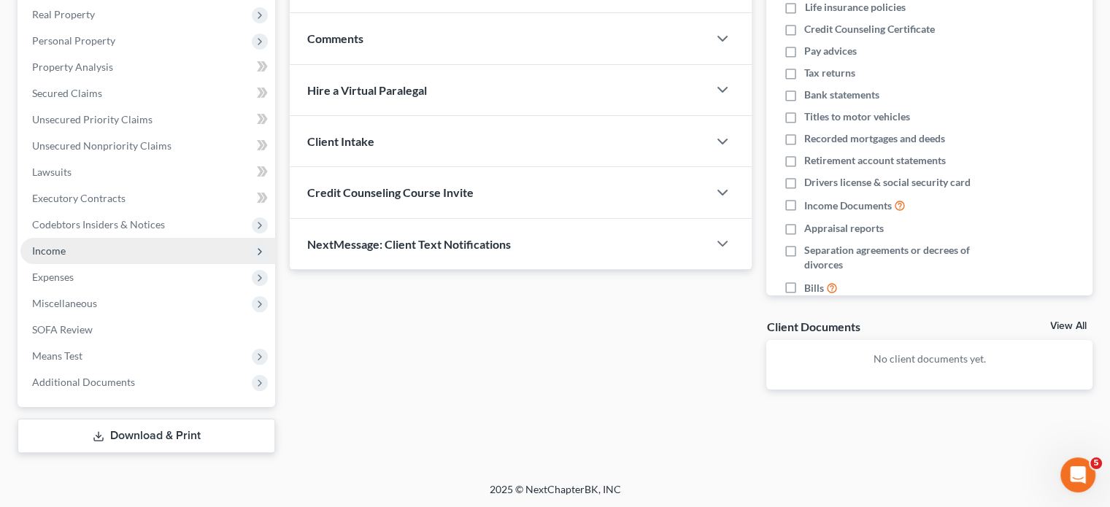
click at [76, 245] on span "Income" at bounding box center [147, 251] width 255 height 26
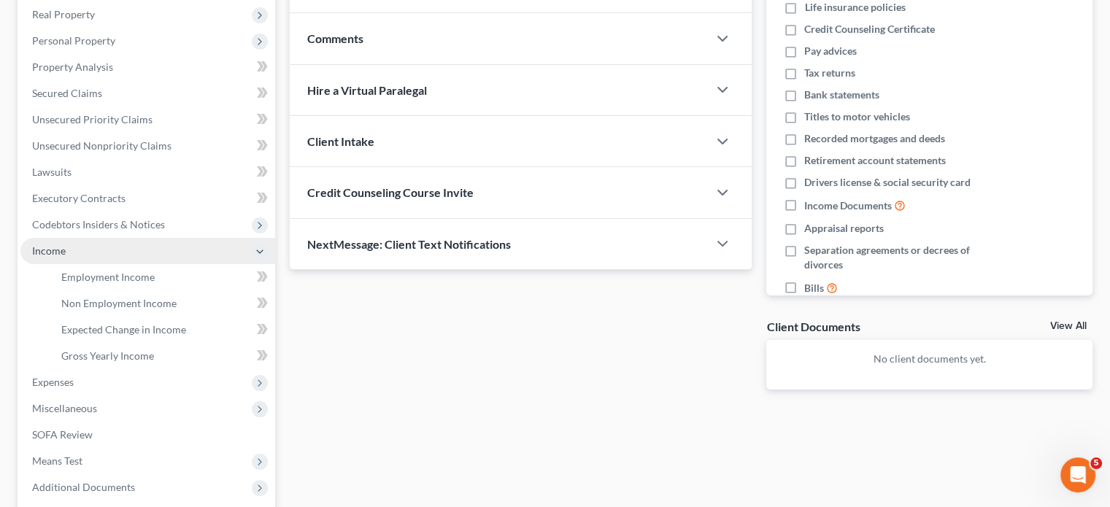
click at [131, 261] on span "Income" at bounding box center [147, 251] width 255 height 26
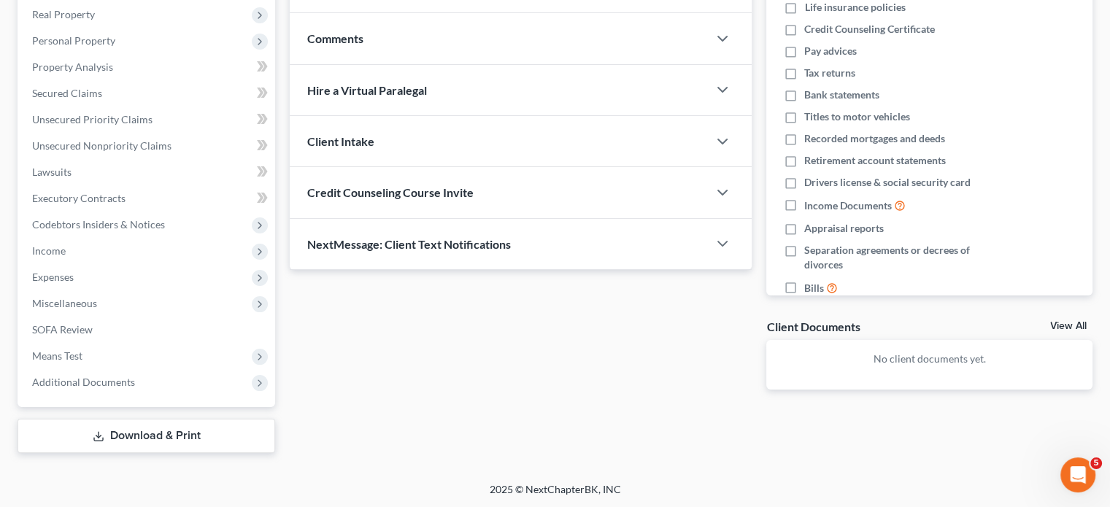
click at [152, 275] on span "Expenses" at bounding box center [147, 277] width 255 height 26
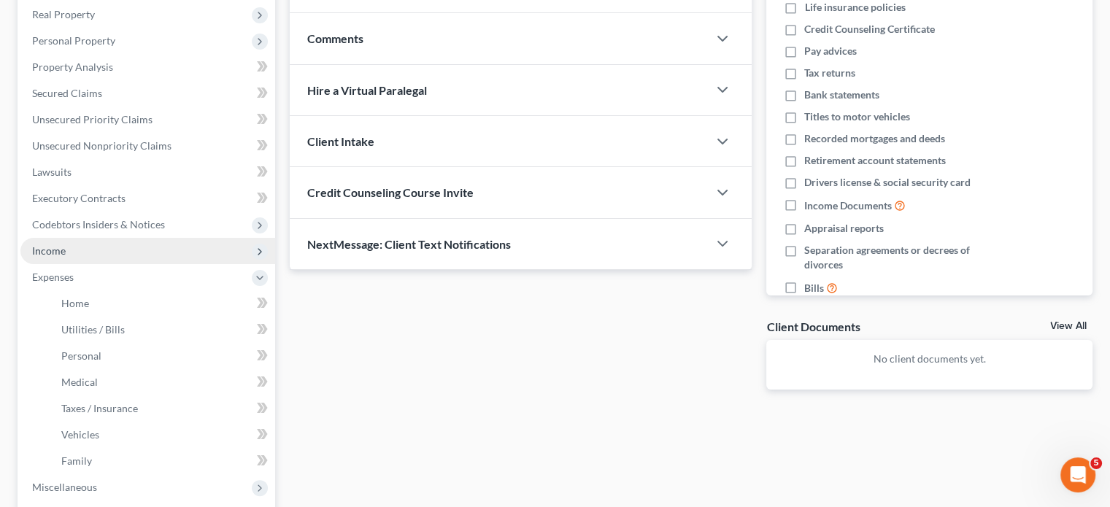
click at [131, 256] on span "Income" at bounding box center [147, 251] width 255 height 26
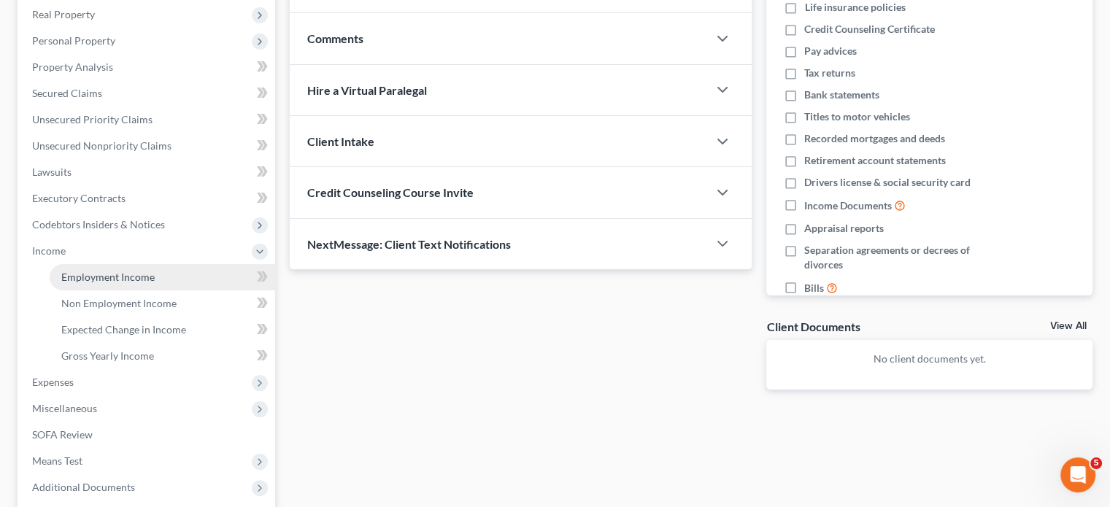
click at [153, 269] on link "Employment Income" at bounding box center [163, 277] width 226 height 26
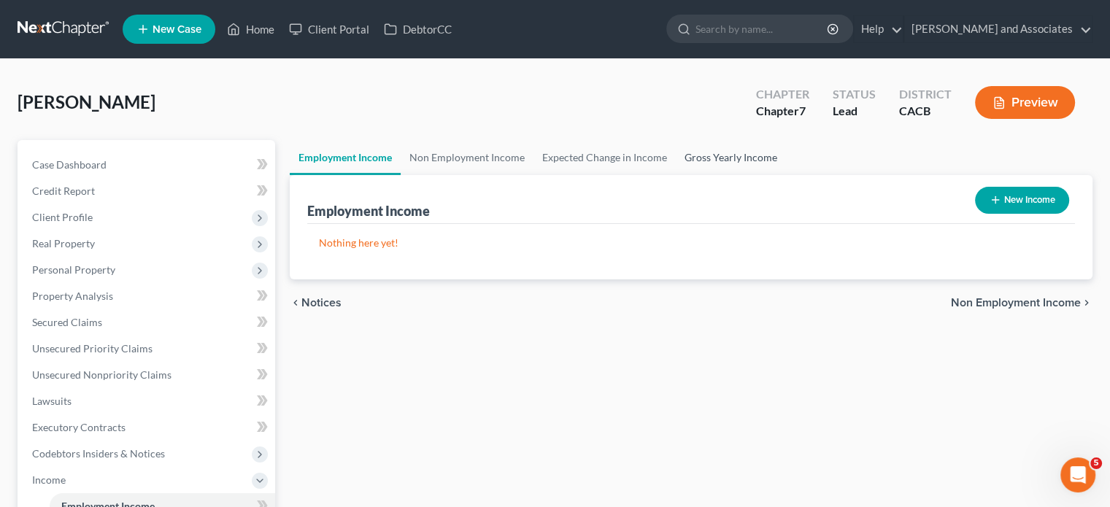
click at [715, 147] on link "Gross Yearly Income" at bounding box center [731, 157] width 110 height 35
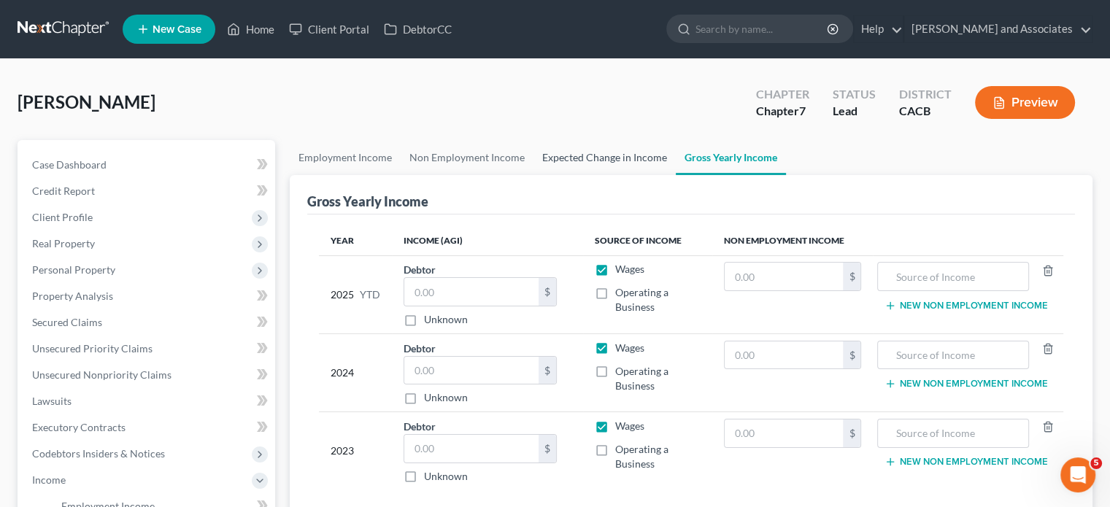
click at [583, 156] on link "Expected Change in Income" at bounding box center [605, 157] width 142 height 35
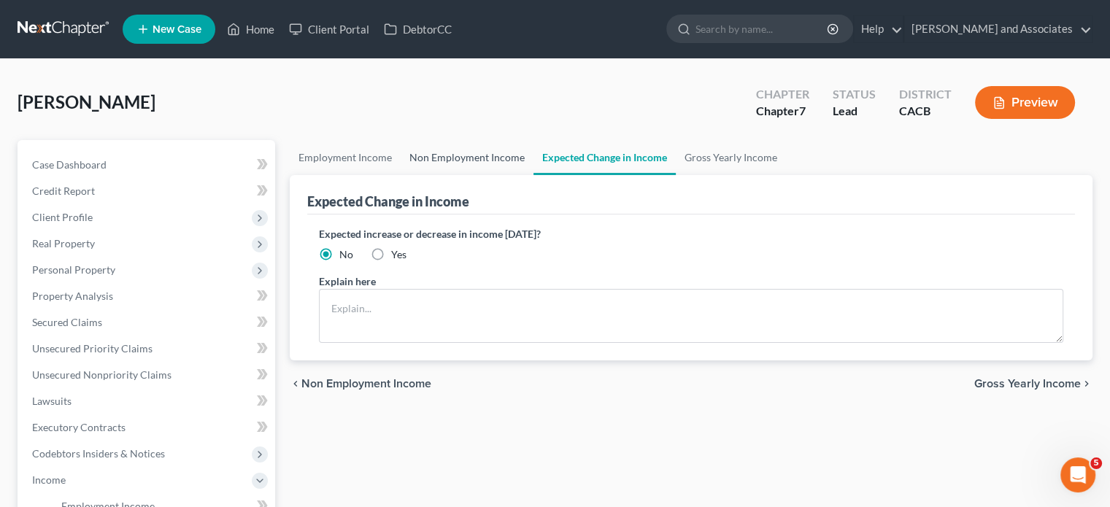
click at [495, 156] on link "Non Employment Income" at bounding box center [467, 157] width 133 height 35
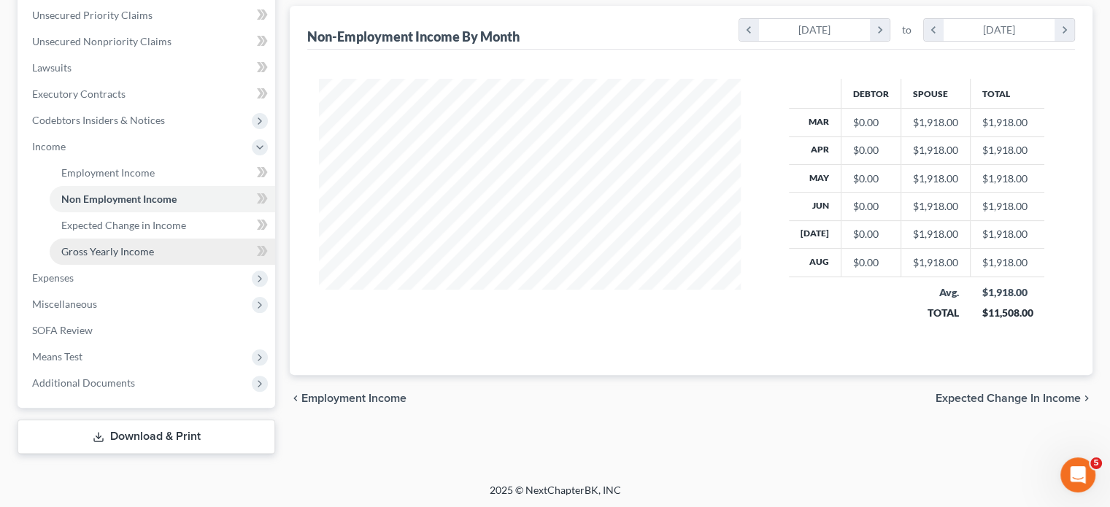
scroll to position [334, 0]
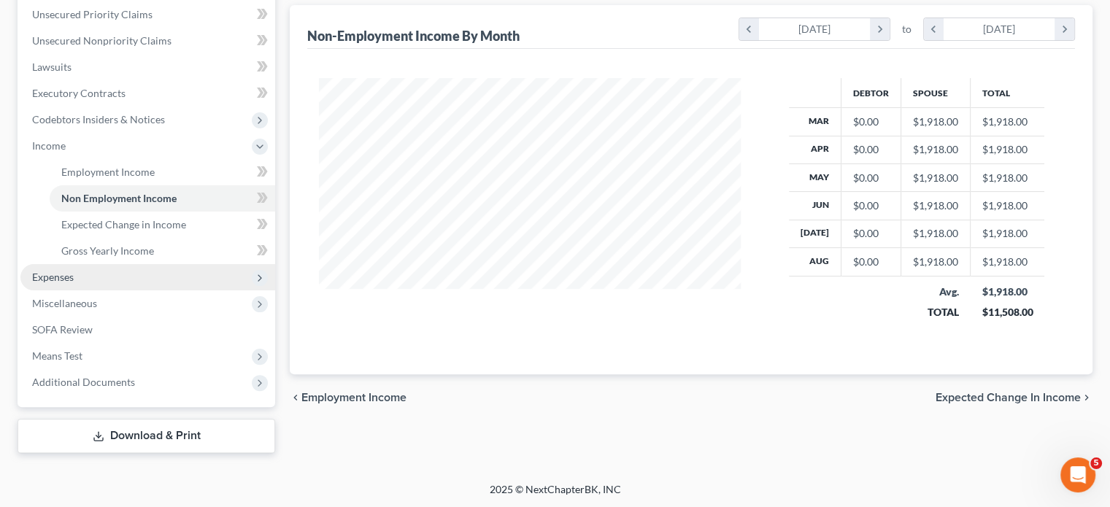
click at [151, 280] on span "Expenses" at bounding box center [147, 277] width 255 height 26
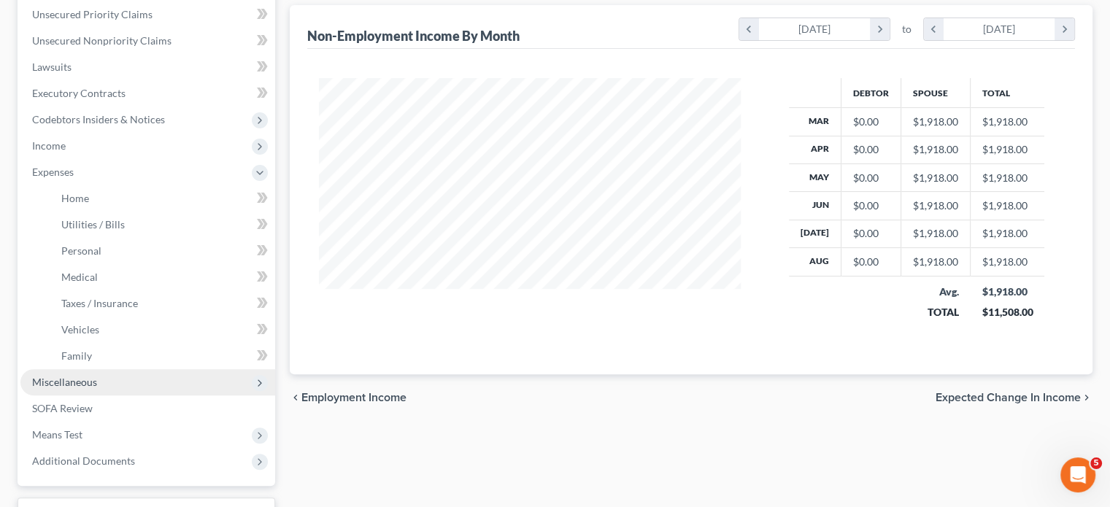
click at [111, 377] on span "Miscellaneous" at bounding box center [147, 382] width 255 height 26
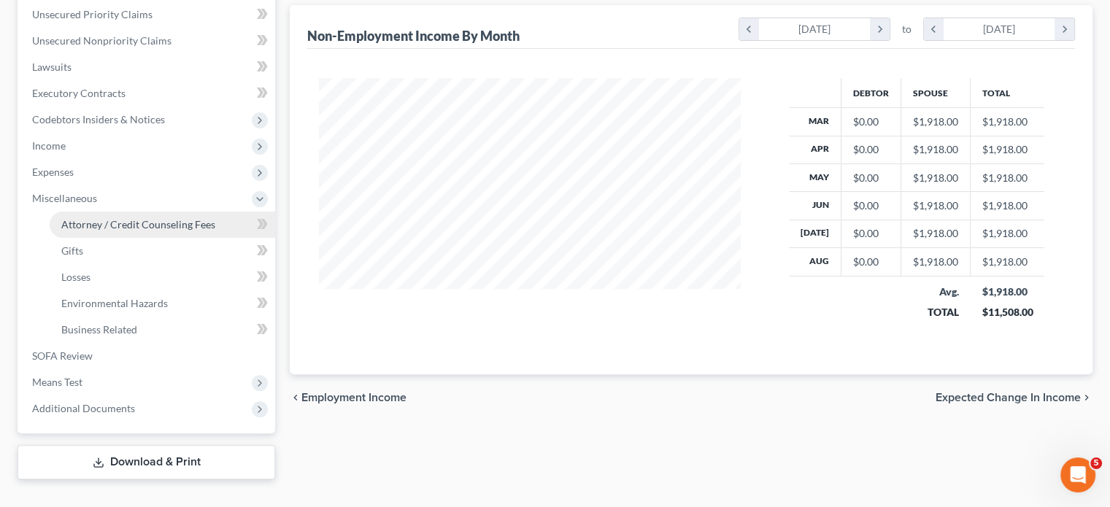
click at [150, 229] on span "Attorney / Credit Counseling Fees" at bounding box center [138, 224] width 154 height 12
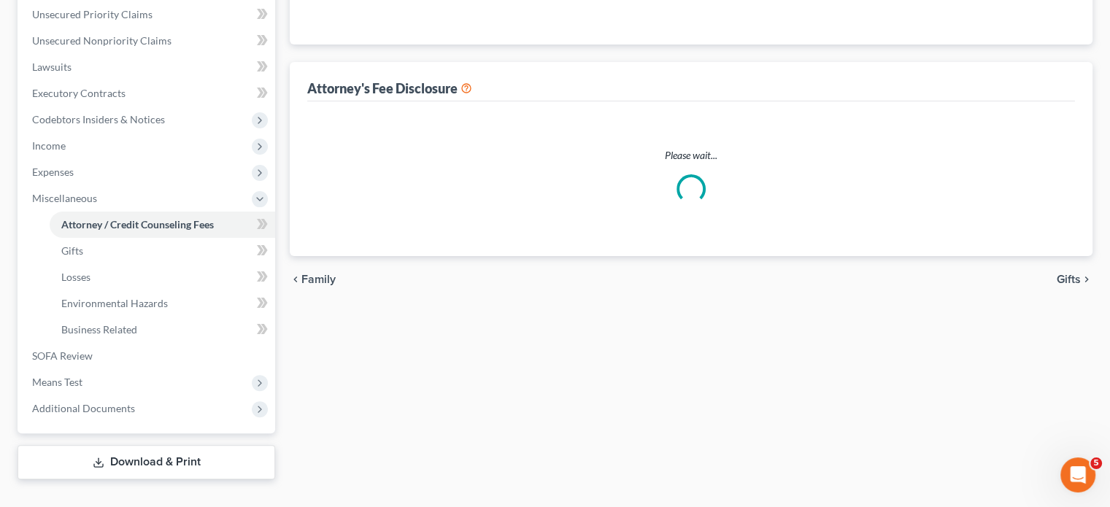
scroll to position [149, 0]
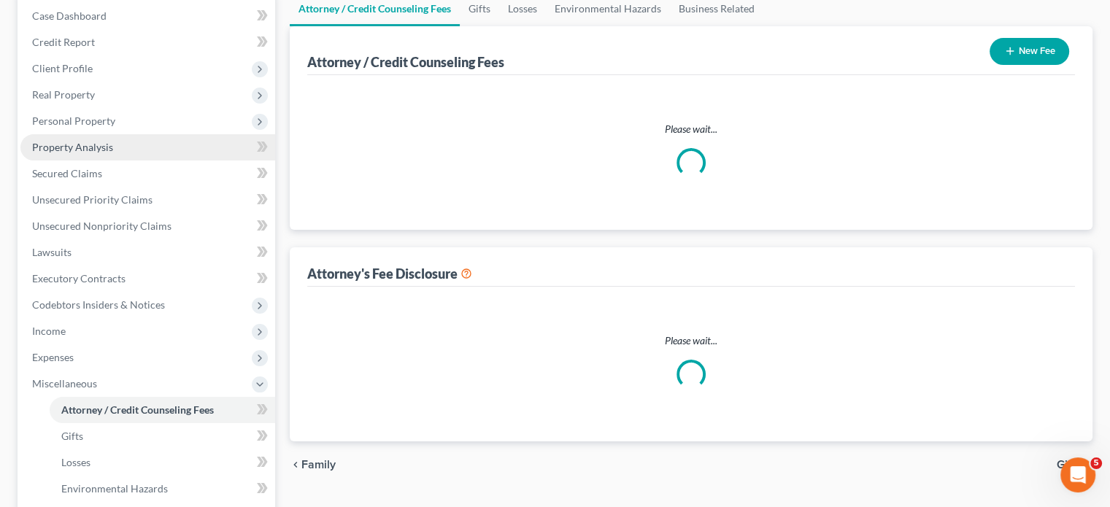
select select "0"
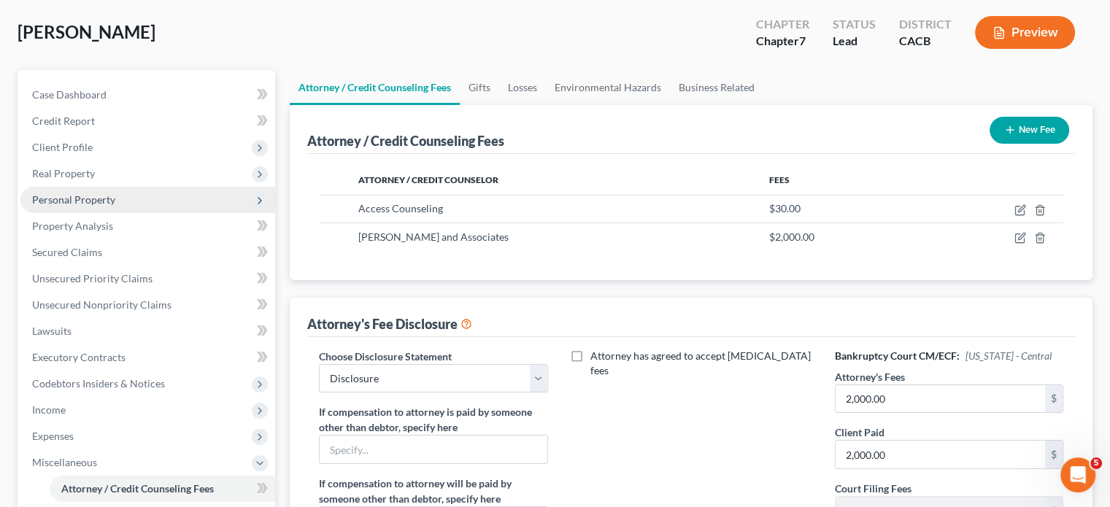
scroll to position [0, 0]
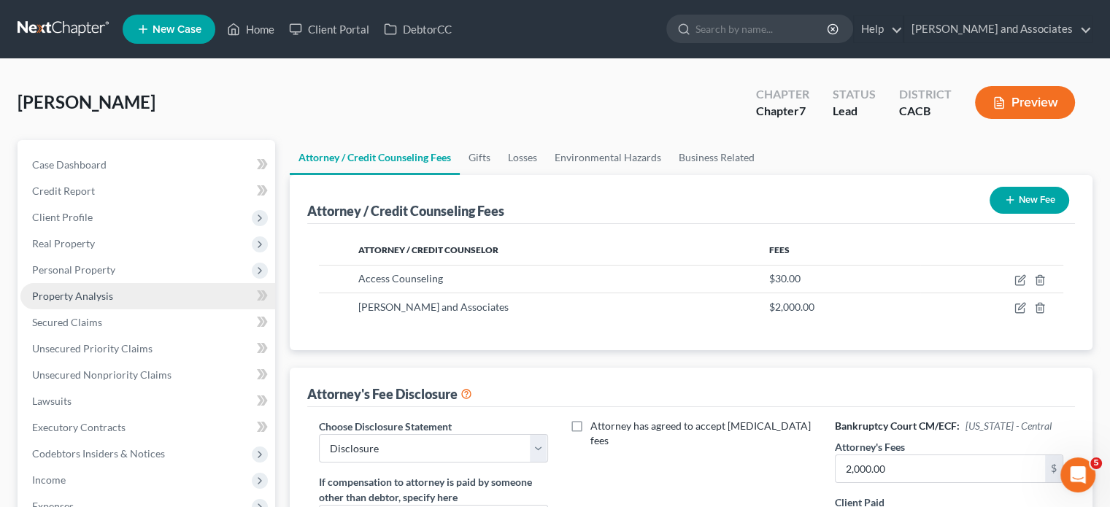
click at [116, 288] on link "Property Analysis" at bounding box center [147, 296] width 255 height 26
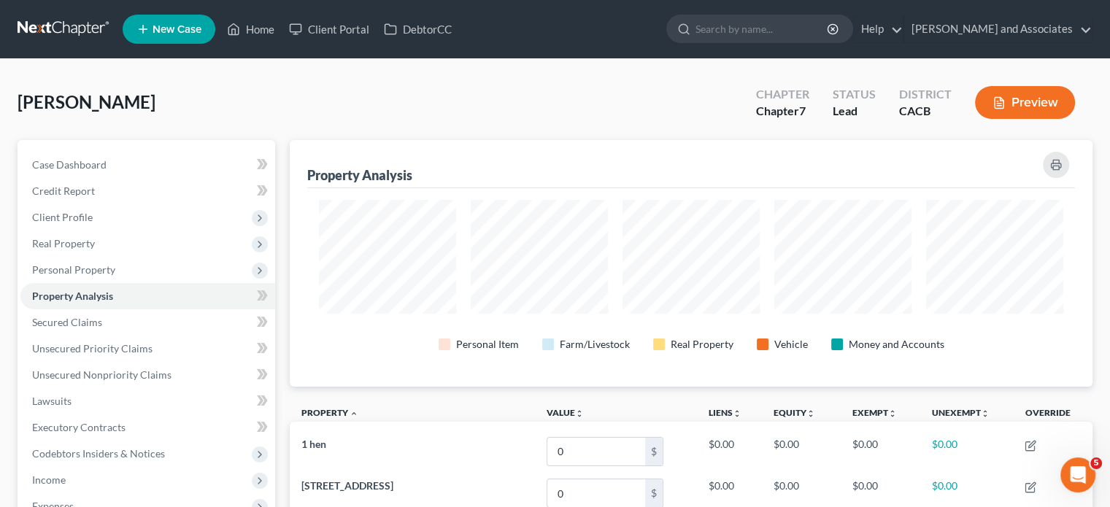
scroll to position [247, 802]
click at [142, 277] on span "Personal Property" at bounding box center [147, 270] width 255 height 26
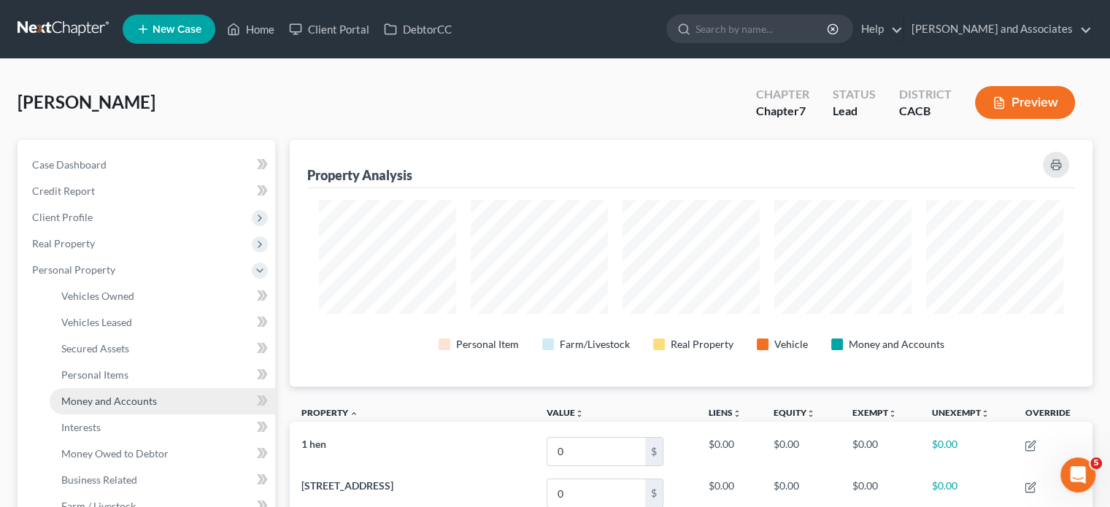
click at [130, 388] on link "Money and Accounts" at bounding box center [163, 401] width 226 height 26
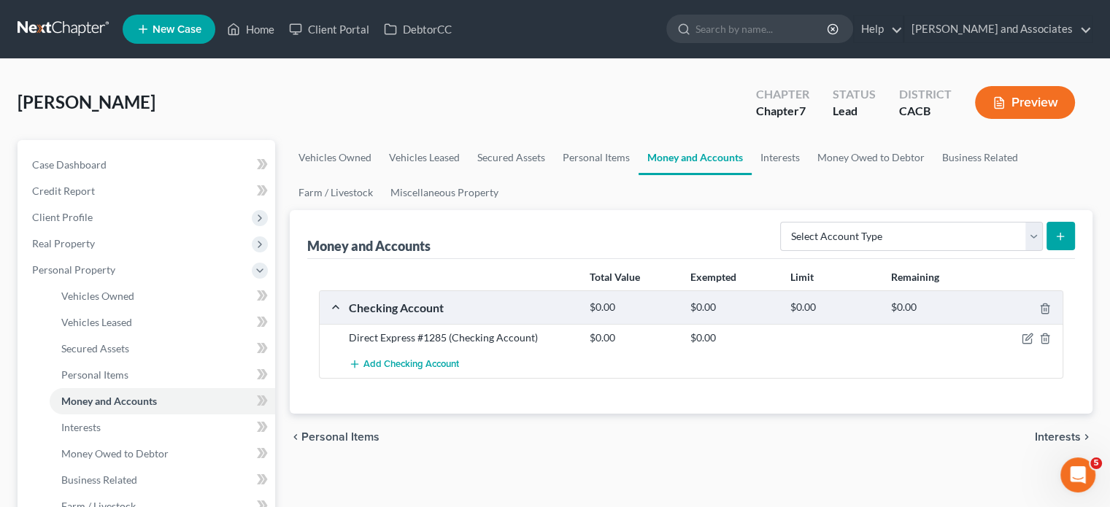
click at [1051, 336] on div at bounding box center [1024, 338] width 80 height 15
click at [1044, 337] on icon "button" at bounding box center [1046, 339] width 12 height 12
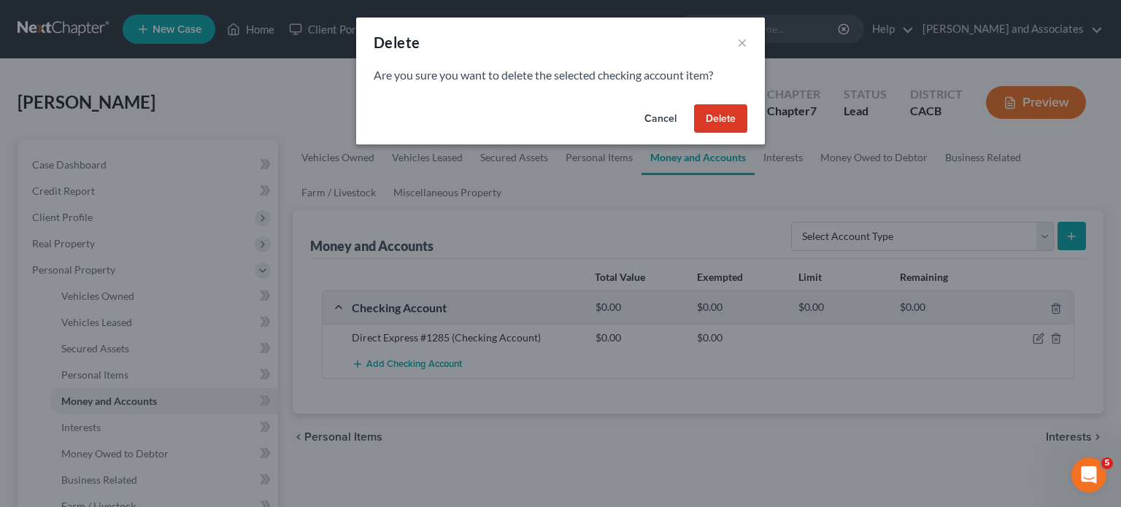
click at [736, 125] on button "Delete" at bounding box center [720, 118] width 53 height 29
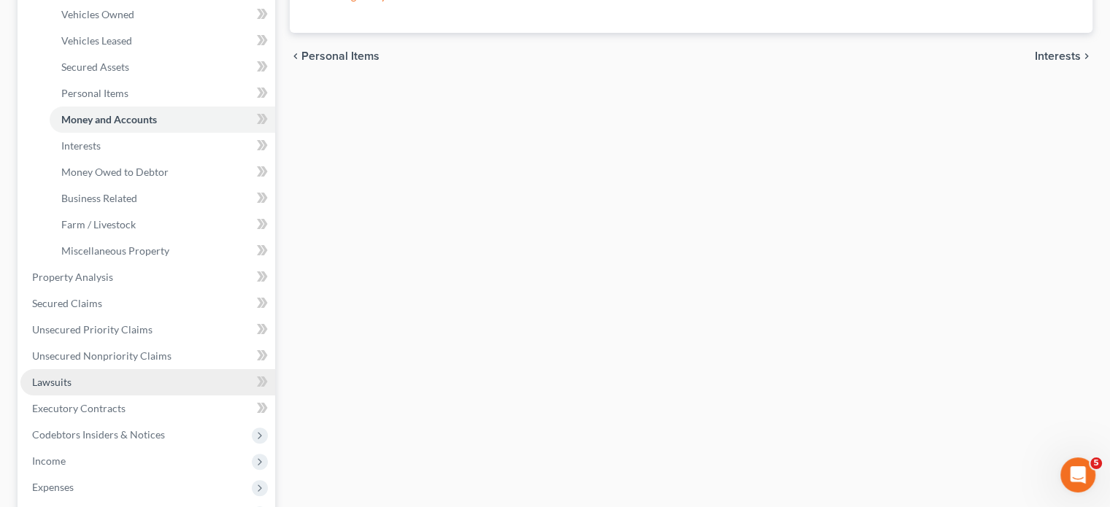
scroll to position [292, 0]
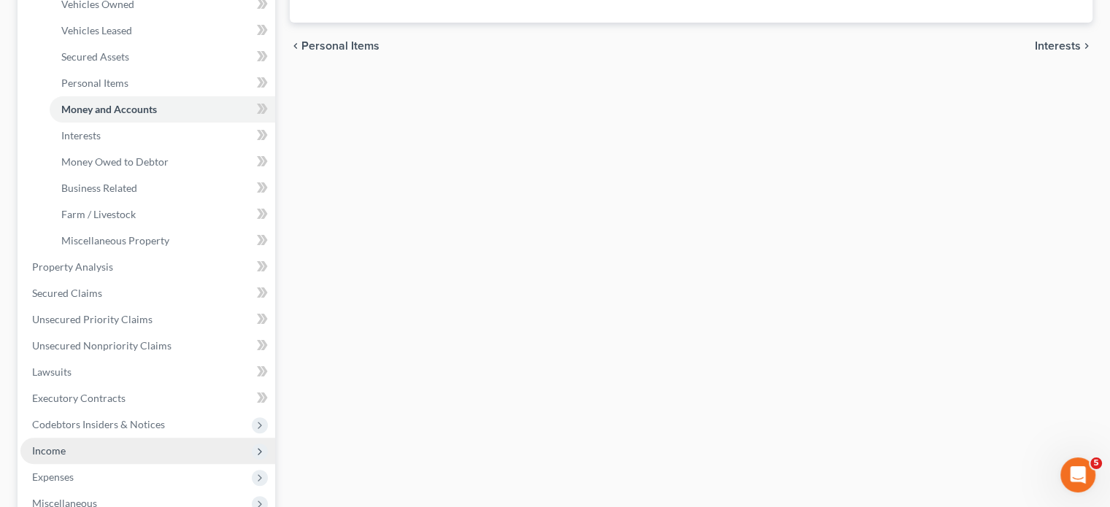
click at [99, 443] on span "Income" at bounding box center [147, 451] width 255 height 26
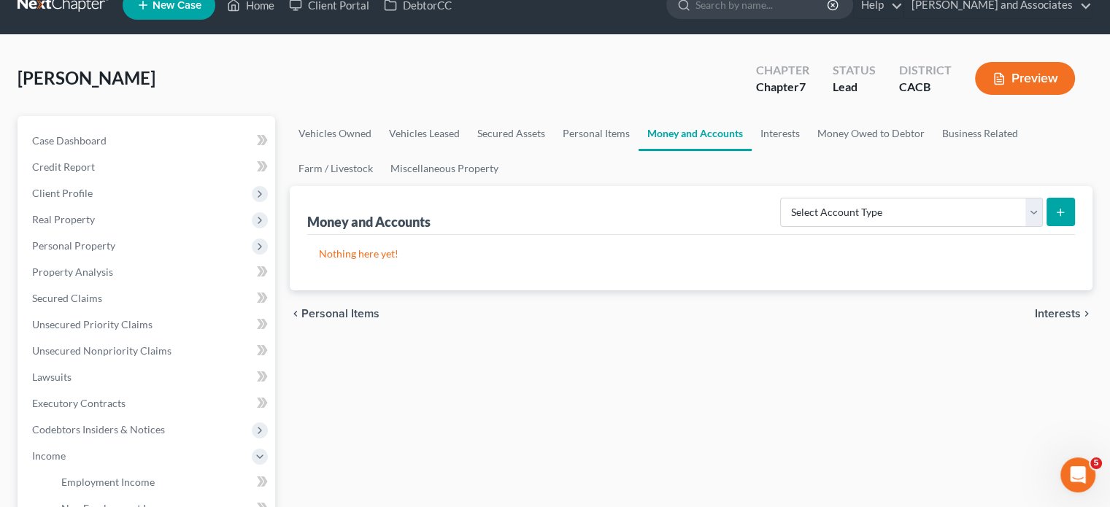
scroll to position [0, 0]
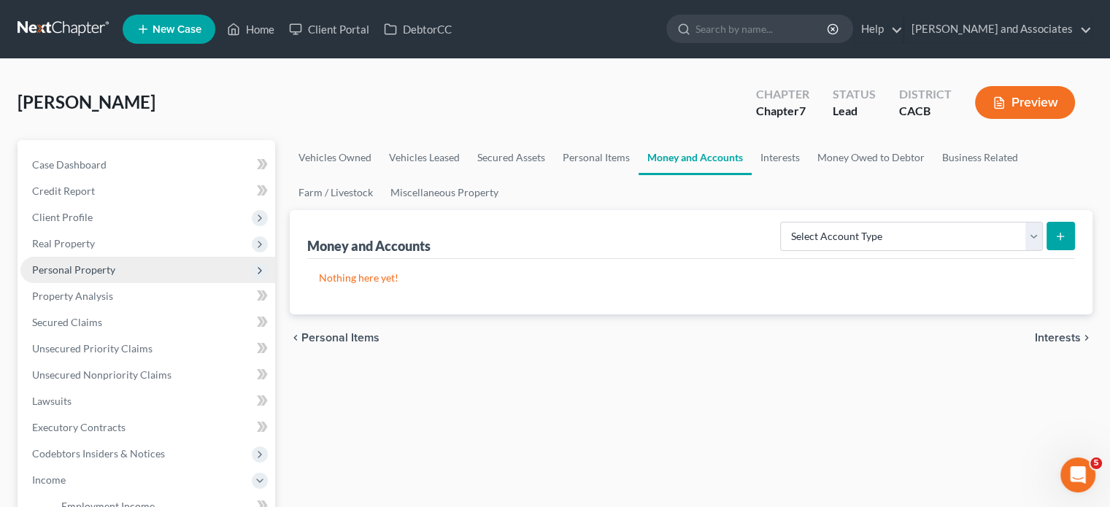
click at [115, 262] on span "Personal Property" at bounding box center [147, 270] width 255 height 26
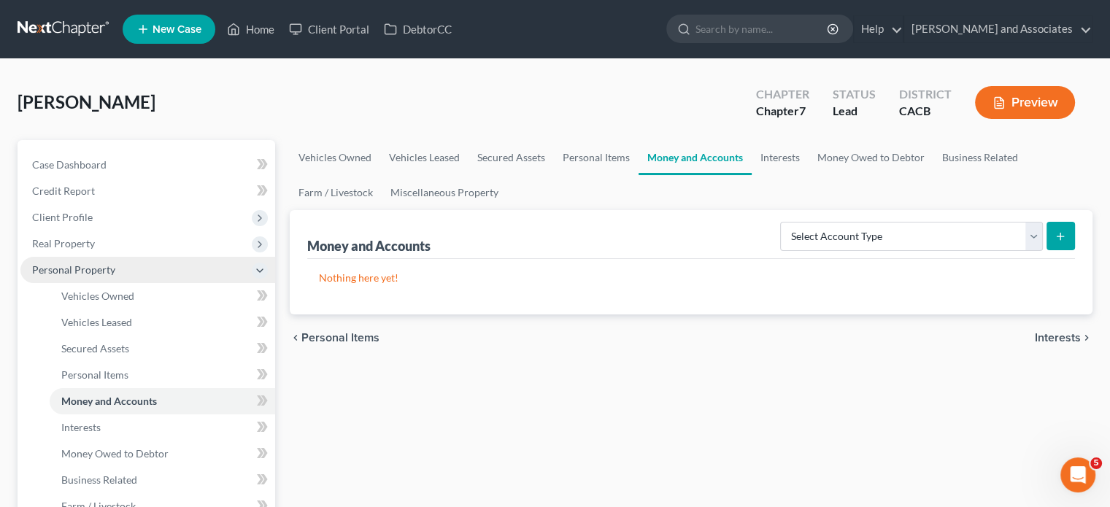
click at [118, 275] on span "Personal Property" at bounding box center [147, 270] width 255 height 26
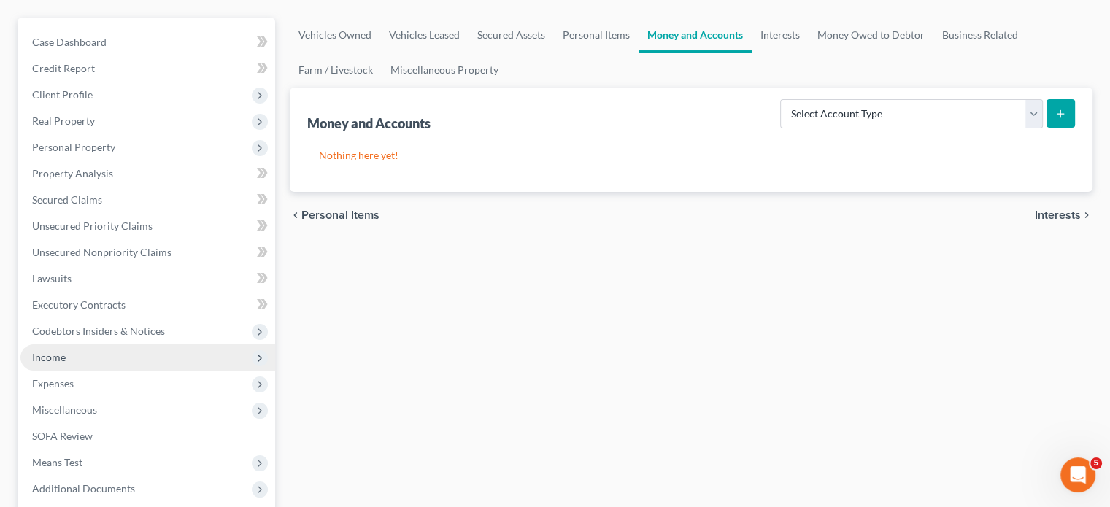
scroll to position [146, 0]
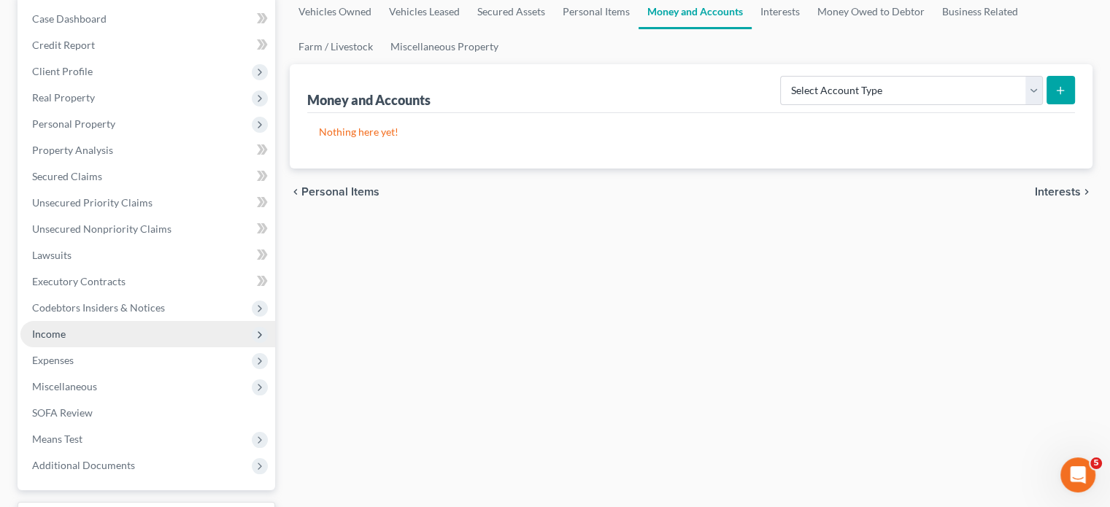
click at [66, 337] on span "Income" at bounding box center [147, 334] width 255 height 26
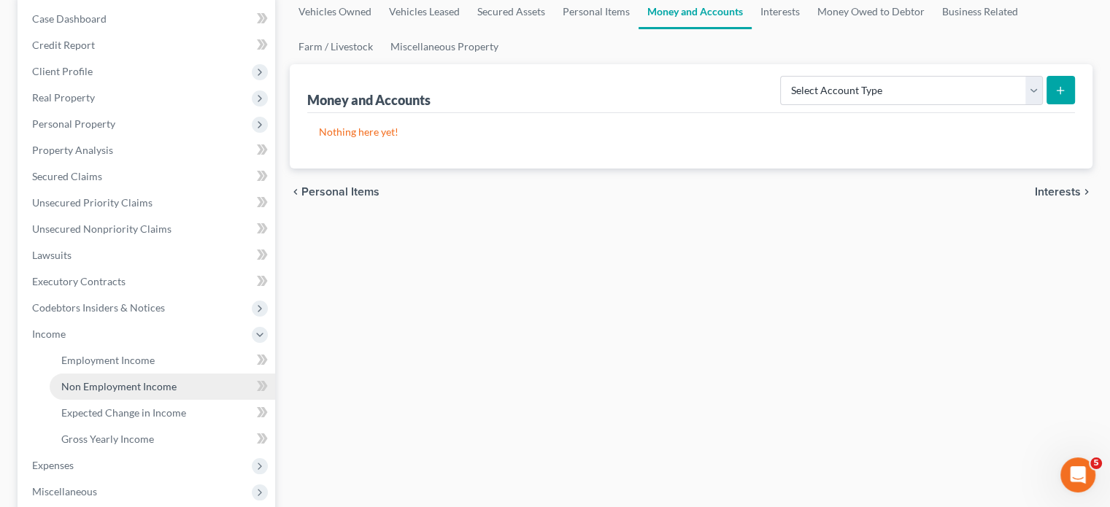
click at [122, 382] on span "Non Employment Income" at bounding box center [118, 386] width 115 height 12
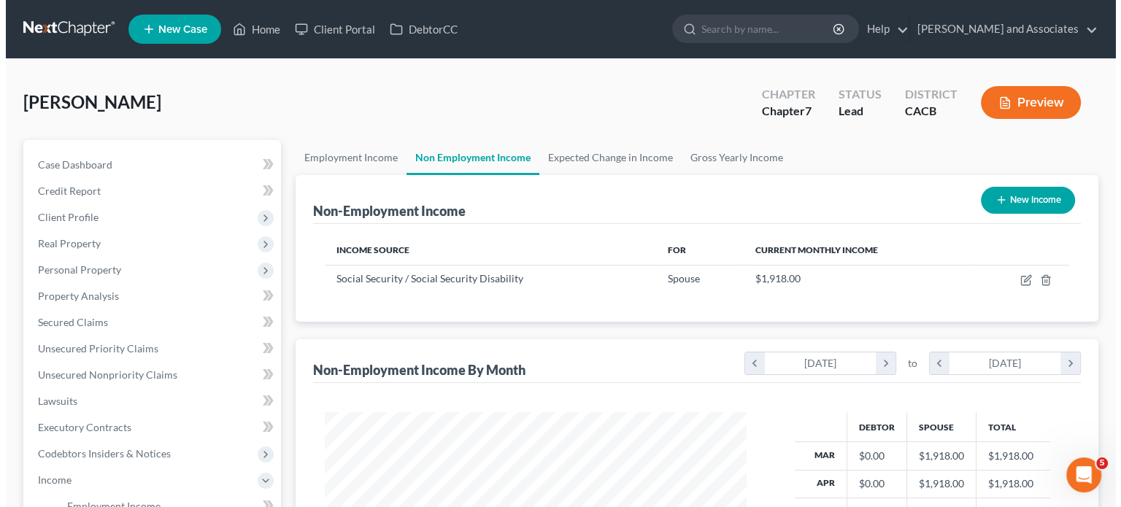
scroll to position [260, 450]
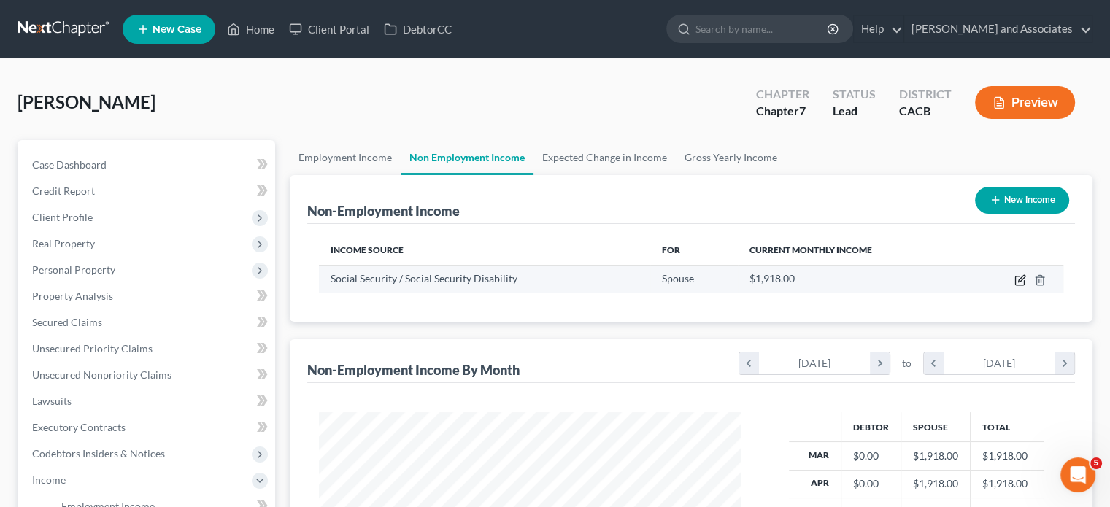
click at [1018, 278] on icon "button" at bounding box center [1021, 281] width 12 height 12
select select "4"
select select "0"
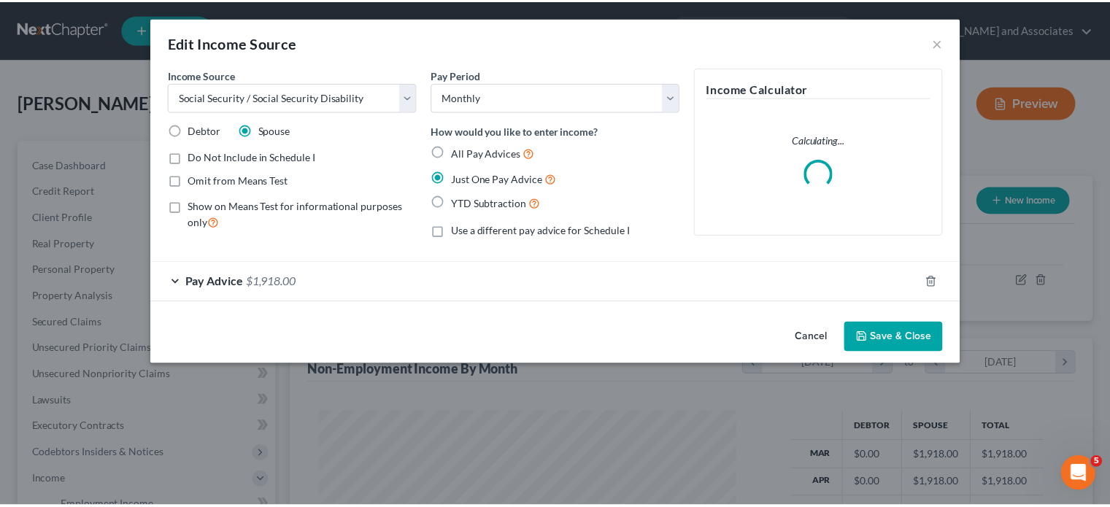
scroll to position [260, 456]
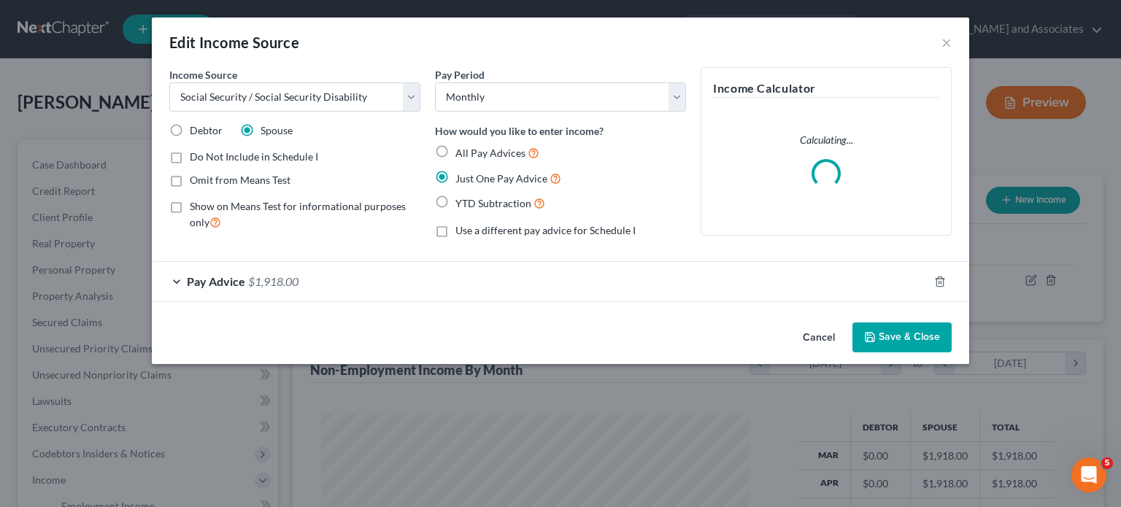
click at [927, 339] on button "Save & Close" at bounding box center [902, 338] width 99 height 31
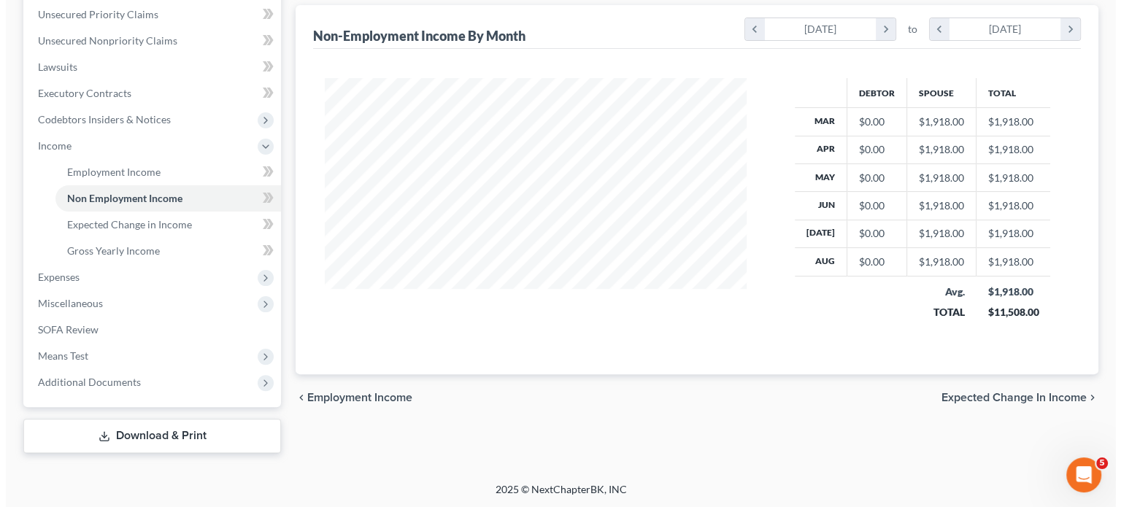
scroll to position [0, 0]
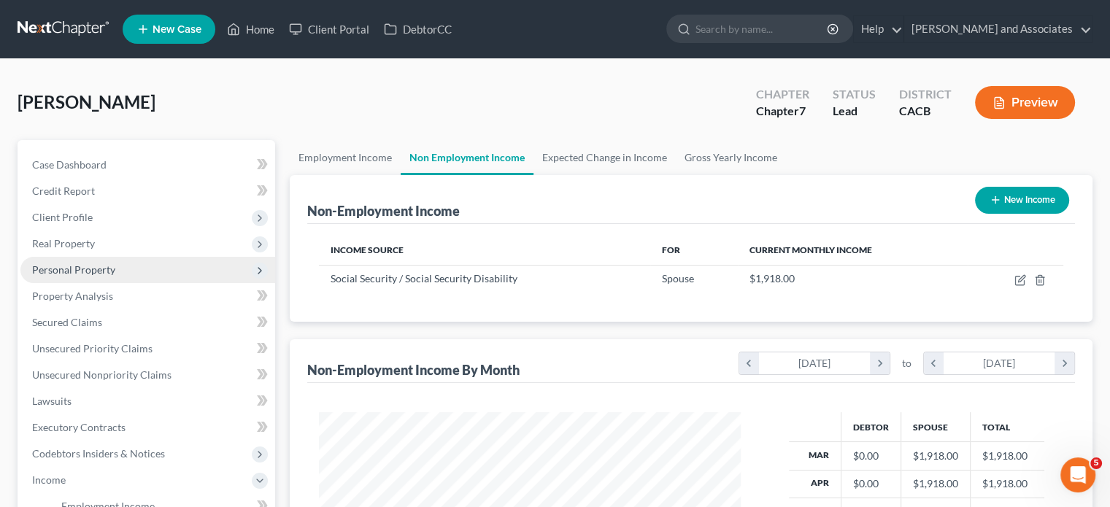
click at [107, 264] on span "Personal Property" at bounding box center [73, 270] width 83 height 12
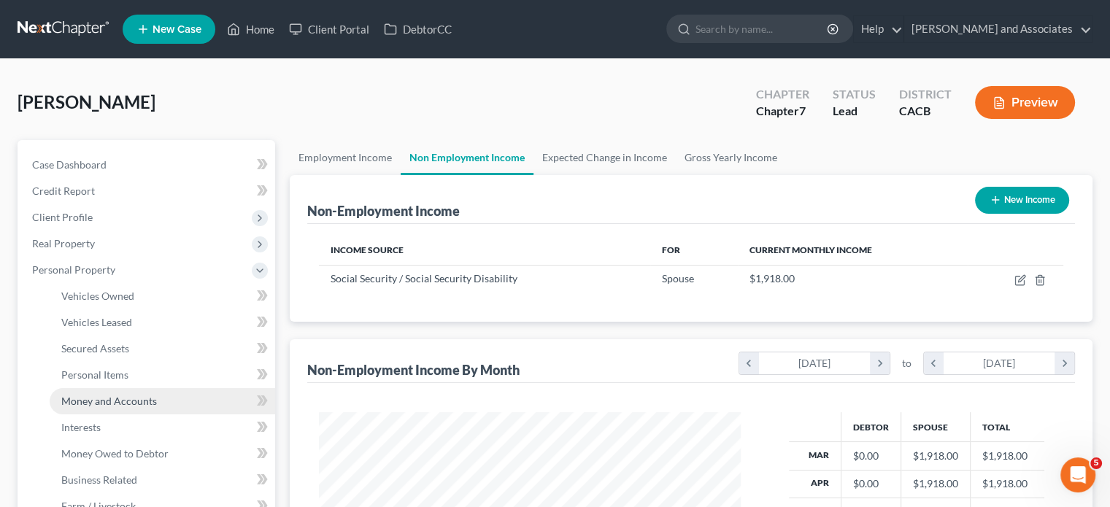
click at [117, 403] on span "Money and Accounts" at bounding box center [109, 401] width 96 height 12
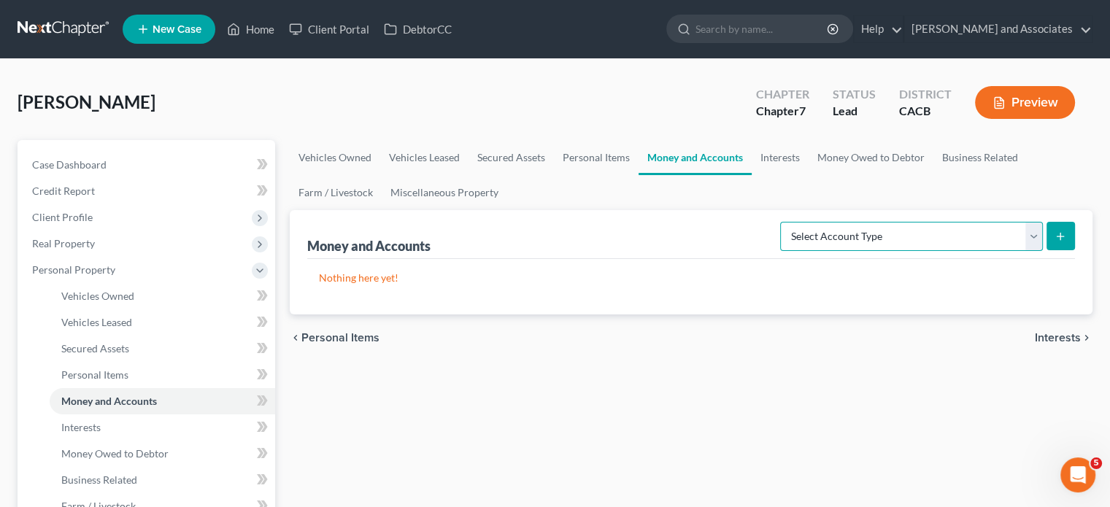
click at [940, 239] on select "Select Account Type Brokerage Cash on Hand Certificates of Deposit Checking Acc…" at bounding box center [911, 236] width 263 height 29
select select "checking"
click at [783, 222] on select "Select Account Type Brokerage Cash on Hand Certificates of Deposit Checking Acc…" at bounding box center [911, 236] width 263 height 29
click at [1065, 237] on icon "submit" at bounding box center [1061, 237] width 12 height 12
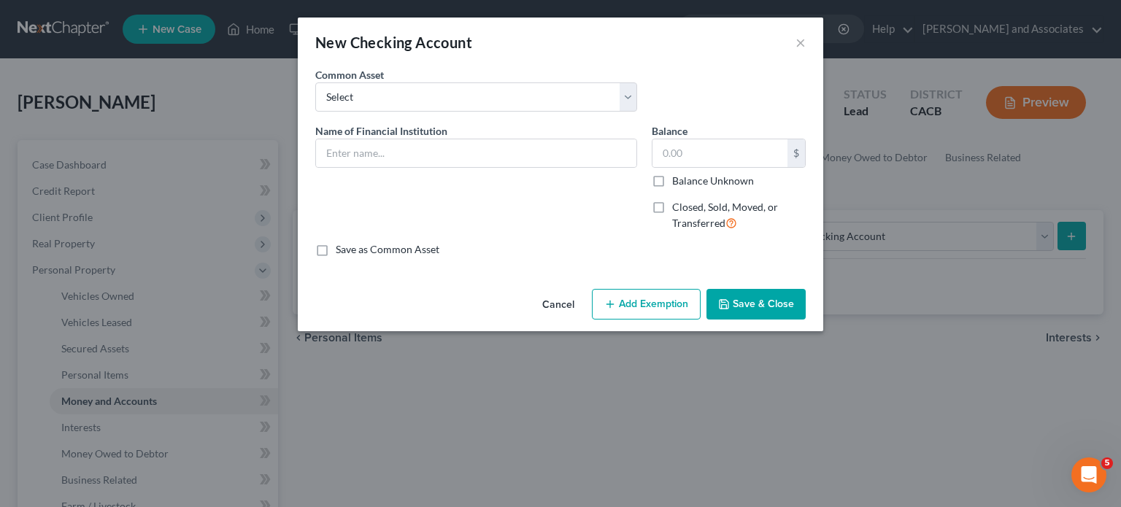
click at [426, 131] on span "Name of Financial Institution" at bounding box center [381, 131] width 132 height 12
click at [423, 151] on input "text" at bounding box center [476, 153] width 321 height 28
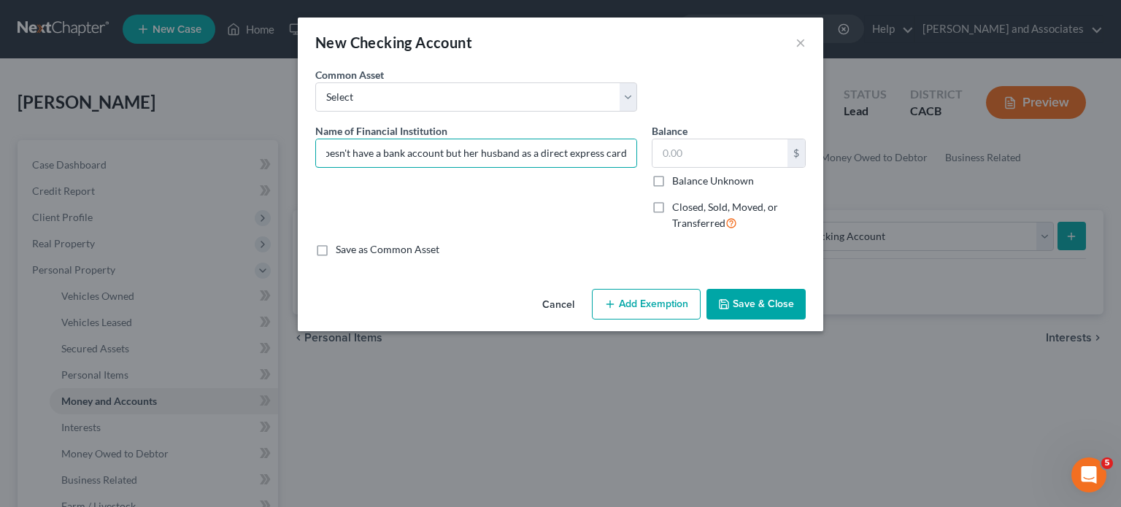
scroll to position [0, 39]
click at [628, 151] on input "Debtor doesn't have a bank account but her husband as a direct express card" at bounding box center [476, 153] width 321 height 28
click at [626, 153] on input "Debtor doesn't have a bank account but her husband as a direct express card" at bounding box center [476, 153] width 321 height 28
click at [602, 154] on input "Debtor doesn't have a bank account but her husband as a direct express card. He…" at bounding box center [476, 153] width 321 height 28
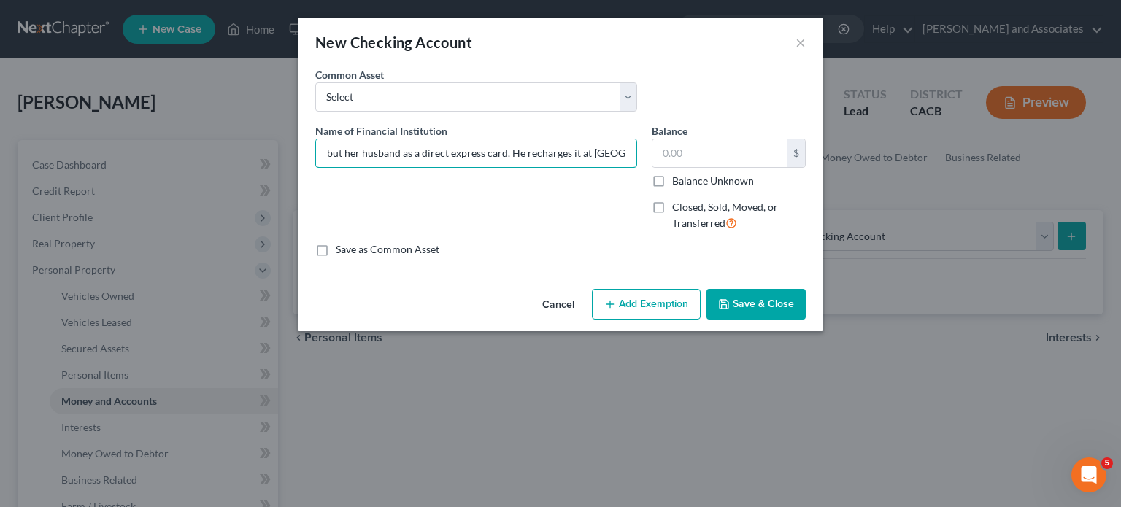
scroll to position [0, 164]
type input "Debtor doesn't have a bank account but her husband as a direct express card. He…"
click at [724, 148] on input "text" at bounding box center [720, 153] width 135 height 28
type input "1"
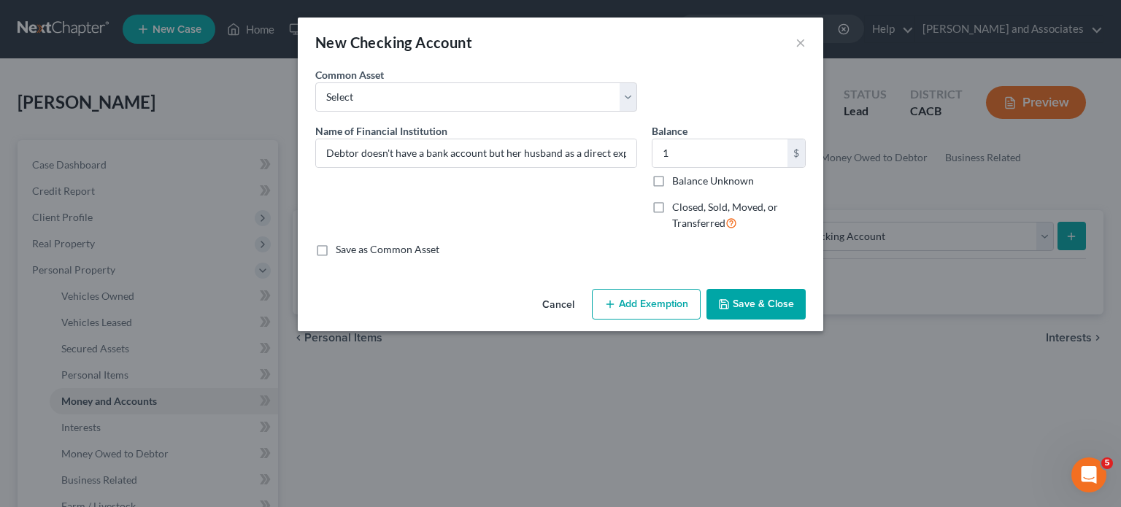
click at [635, 306] on button "Add Exemption" at bounding box center [646, 304] width 109 height 31
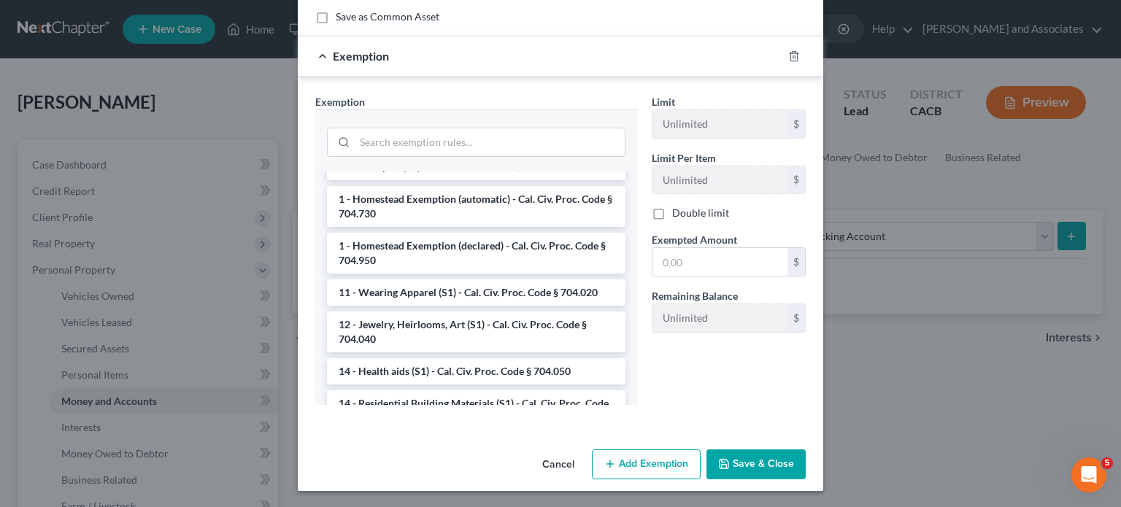
scroll to position [9, 0]
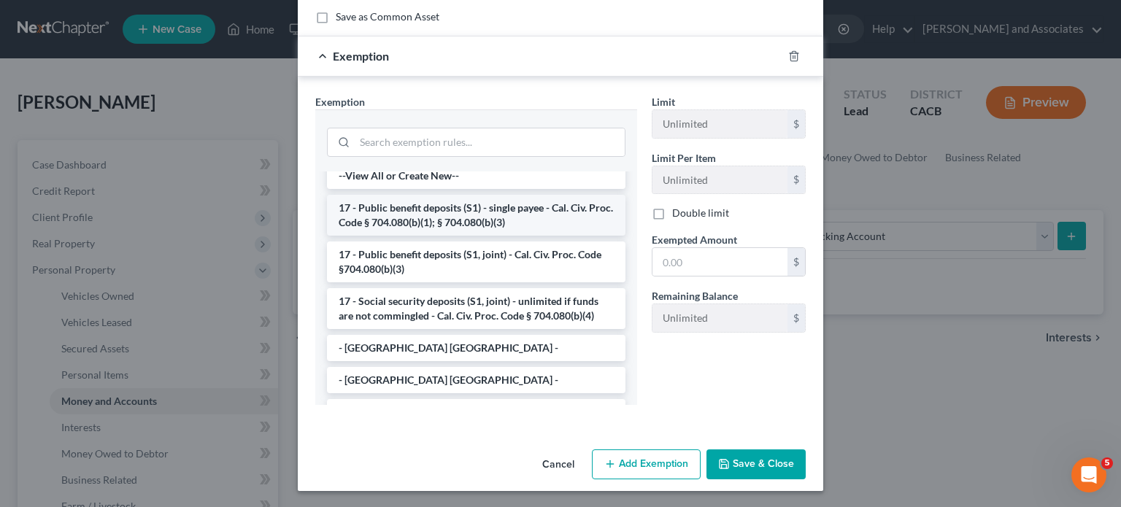
click at [423, 224] on li "17 - Public benefit deposits (S1) - single payee - Cal. Civ. Proc. Code § 704.0…" at bounding box center [476, 215] width 299 height 41
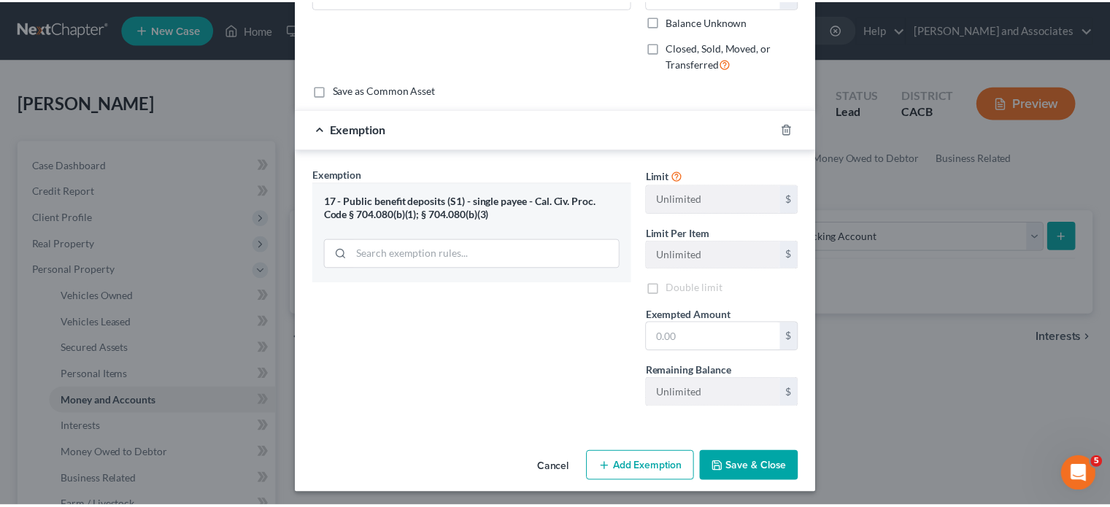
scroll to position [162, 0]
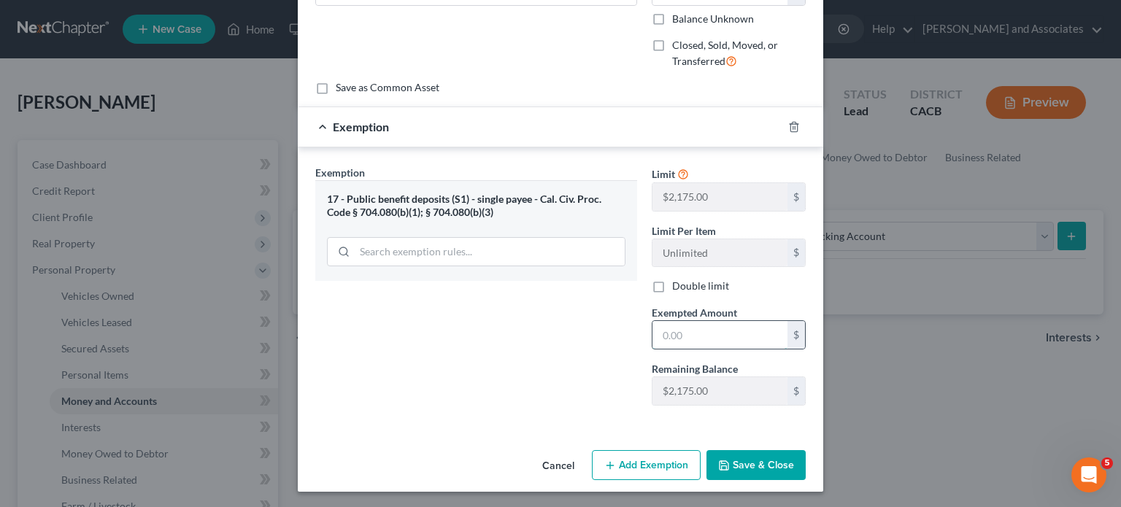
click at [717, 341] on input "text" at bounding box center [720, 335] width 135 height 28
type input "1"
click at [761, 446] on div "Cancel Add Exemption Save & Close" at bounding box center [561, 469] width 526 height 48
click at [754, 455] on button "Save & Close" at bounding box center [756, 465] width 99 height 31
